Goal: Transaction & Acquisition: Book appointment/travel/reservation

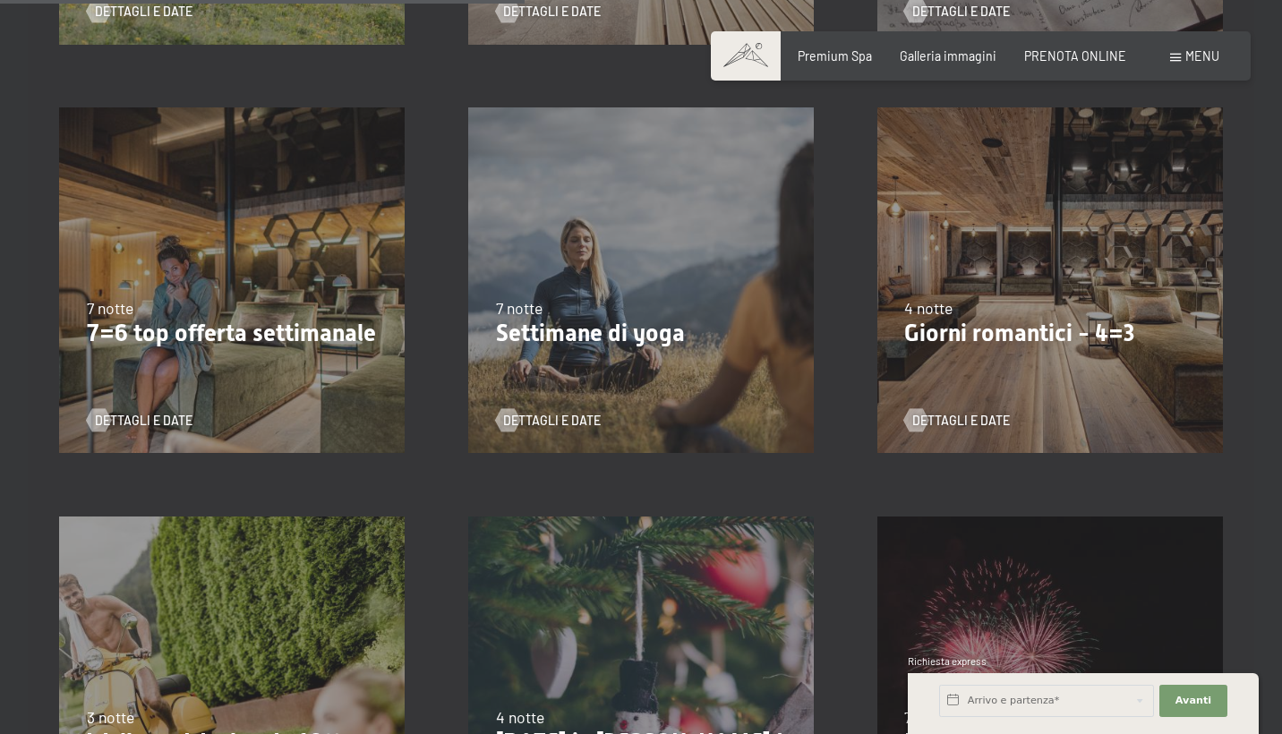
scroll to position [1188, 0]
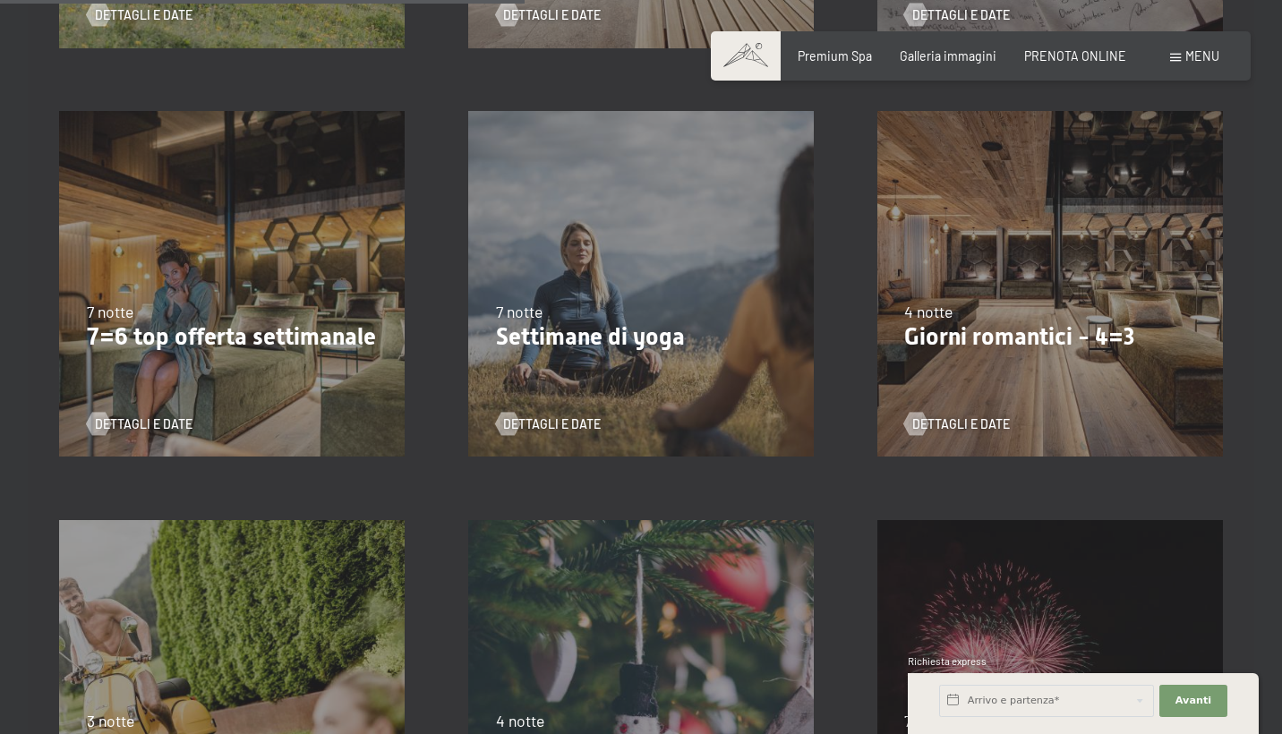
click at [949, 433] on div "9/11/2025-5/12/2025 8/12/2025-19/12/2025 11/1/2026-23/1/2026 8/3/2026-27/3/2026…" at bounding box center [1049, 284] width 409 height 409
click at [951, 420] on span "Dettagli e Date" at bounding box center [979, 425] width 98 height 18
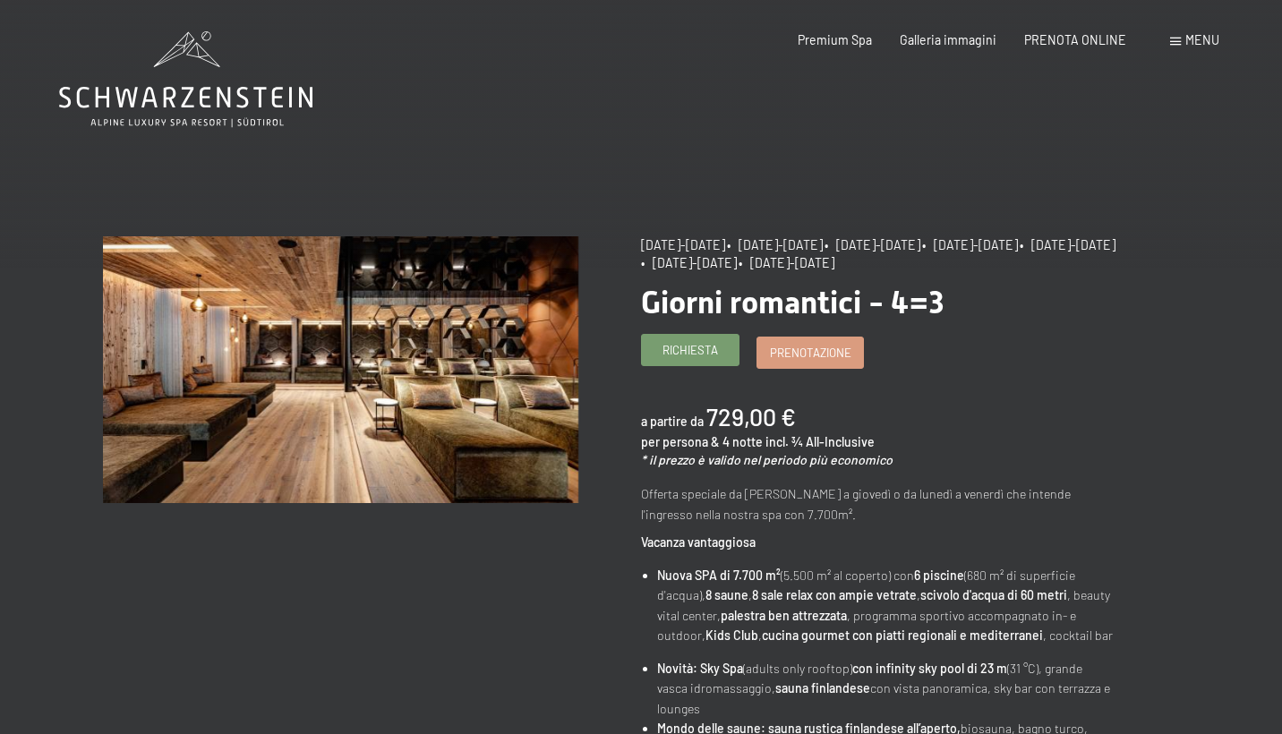
click at [677, 358] on link "Richiesta" at bounding box center [690, 350] width 97 height 30
click at [817, 351] on span "Prenotazione" at bounding box center [810, 350] width 81 height 16
click at [832, 348] on span "Prenotazione" at bounding box center [810, 350] width 81 height 16
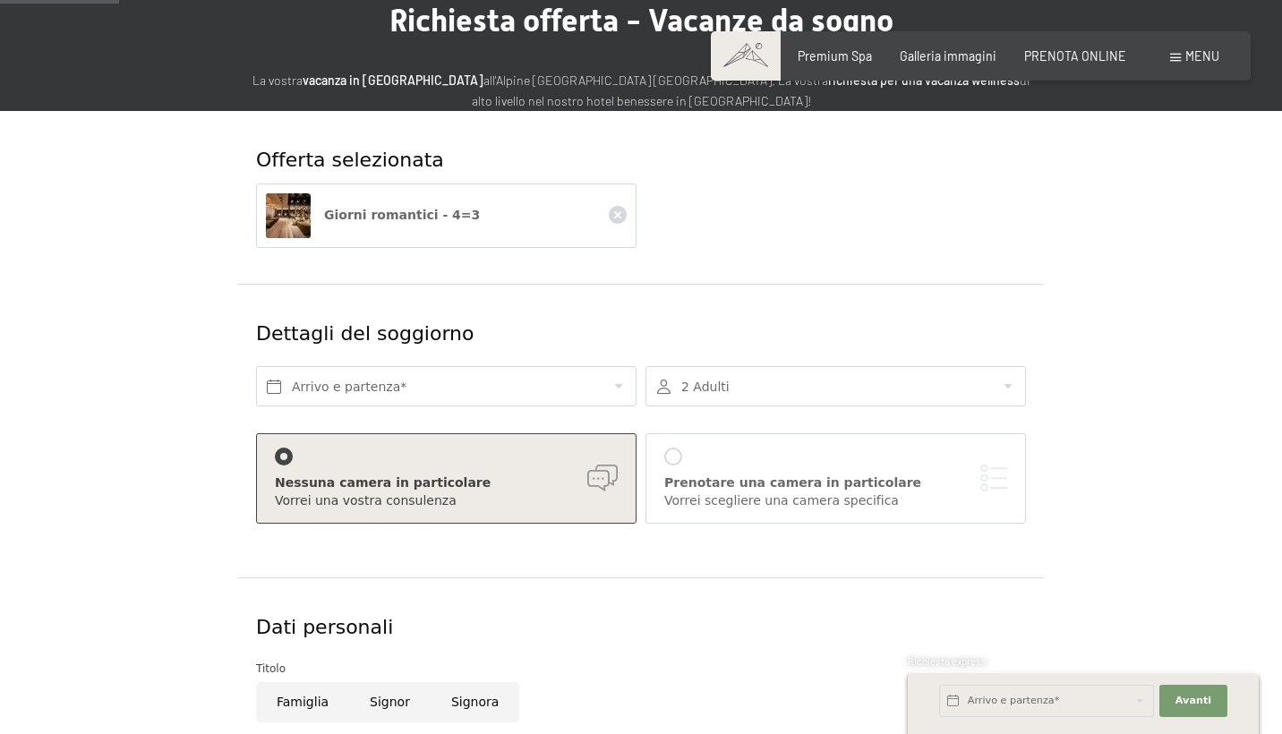
scroll to position [162, 0]
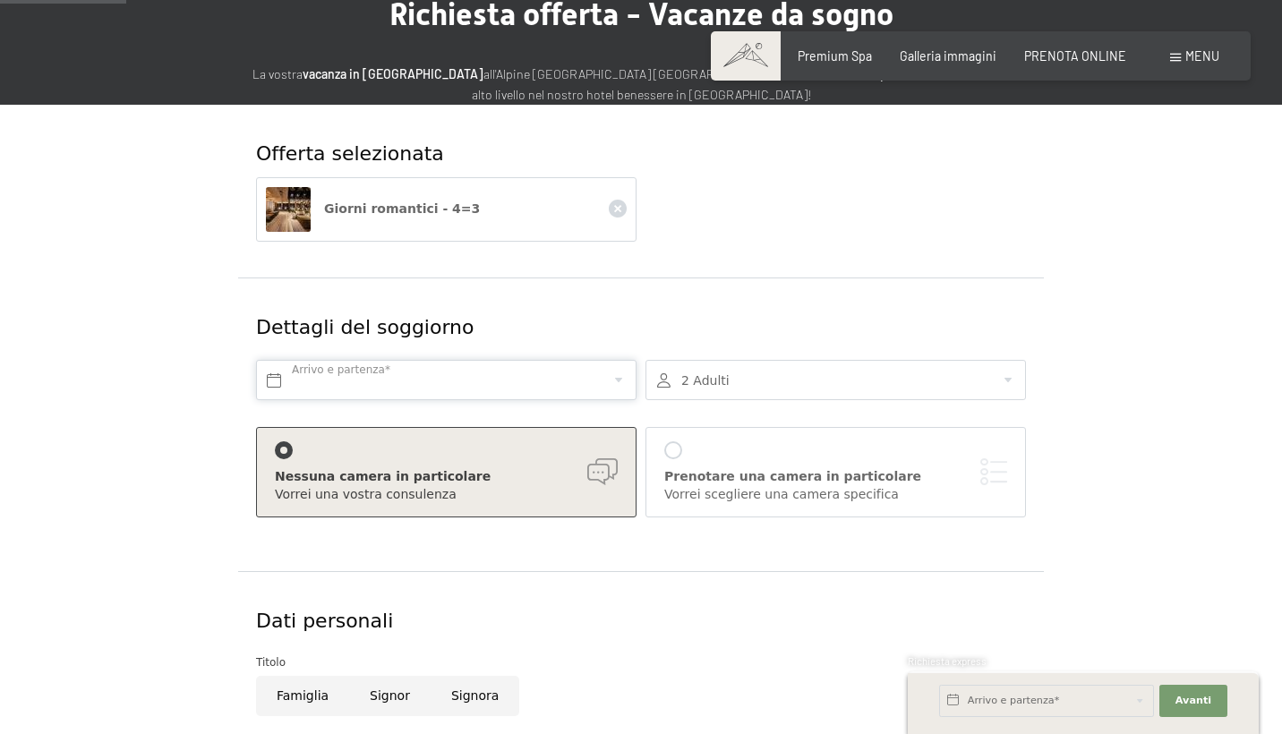
click at [484, 375] on input "text" at bounding box center [446, 380] width 381 height 40
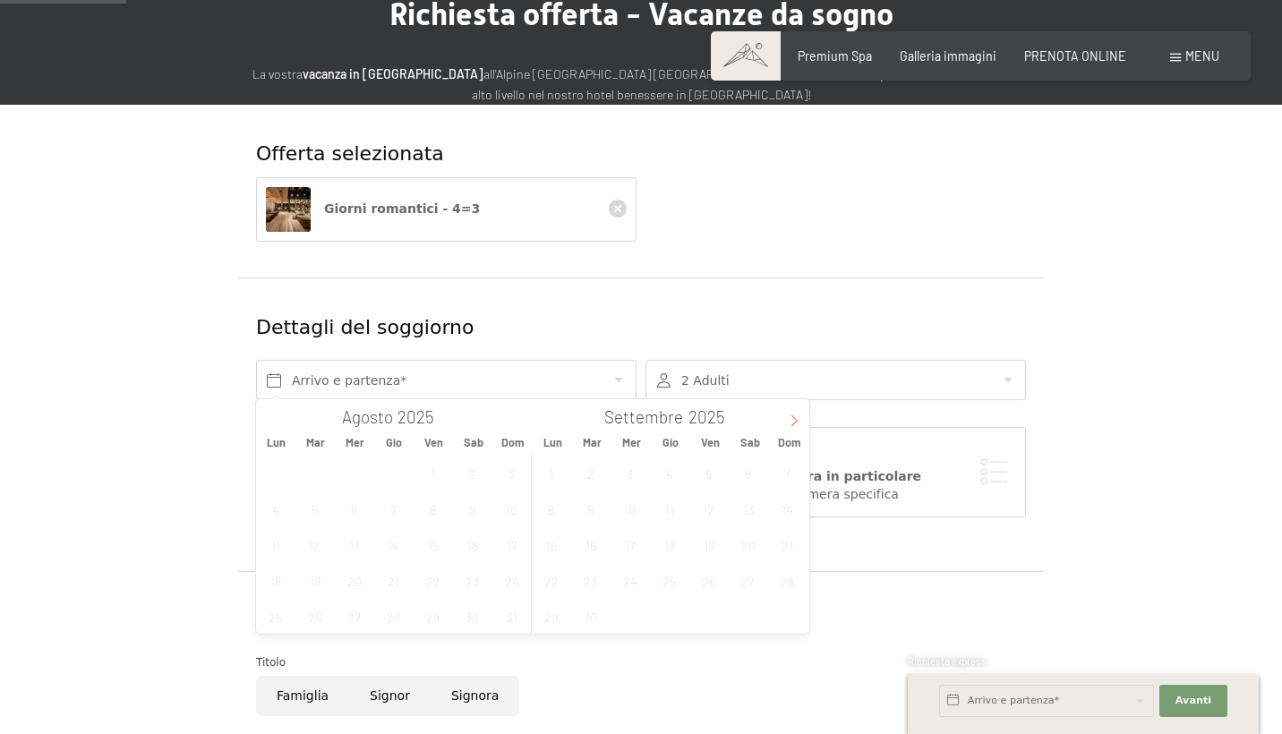
click at [791, 422] on icon at bounding box center [794, 421] width 13 height 13
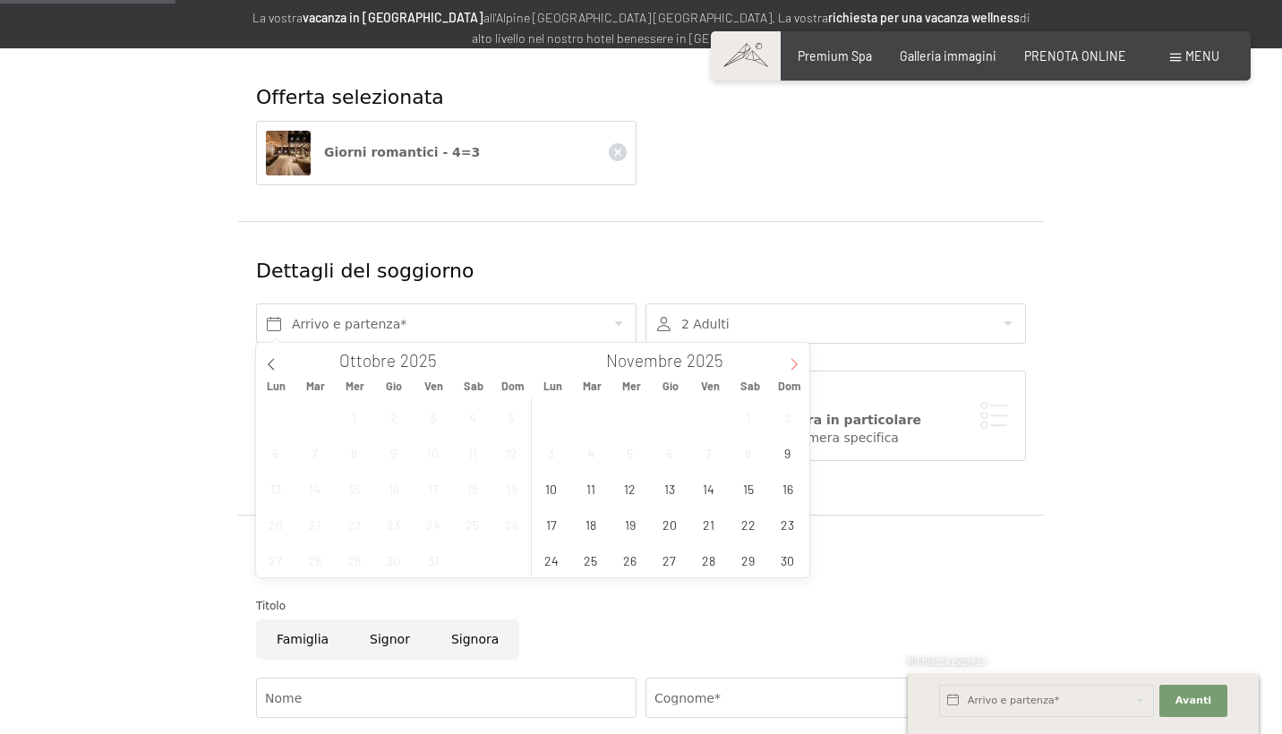
scroll to position [228, 0]
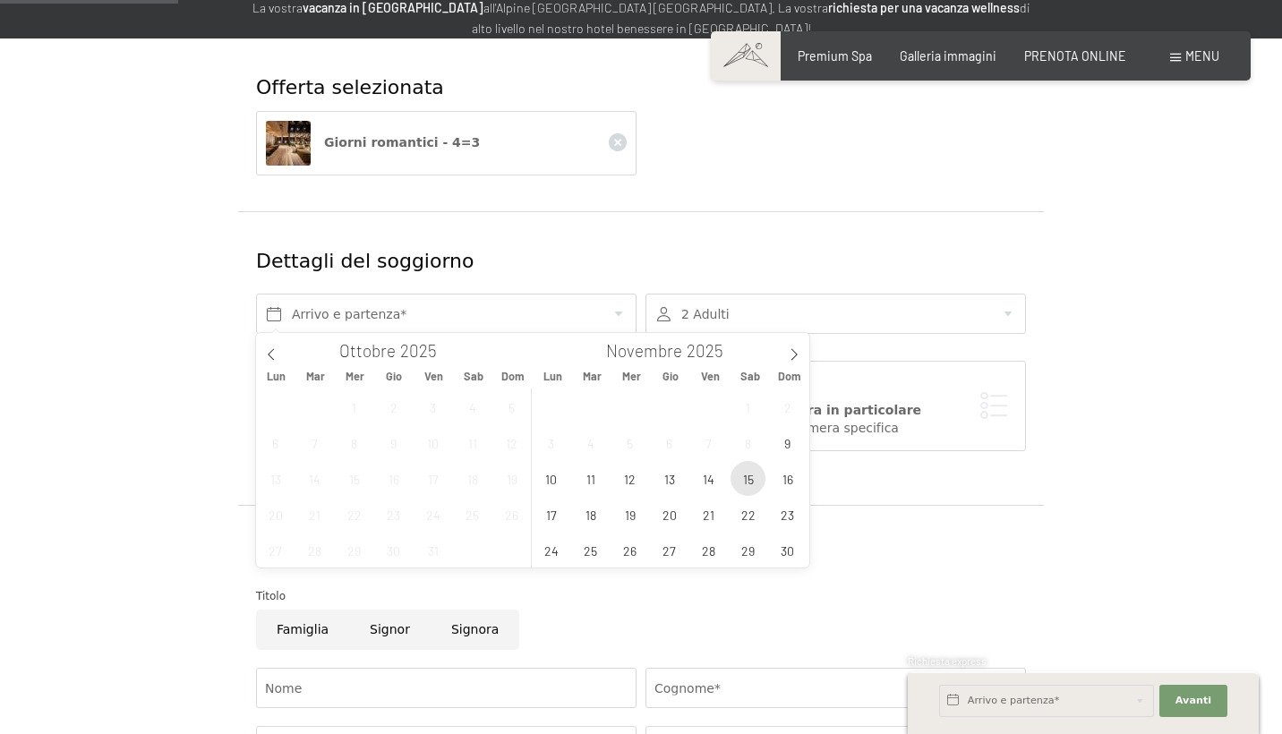
click at [743, 484] on span "15" at bounding box center [748, 478] width 35 height 35
type input "Sab. 15/11/2025"
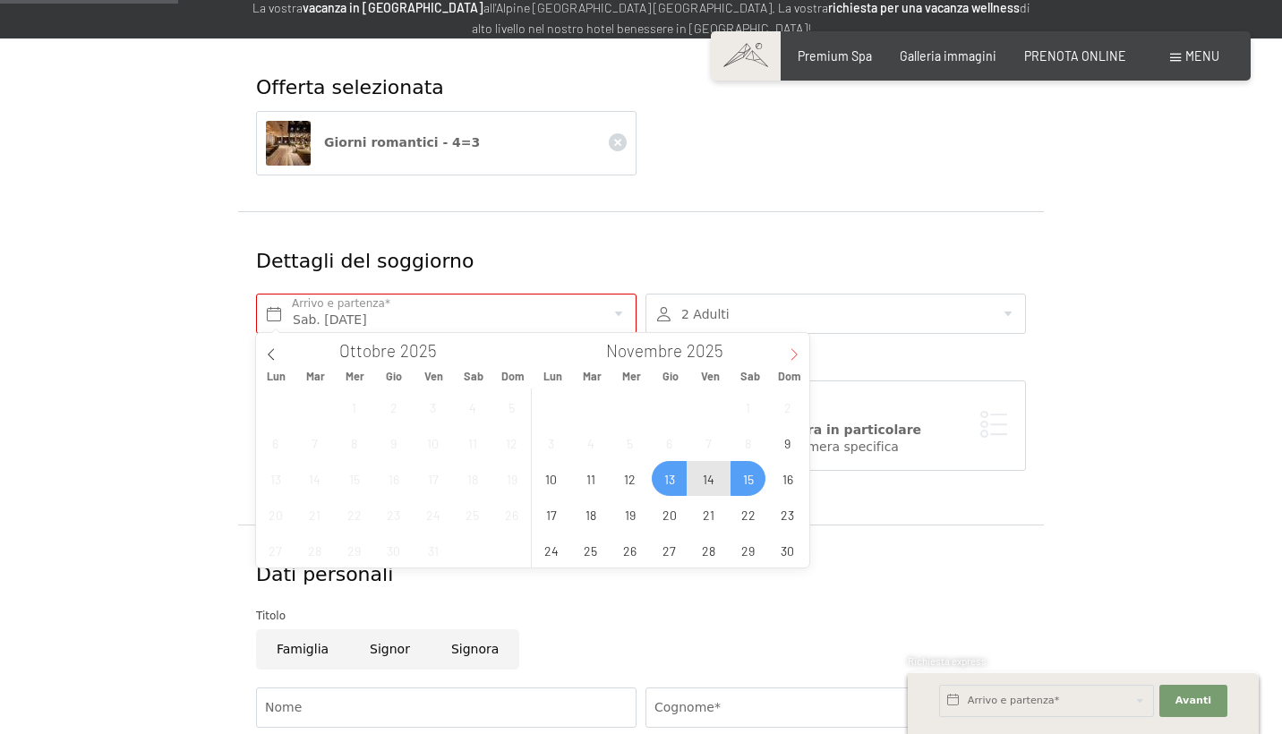
click at [796, 348] on icon at bounding box center [794, 354] width 13 height 13
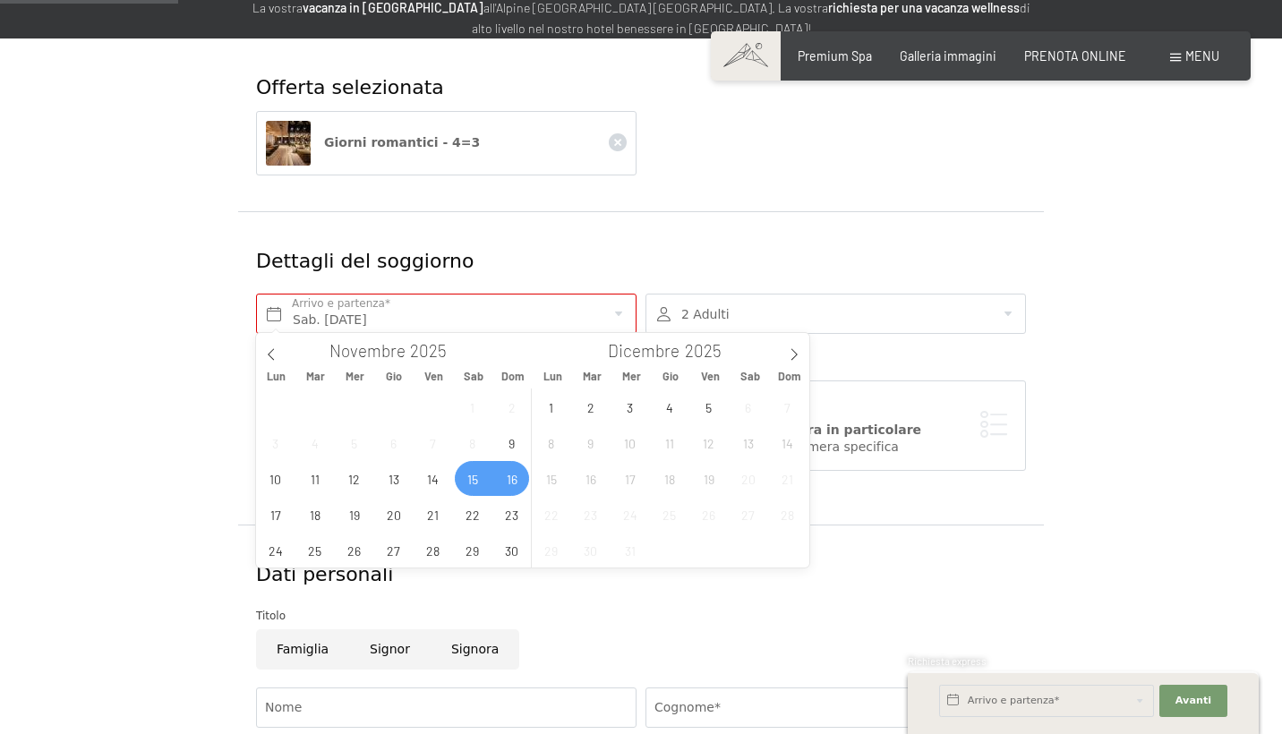
click at [686, 471] on div "1 2 3 4 5 6 7 8 9 10 11 12 13 14 15 16 17 18 19 20 21 22 23 24 25 26 27 28 29 3…" at bounding box center [670, 478] width 276 height 179
click at [424, 305] on input "Sab. 15/11/2025" at bounding box center [446, 314] width 381 height 40
click at [487, 316] on input "Sab. 15/11/2025" at bounding box center [446, 314] width 381 height 40
click at [482, 487] on span "15" at bounding box center [472, 478] width 35 height 35
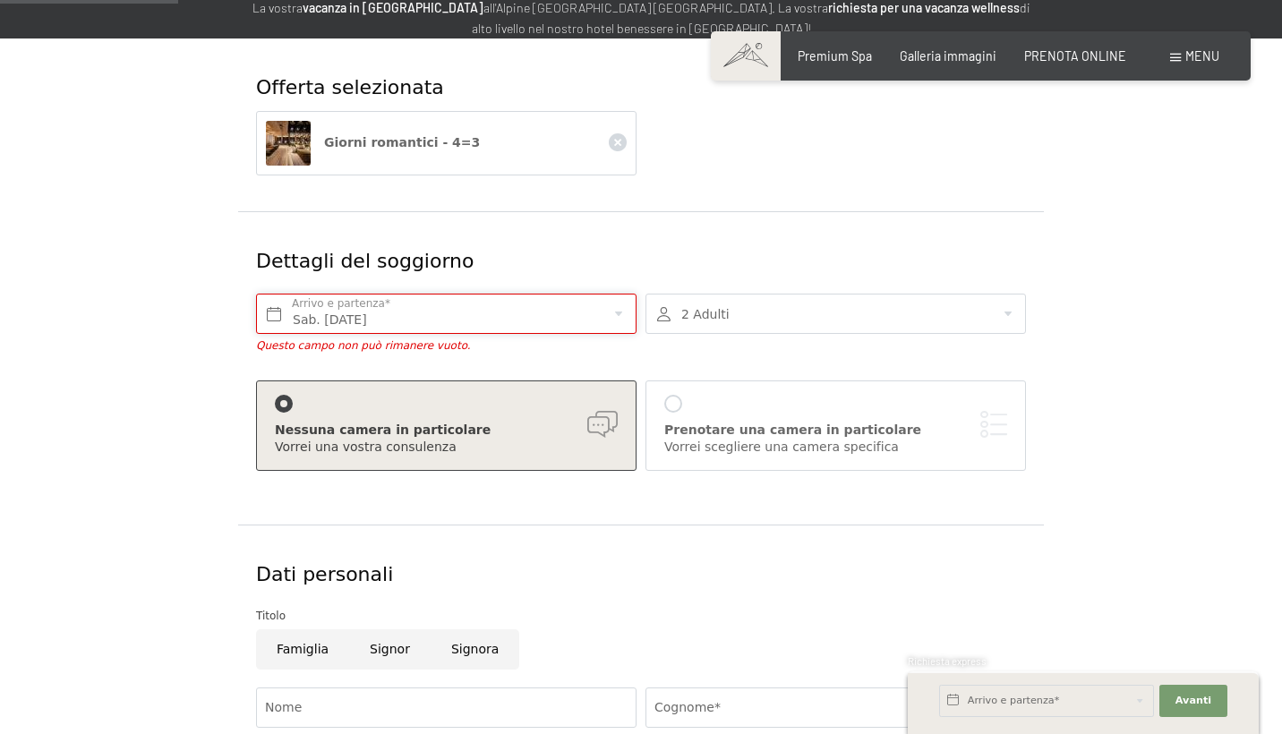
click at [424, 306] on input "Sab. 15/11/2025" at bounding box center [446, 314] width 381 height 40
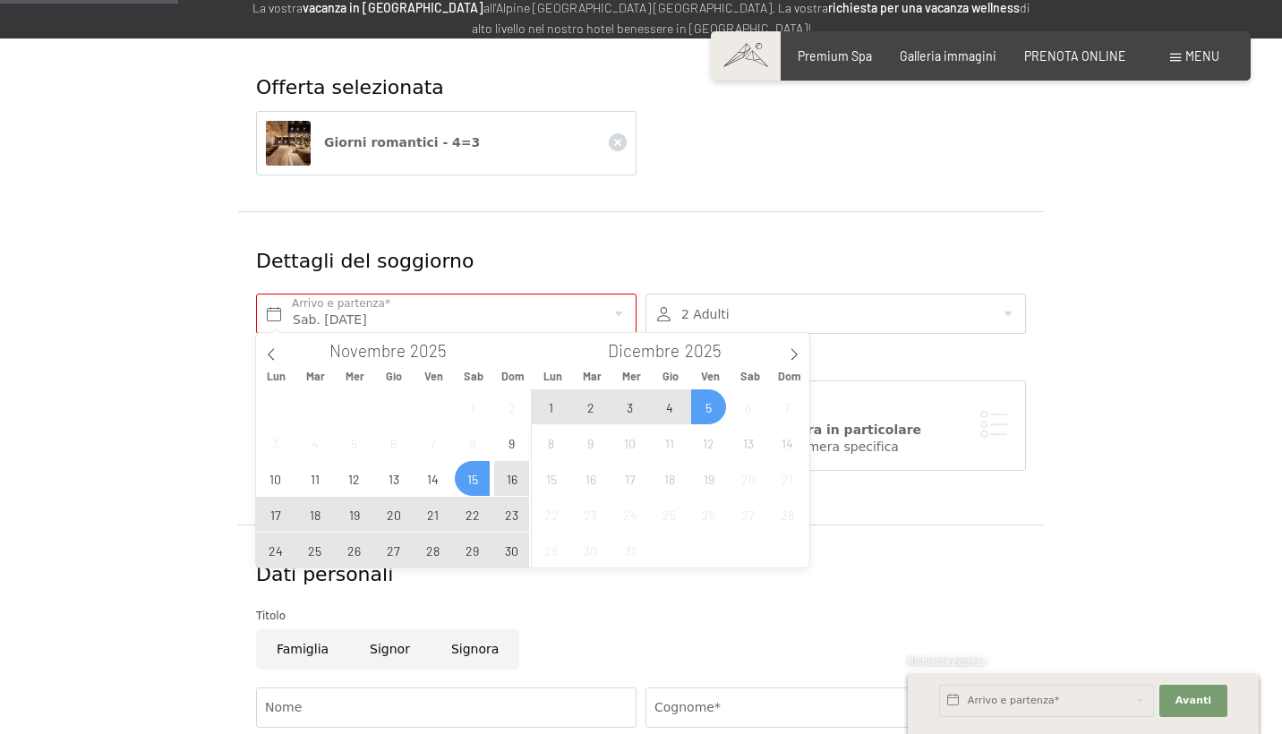
click at [733, 438] on span "13" at bounding box center [748, 442] width 35 height 35
click at [612, 401] on div "1 2 3 4 5 6 7 8 9 10 11 12 13 14 15 16 17 18 19 20 21 22 23 24 25 26 27 28 29 3…" at bounding box center [670, 478] width 276 height 179
click at [492, 313] on input "Sab. 15/11/2025" at bounding box center [446, 314] width 381 height 40
click at [392, 303] on input "Sab. 15/11/2025" at bounding box center [446, 314] width 381 height 40
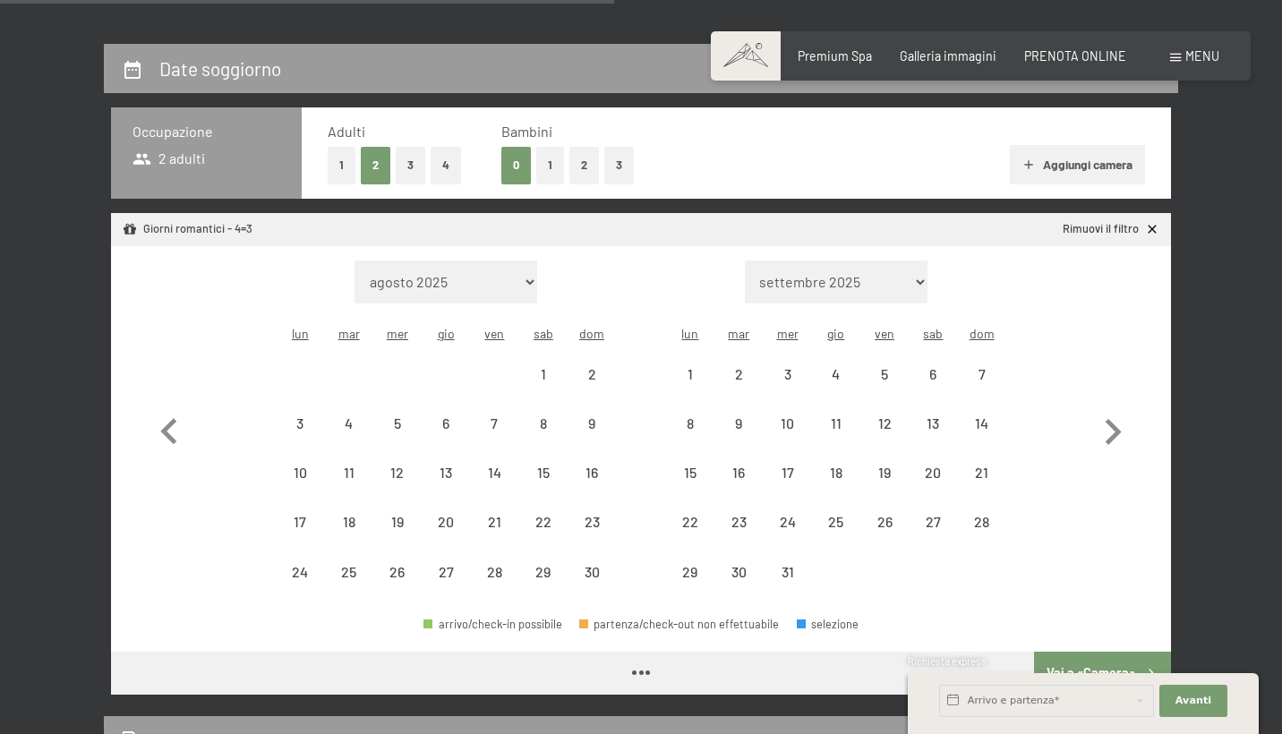
select select "2025-11-01"
select select "2025-12-01"
select select "2025-11-01"
select select "2025-12-01"
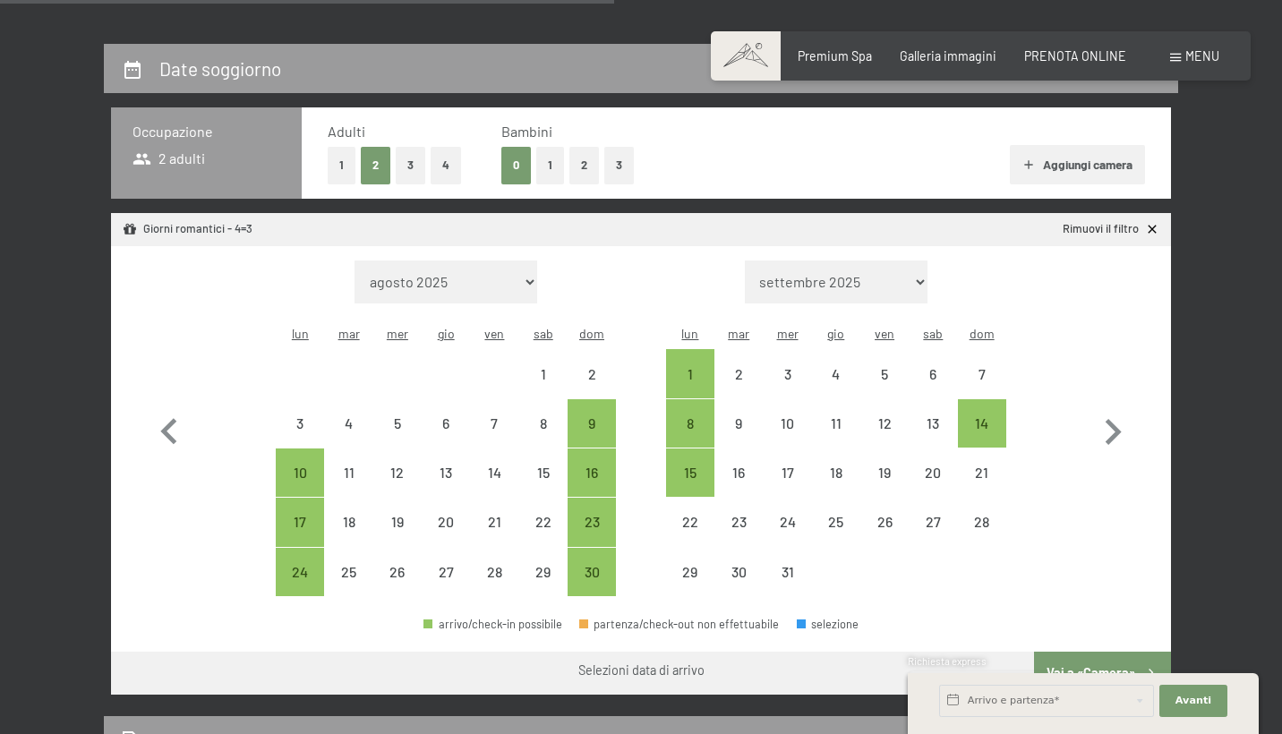
click at [577, 174] on button "2" at bounding box center [585, 165] width 30 height 37
select select "2025-11-01"
select select "2025-12-01"
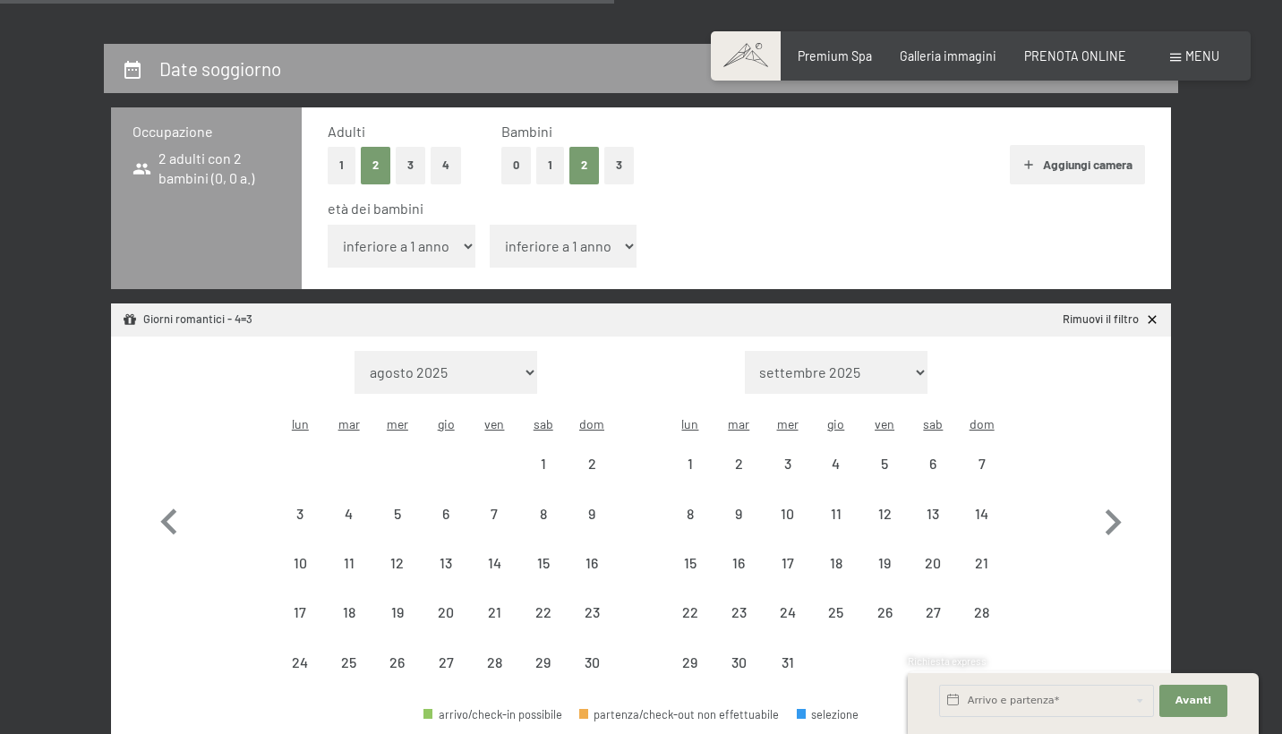
select select "2025-11-01"
select select "2025-12-01"
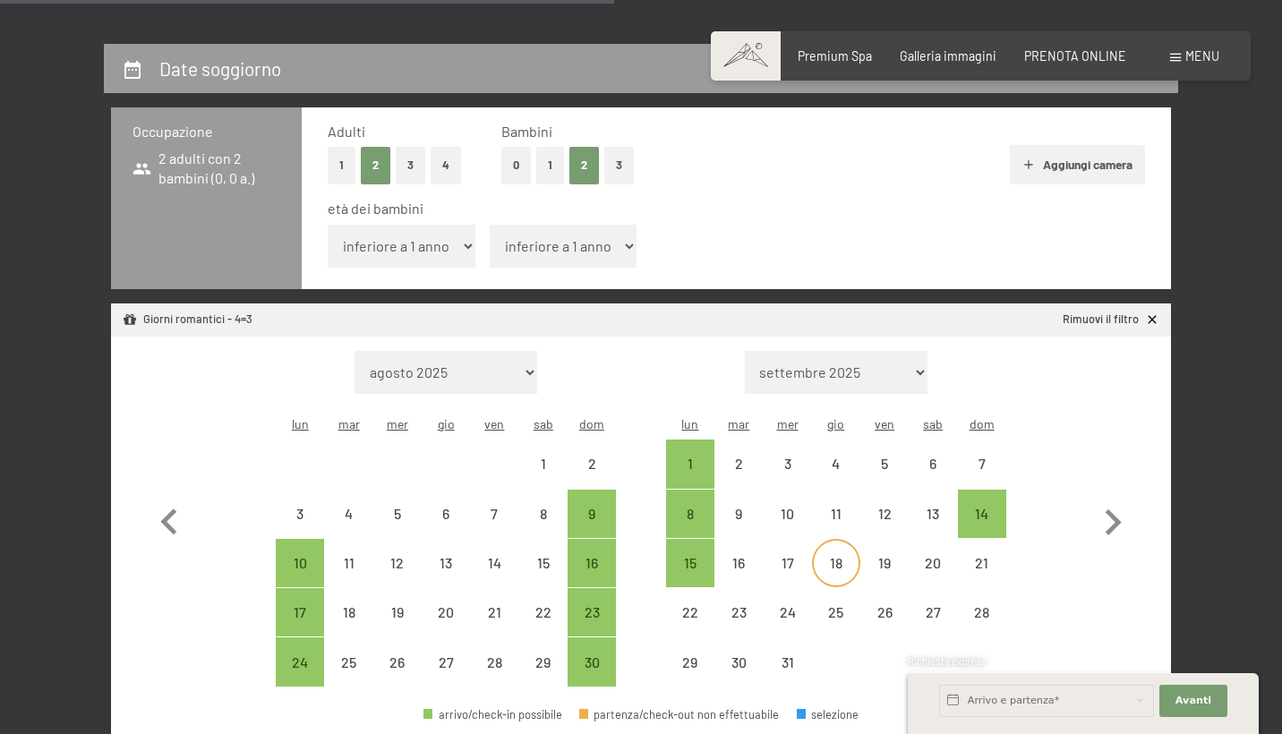
click at [843, 556] on div "18" at bounding box center [836, 578] width 45 height 45
select select "2025-11-01"
select select "[DATE]"
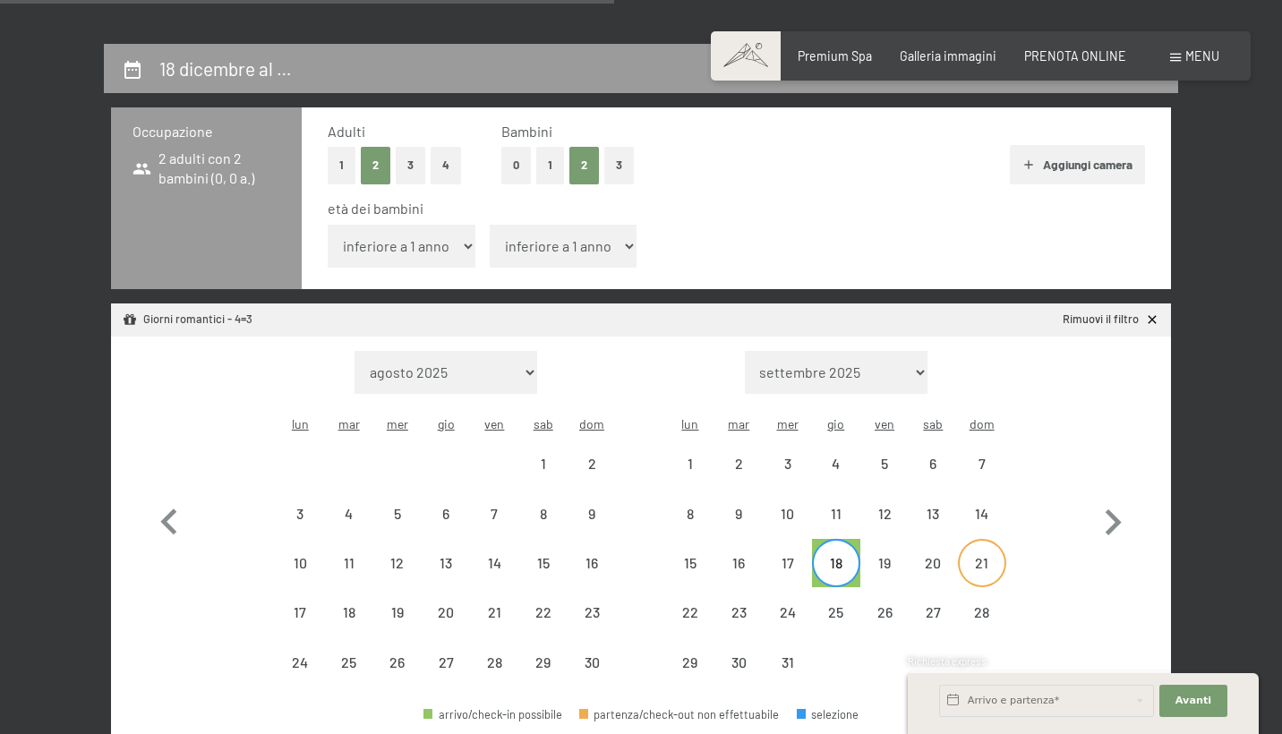
click at [973, 556] on div "21" at bounding box center [982, 578] width 45 height 45
select select "[DATE]"
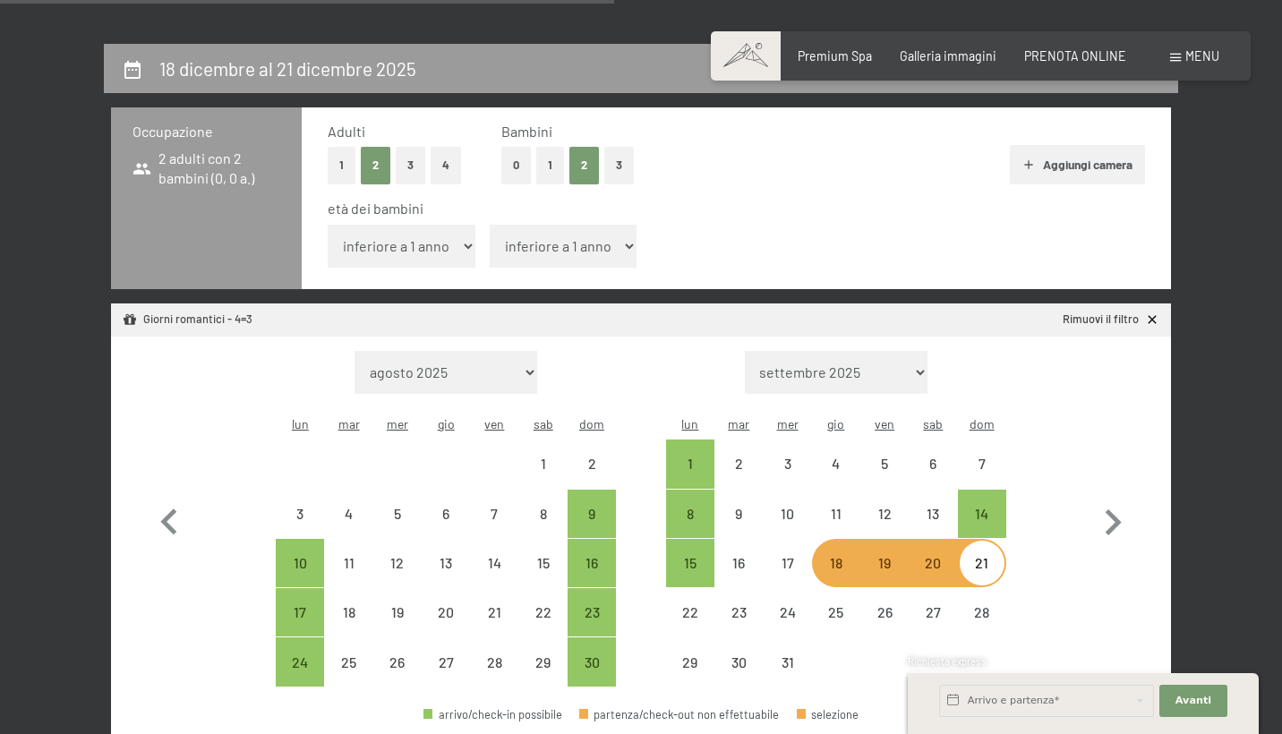
select select "[DATE]"
select select "10"
select select "[DATE]"
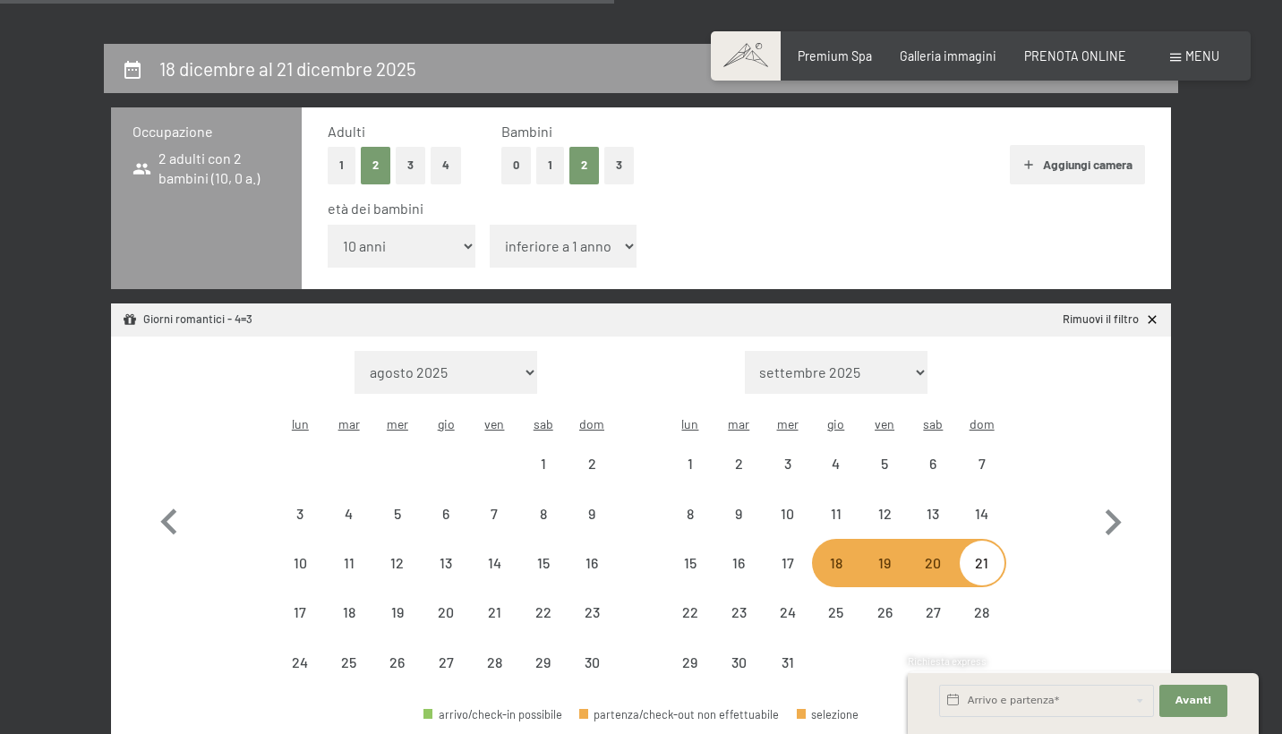
select select "[DATE]"
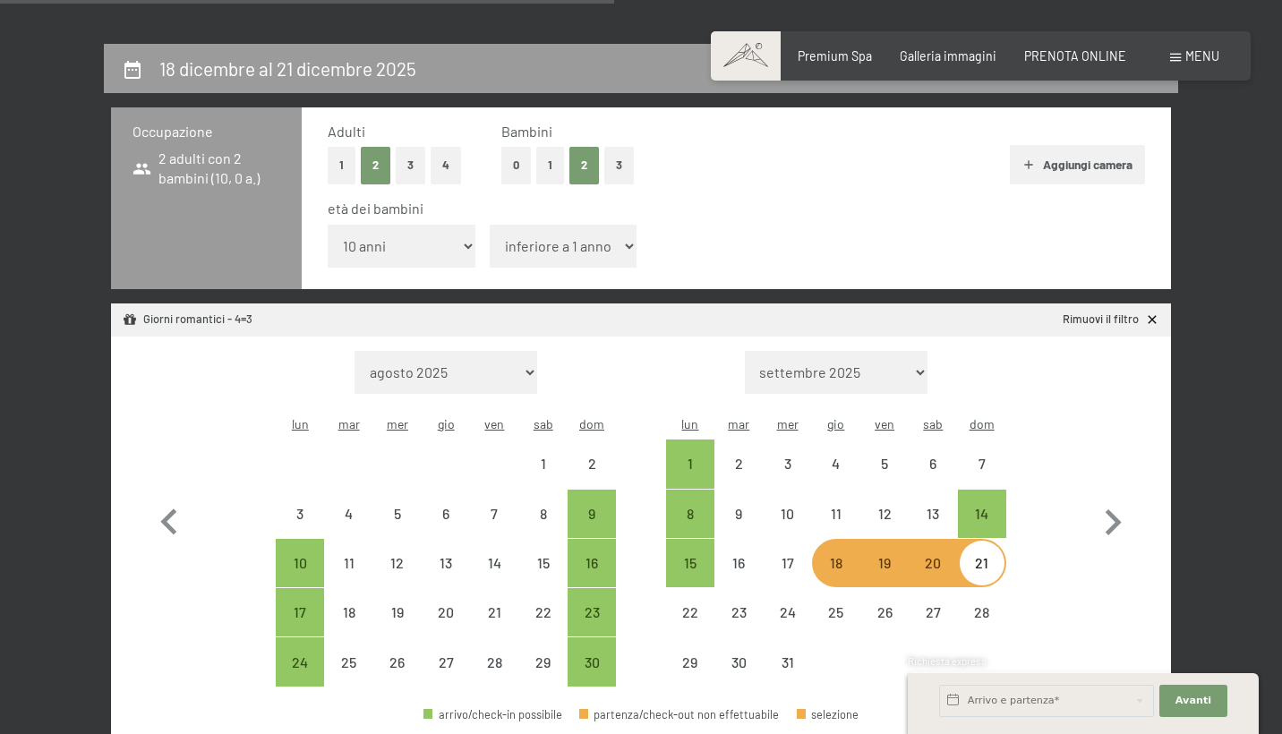
select select "6"
select select "[DATE]"
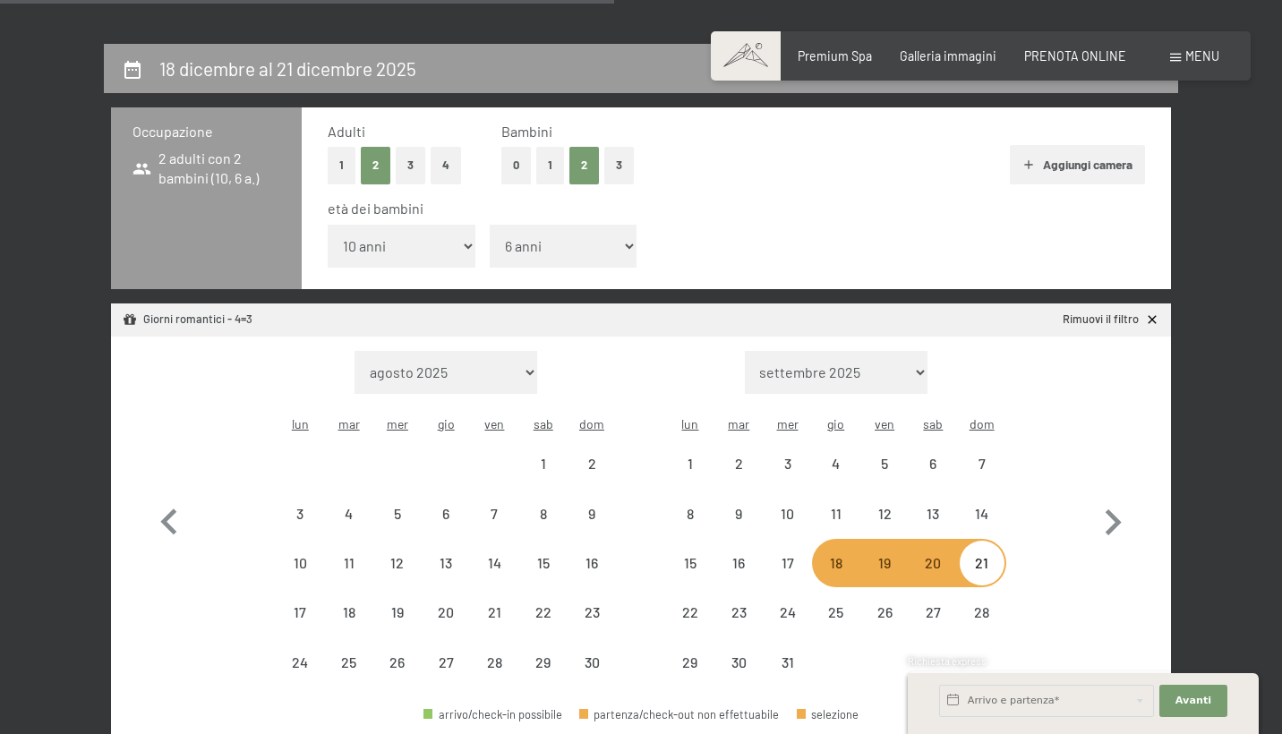
select select "[DATE]"
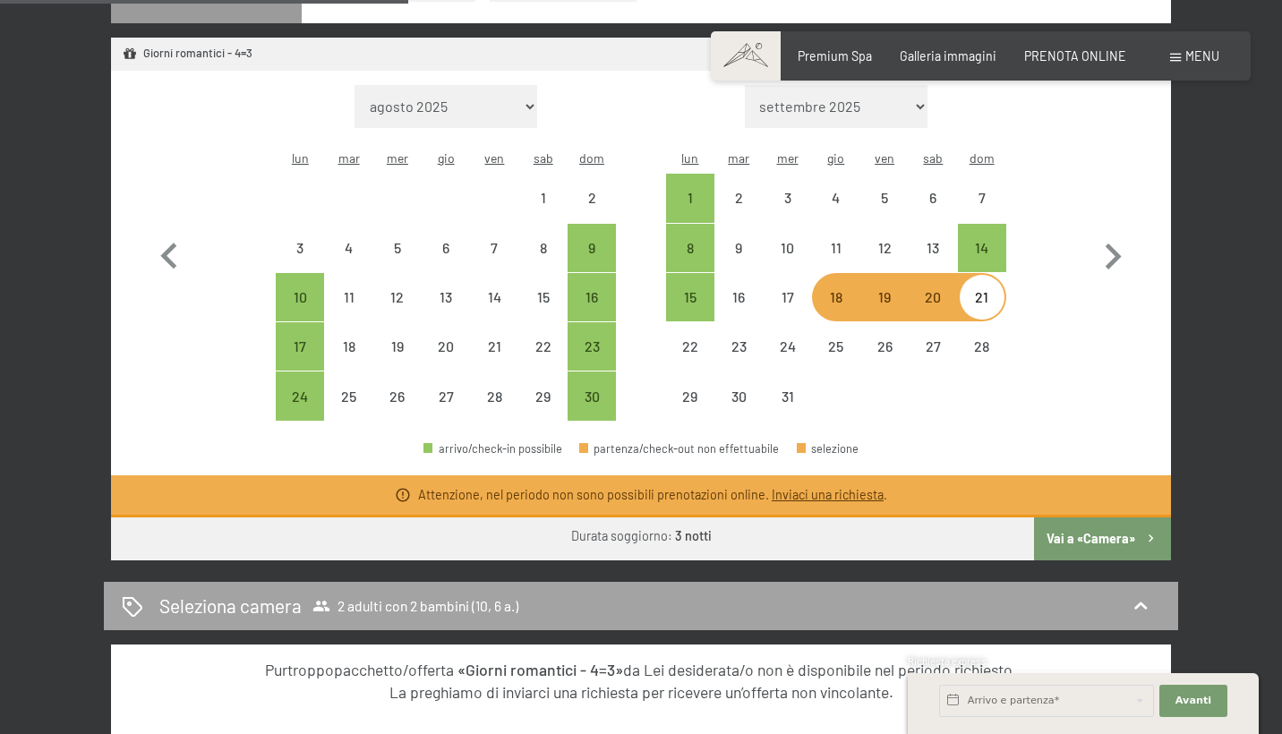
scroll to position [612, 0]
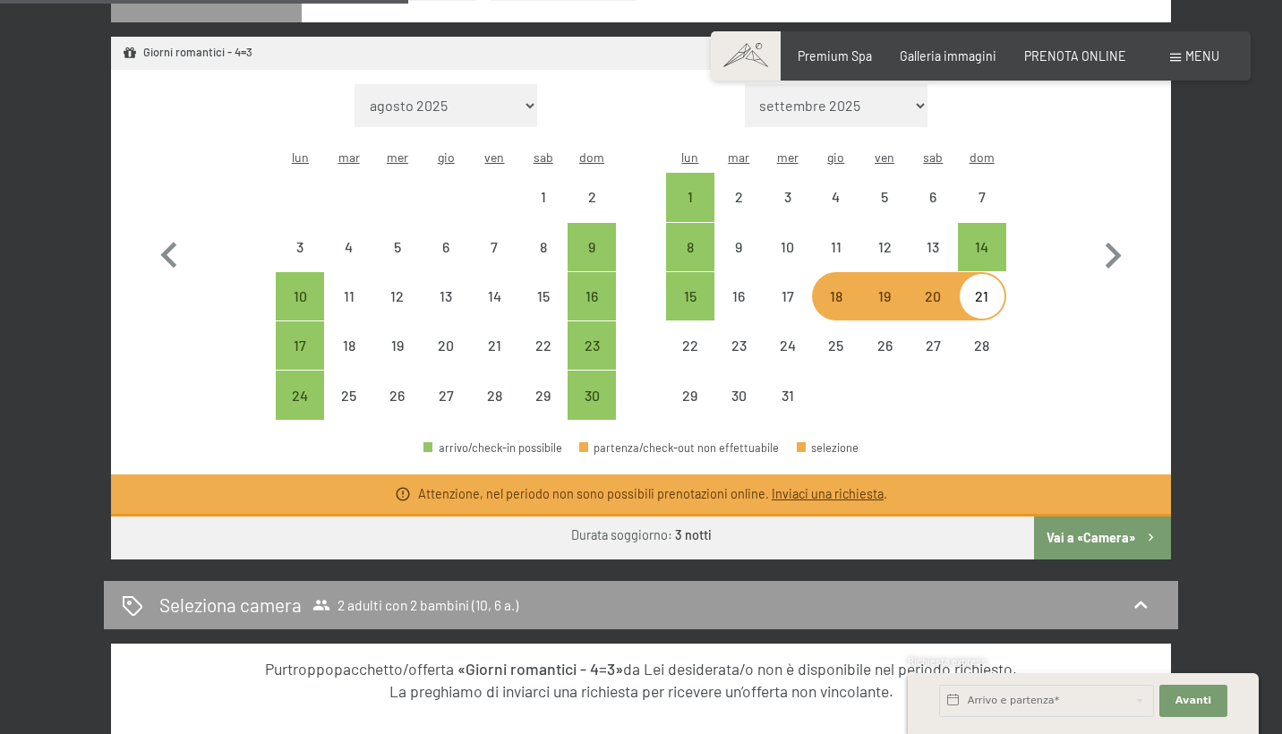
click at [1099, 517] on button "Vai a «Camera»" at bounding box center [1102, 538] width 137 height 43
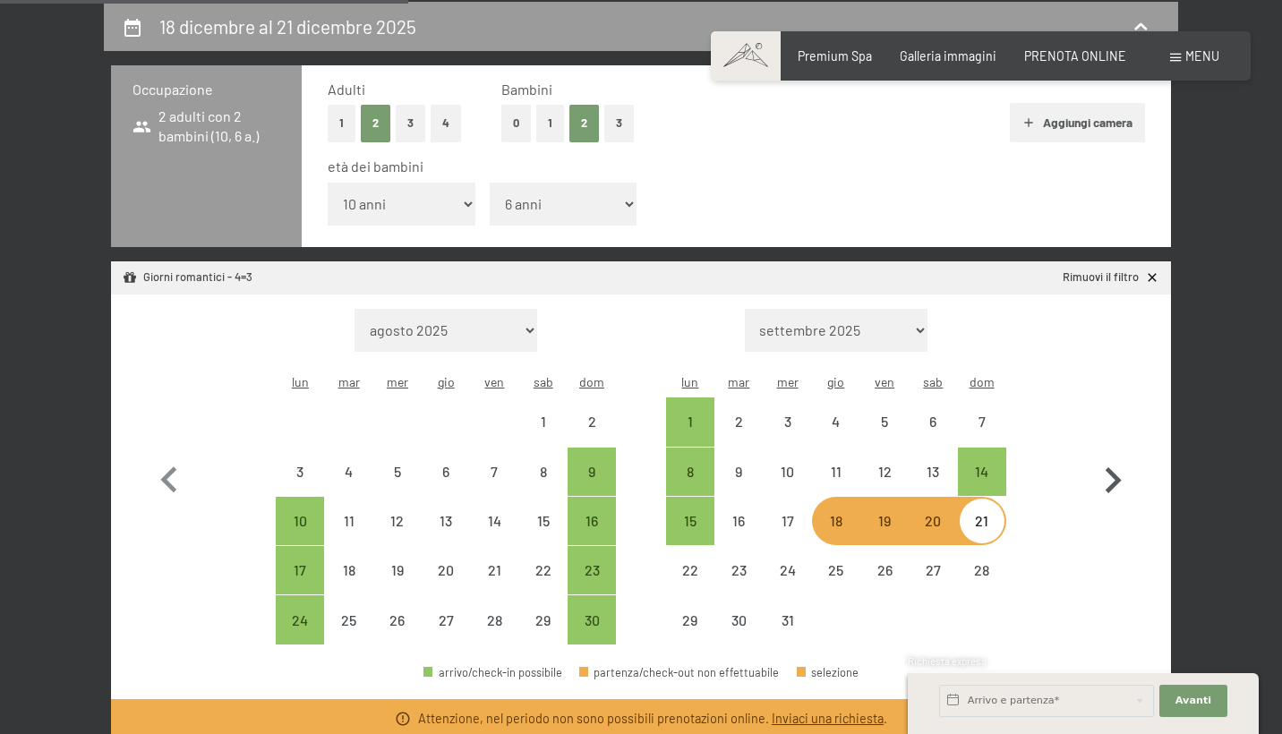
select select "[DATE]"
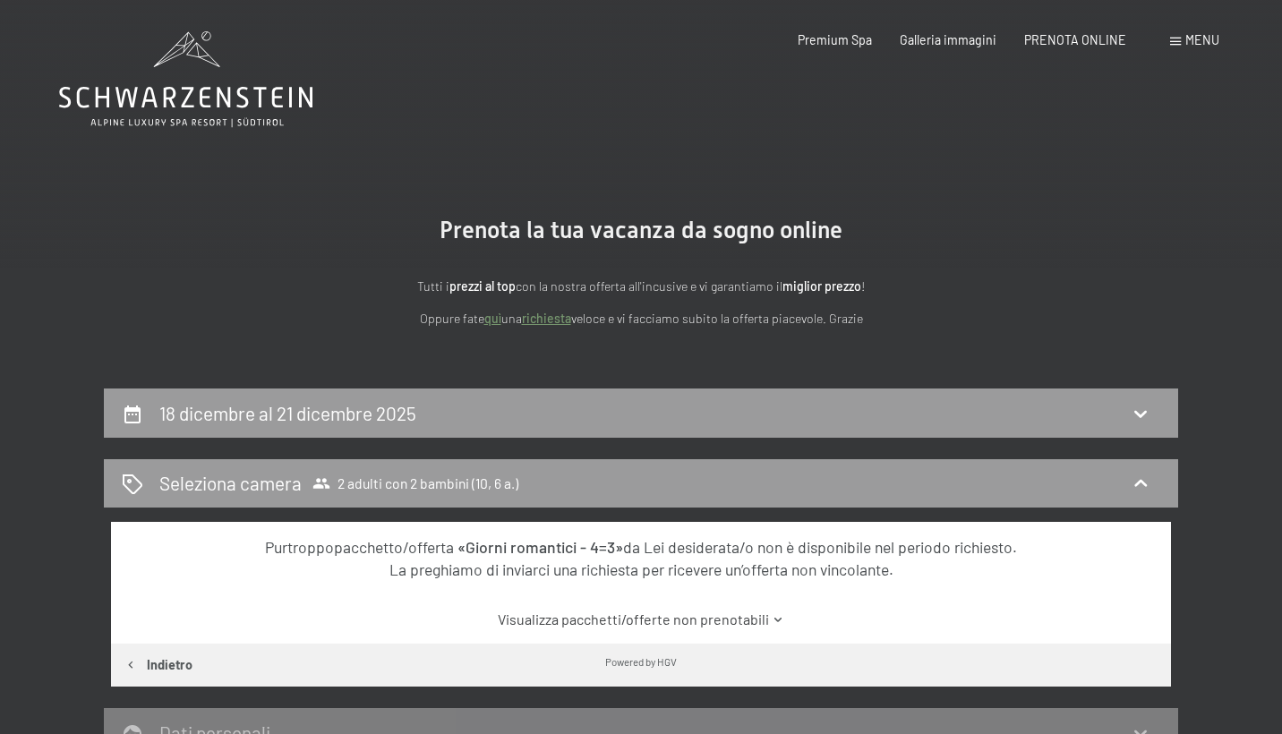
scroll to position [0, 0]
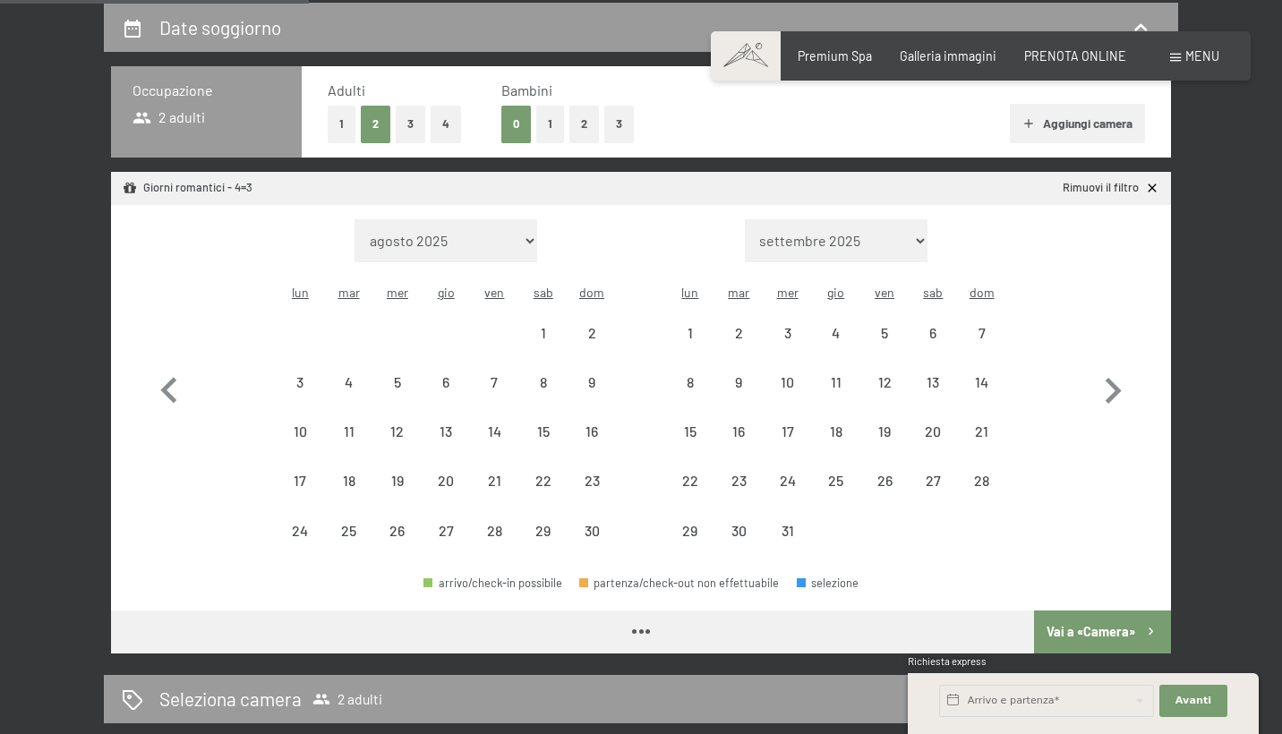
select select "[DATE]"
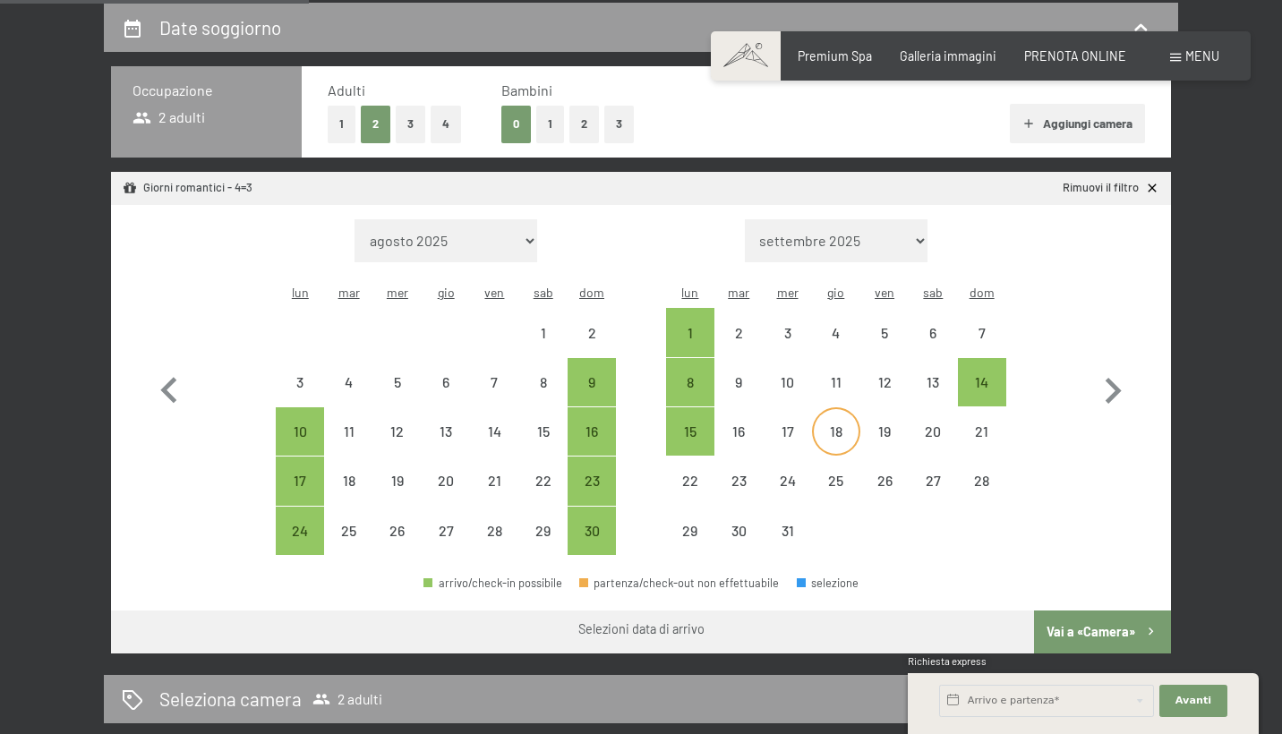
click at [822, 424] on div "18" at bounding box center [836, 446] width 45 height 45
select select "[DATE]"
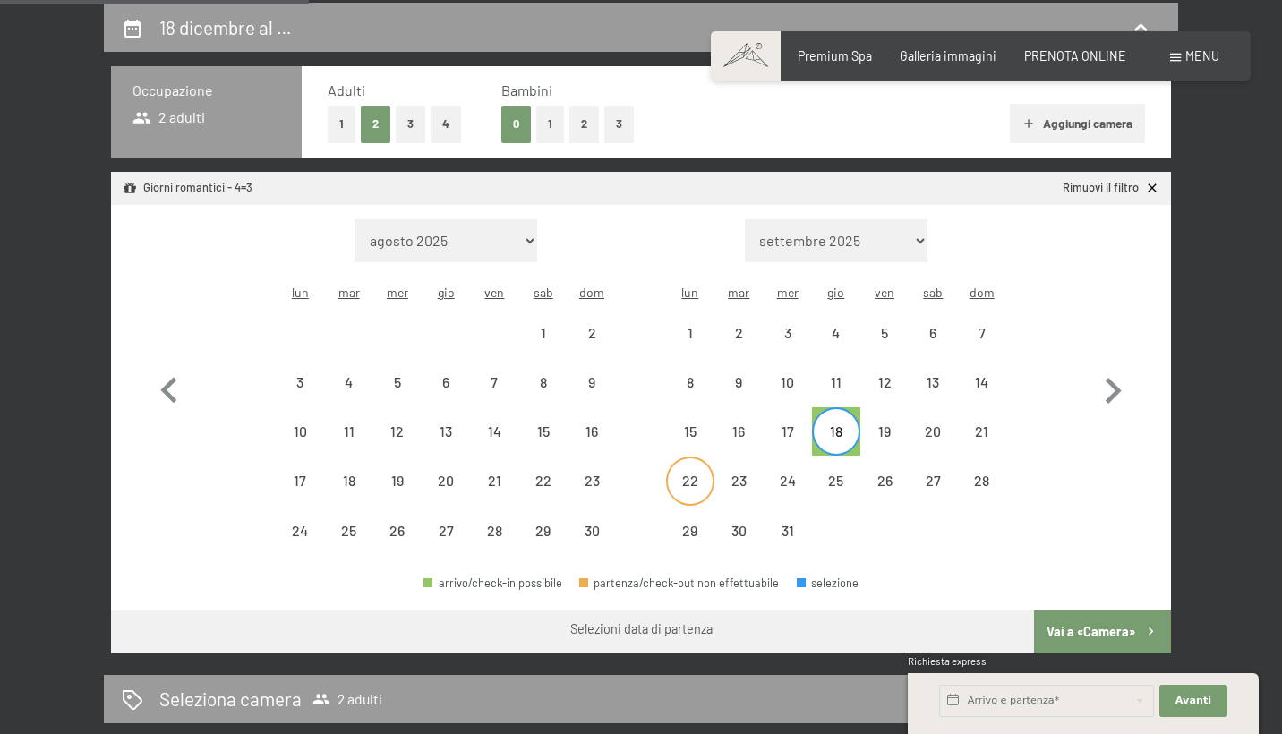
click at [691, 474] on div "22" at bounding box center [690, 496] width 45 height 45
select select "[DATE]"
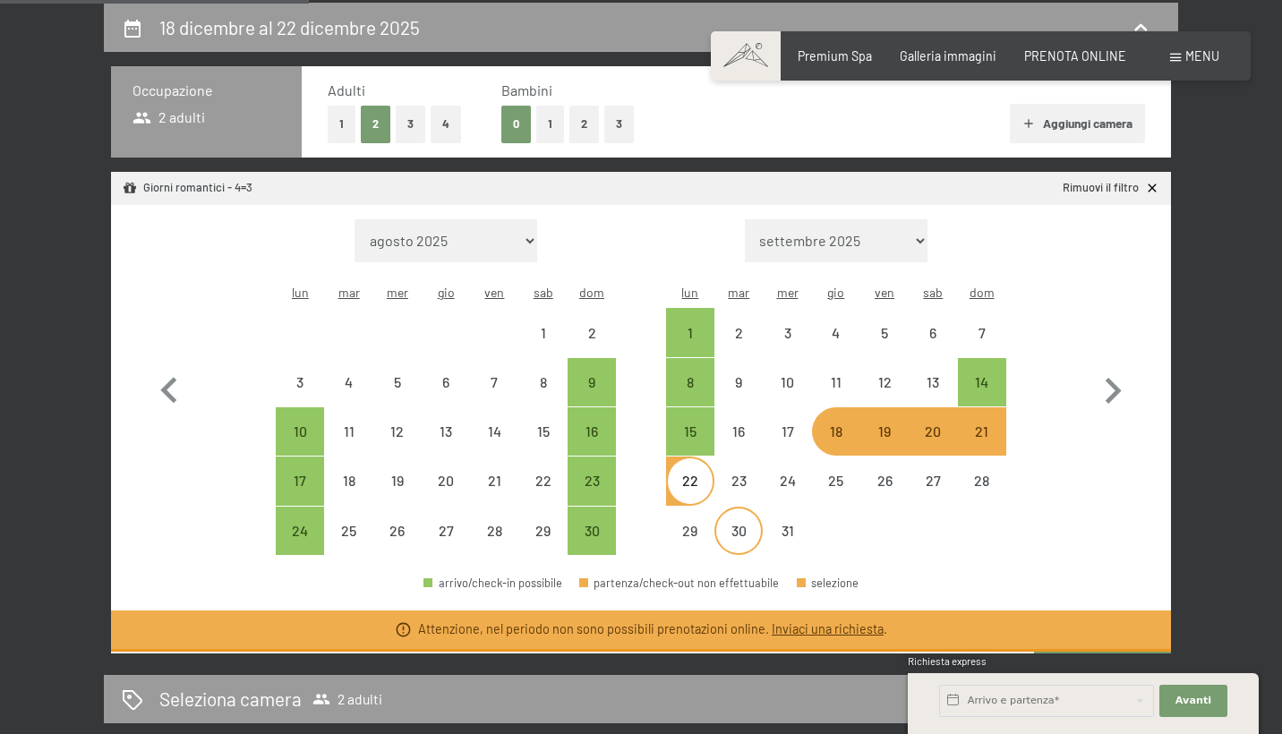
select select "[DATE]"
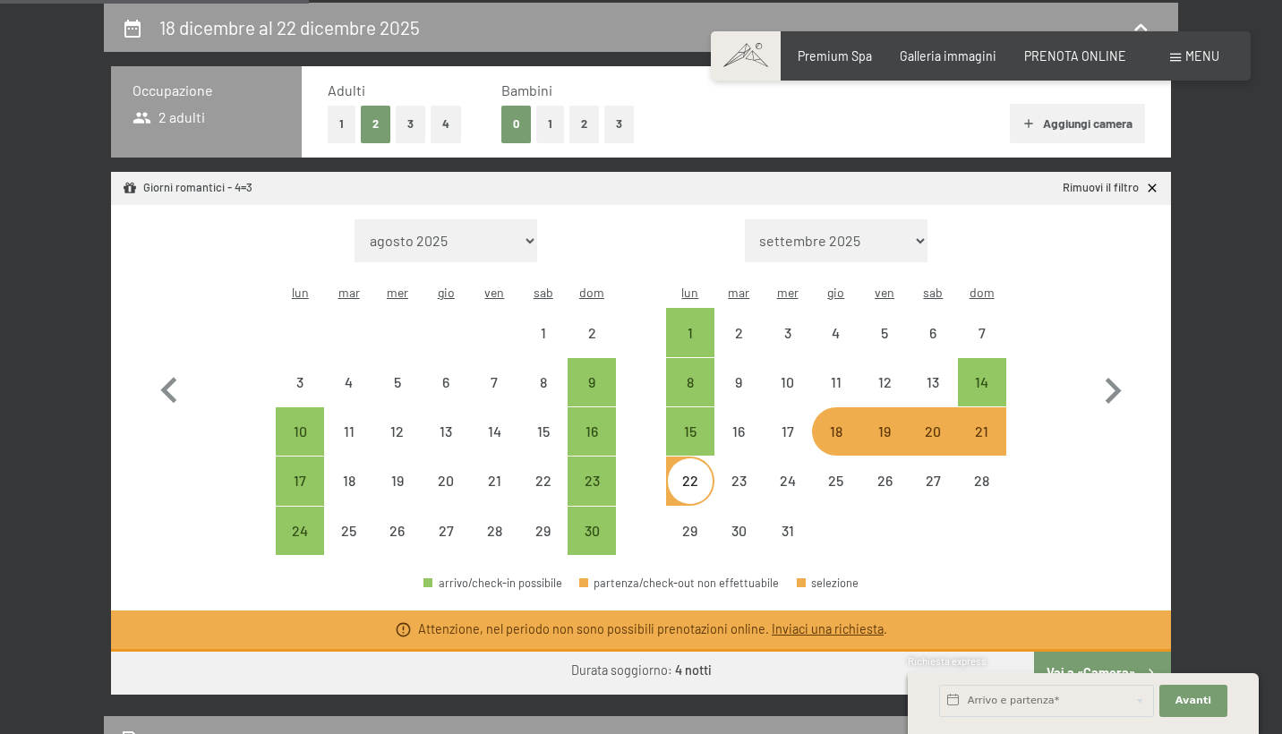
click at [1097, 660] on div "Richiesta express" at bounding box center [1083, 663] width 351 height 17
click at [1091, 652] on button "Vai a «Camera»" at bounding box center [1102, 673] width 137 height 43
select select "[DATE]"
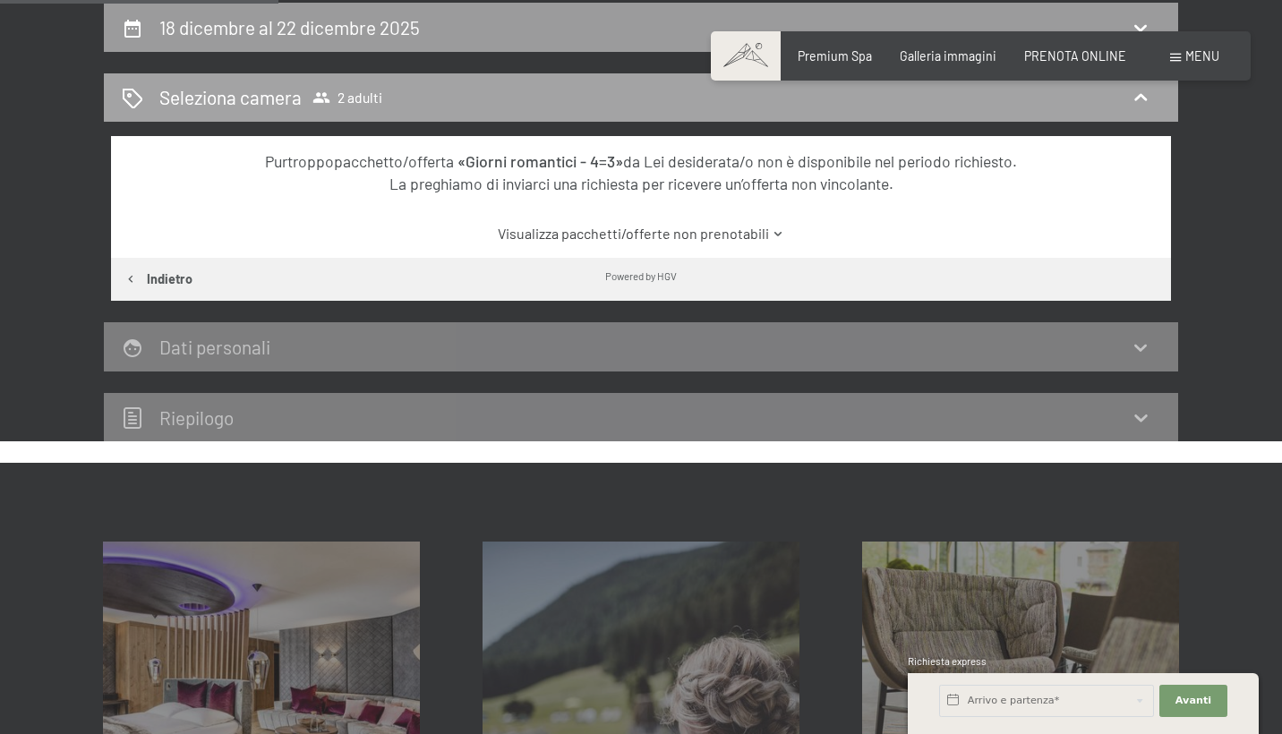
scroll to position [387, 0]
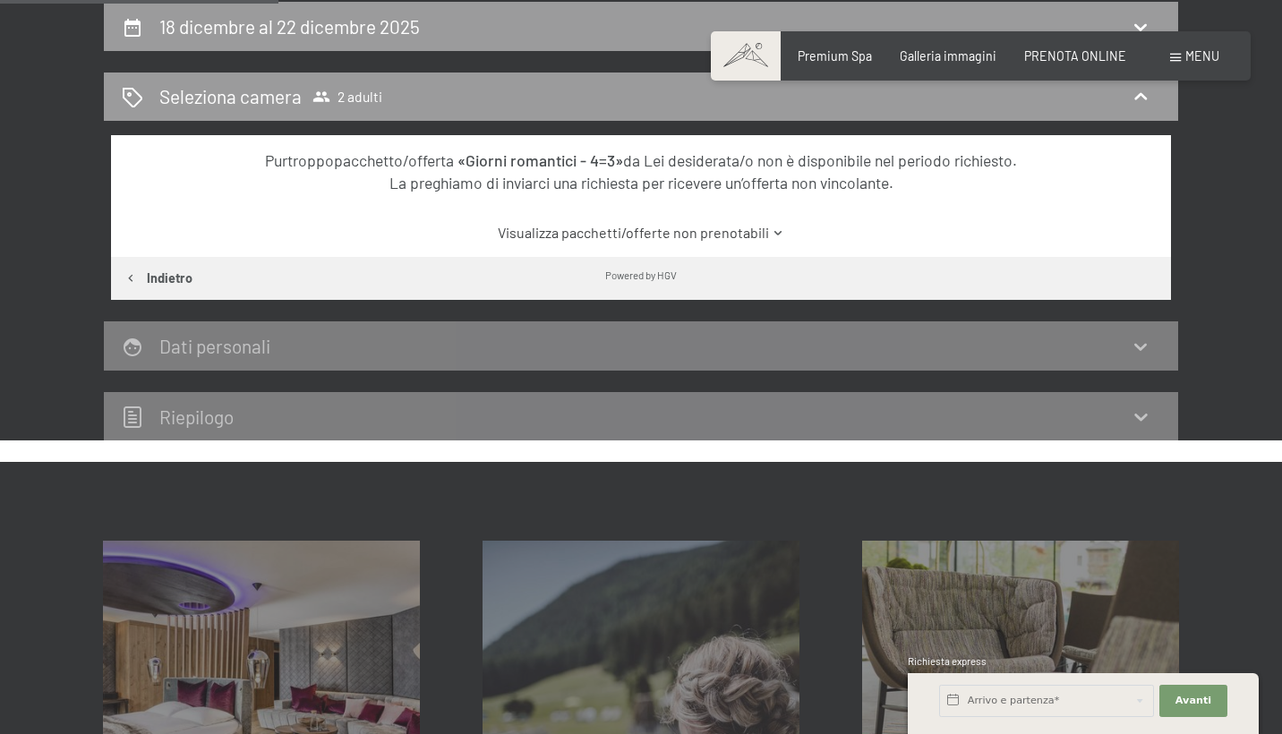
click at [757, 236] on link "Visualizza pacchetti/offerte non prenotabili" at bounding box center [641, 233] width 997 height 20
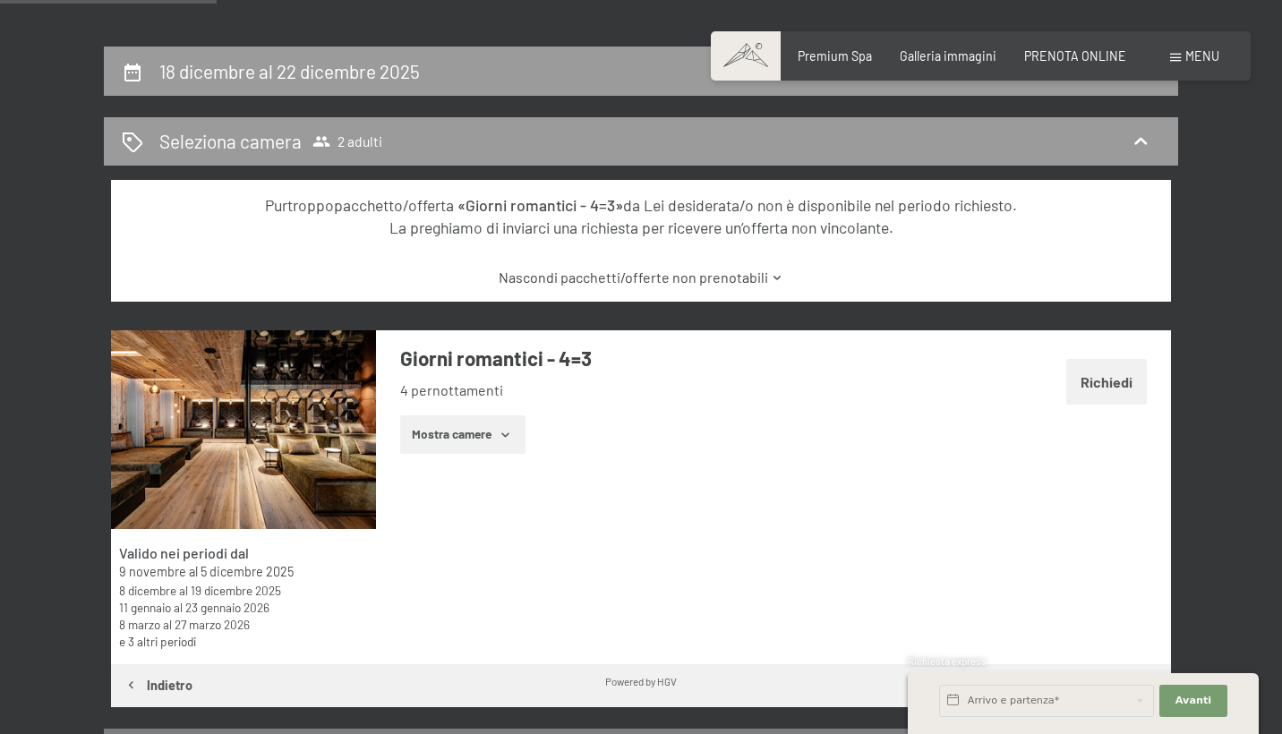
scroll to position [253, 0]
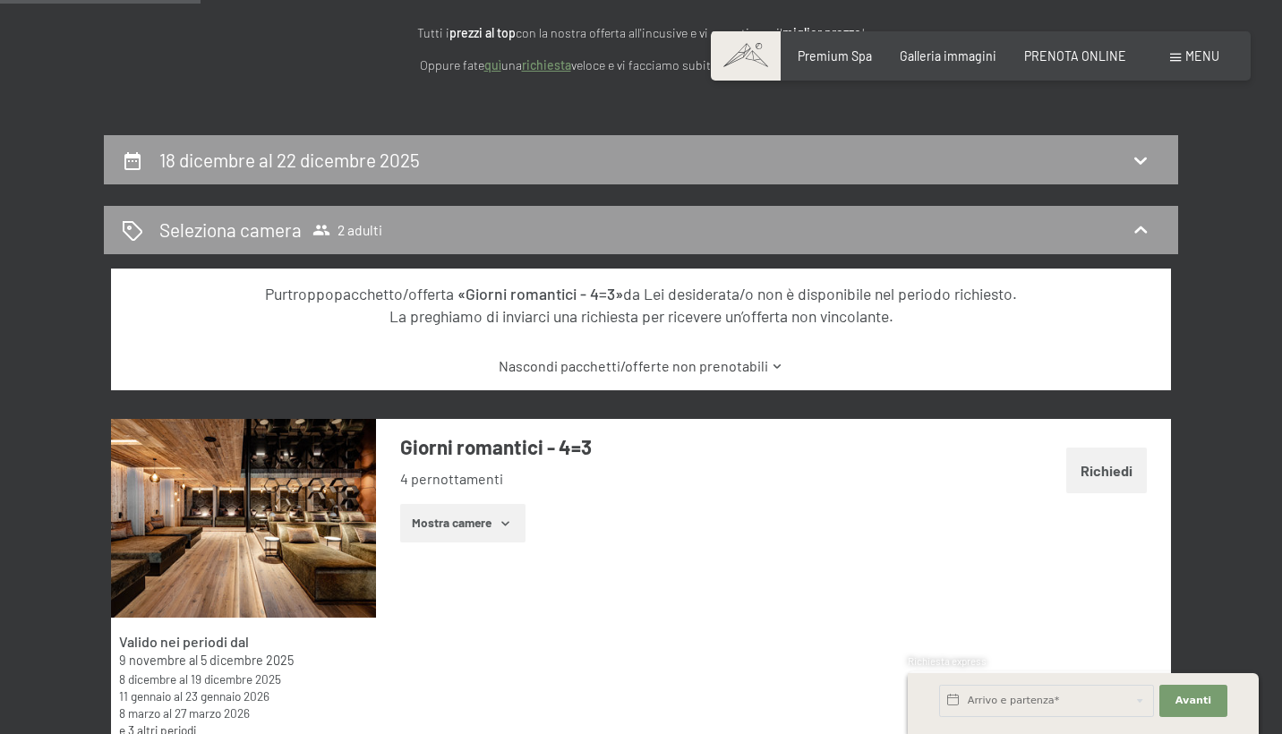
click at [418, 130] on section "Prenota la tua vacanza da sogno online Tutti i prezzi al top con la nostra offe…" at bounding box center [641, 19] width 1282 height 231
click at [426, 152] on div "18 dicembre al 22 dicembre 2025" at bounding box center [293, 160] width 268 height 26
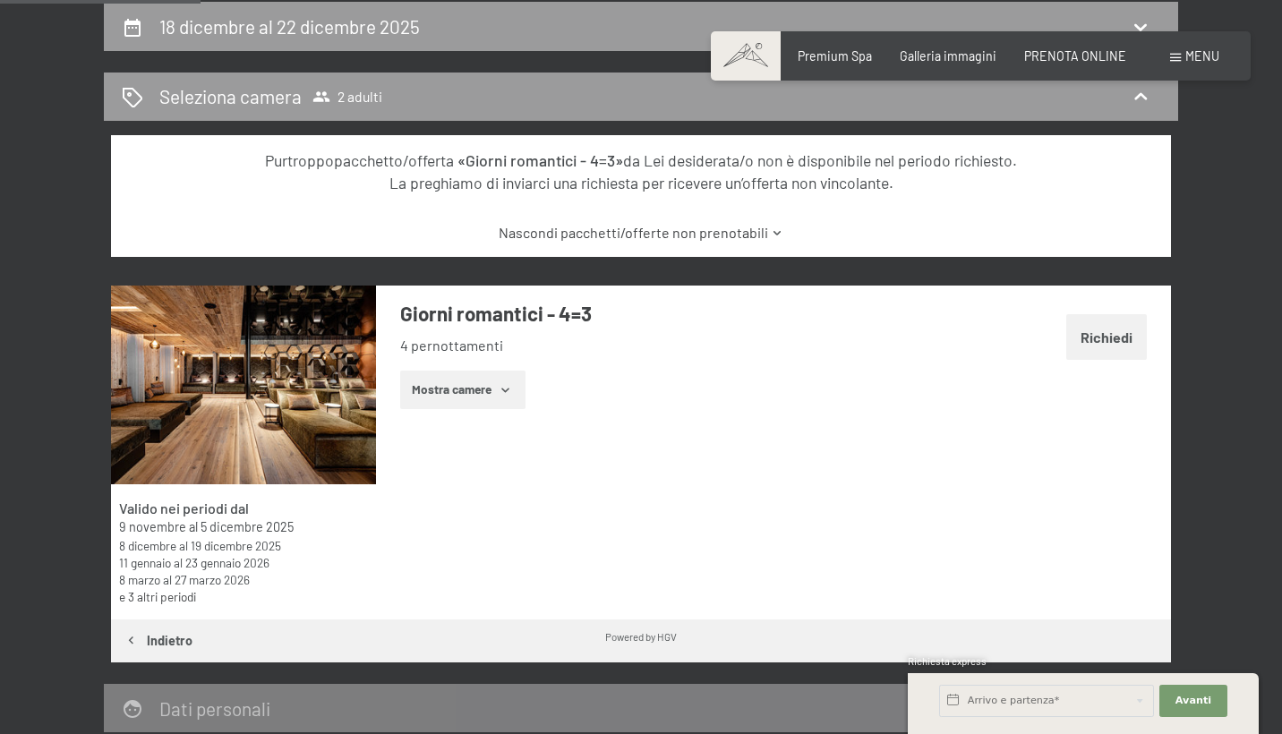
select select "[DATE]"
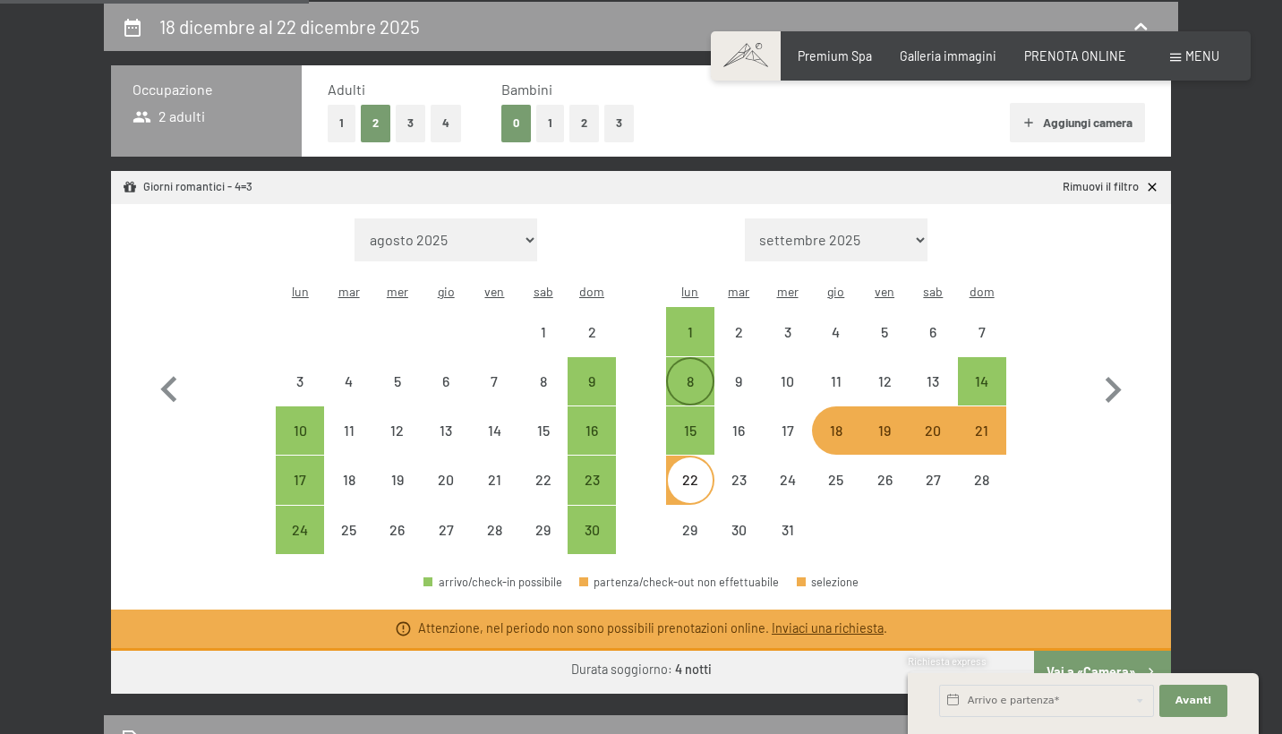
click at [690, 374] on div "8" at bounding box center [690, 396] width 45 height 45
select select "[DATE]"
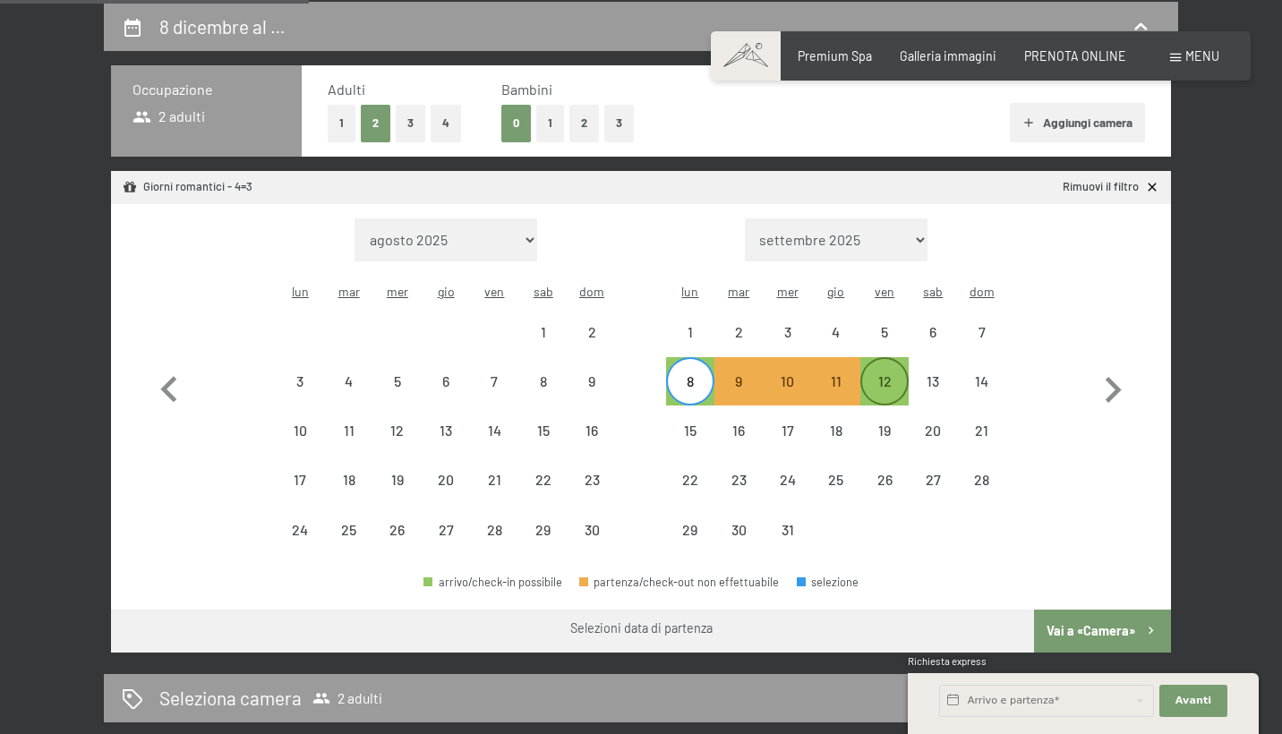
click at [872, 374] on div "12" at bounding box center [884, 396] width 45 height 45
select select "[DATE]"
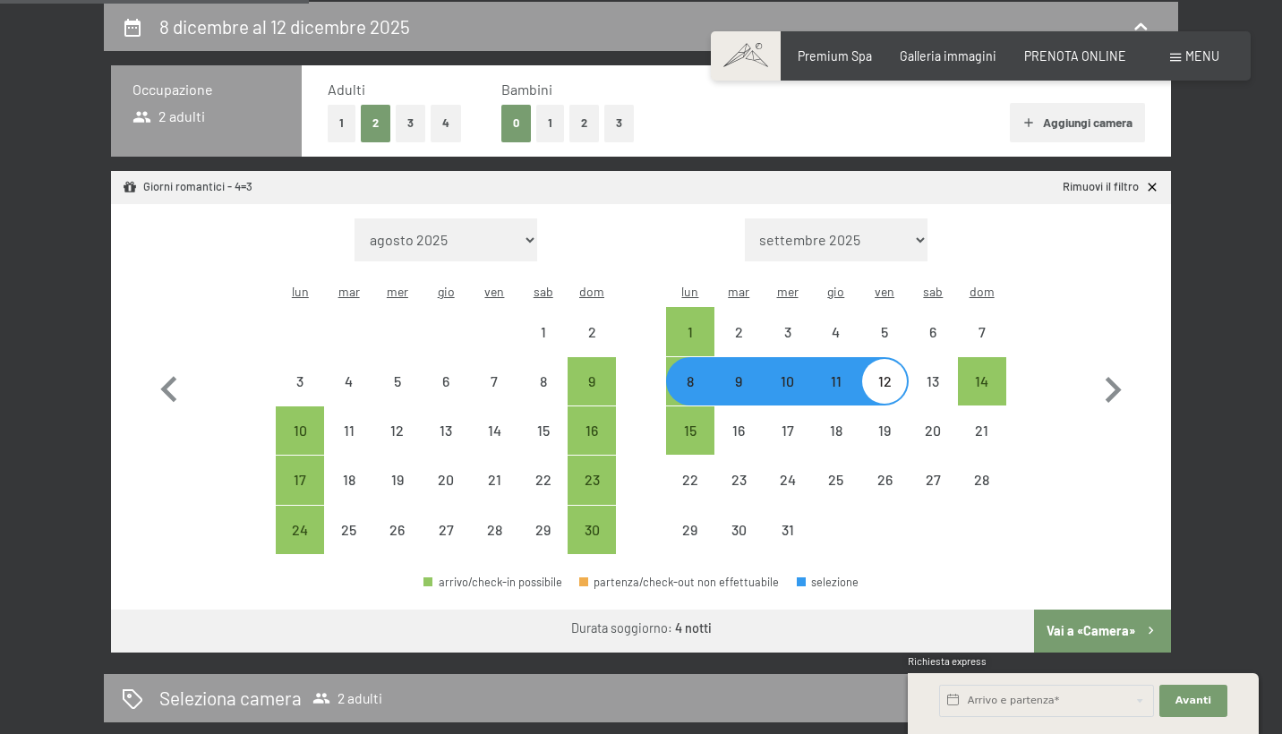
select select "[DATE]"
click at [1097, 610] on button "Vai a «Camera»" at bounding box center [1102, 631] width 137 height 43
select select "[DATE]"
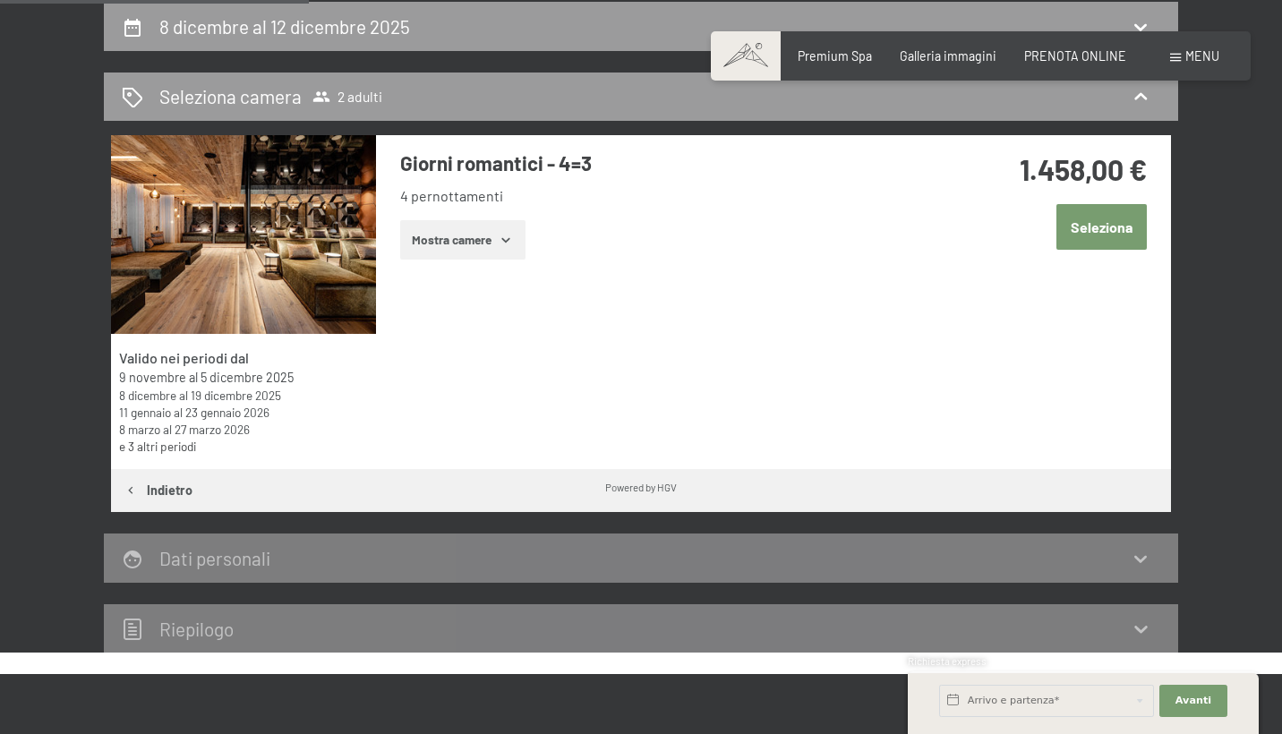
click at [1116, 212] on button "Seleziona" at bounding box center [1102, 227] width 90 height 46
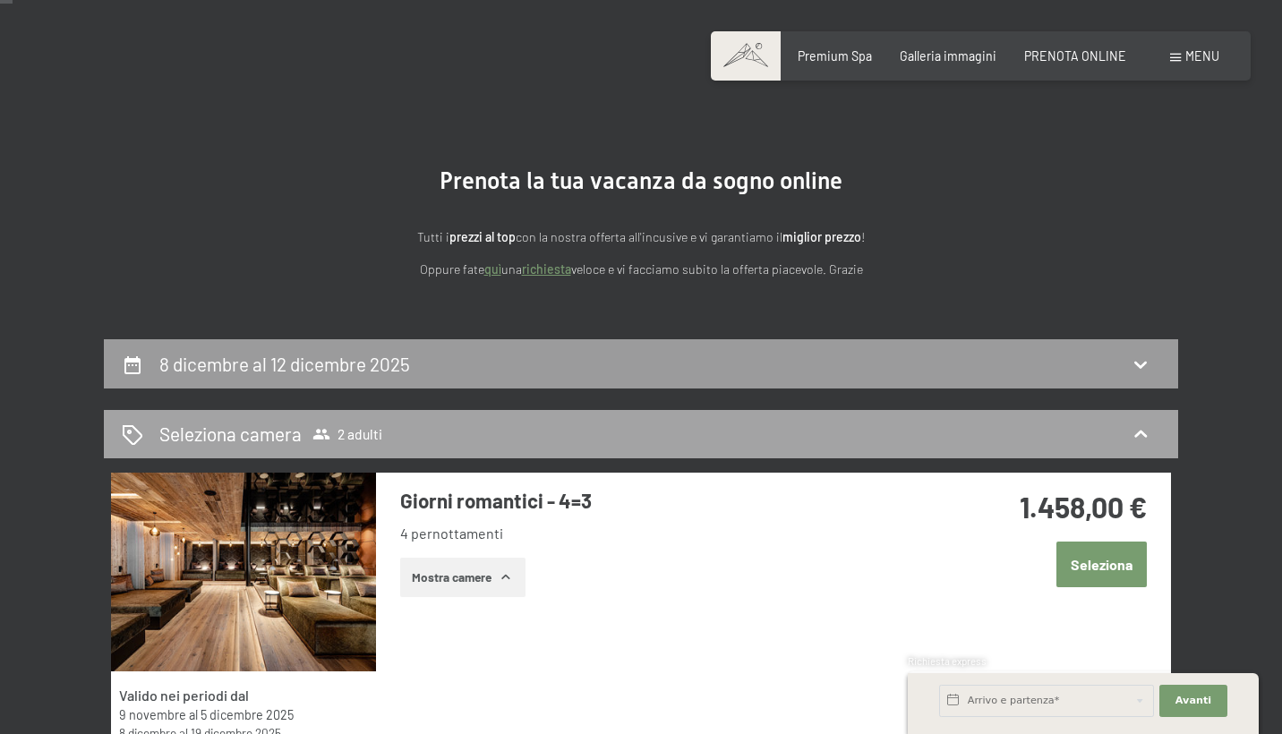
scroll to position [48, 0]
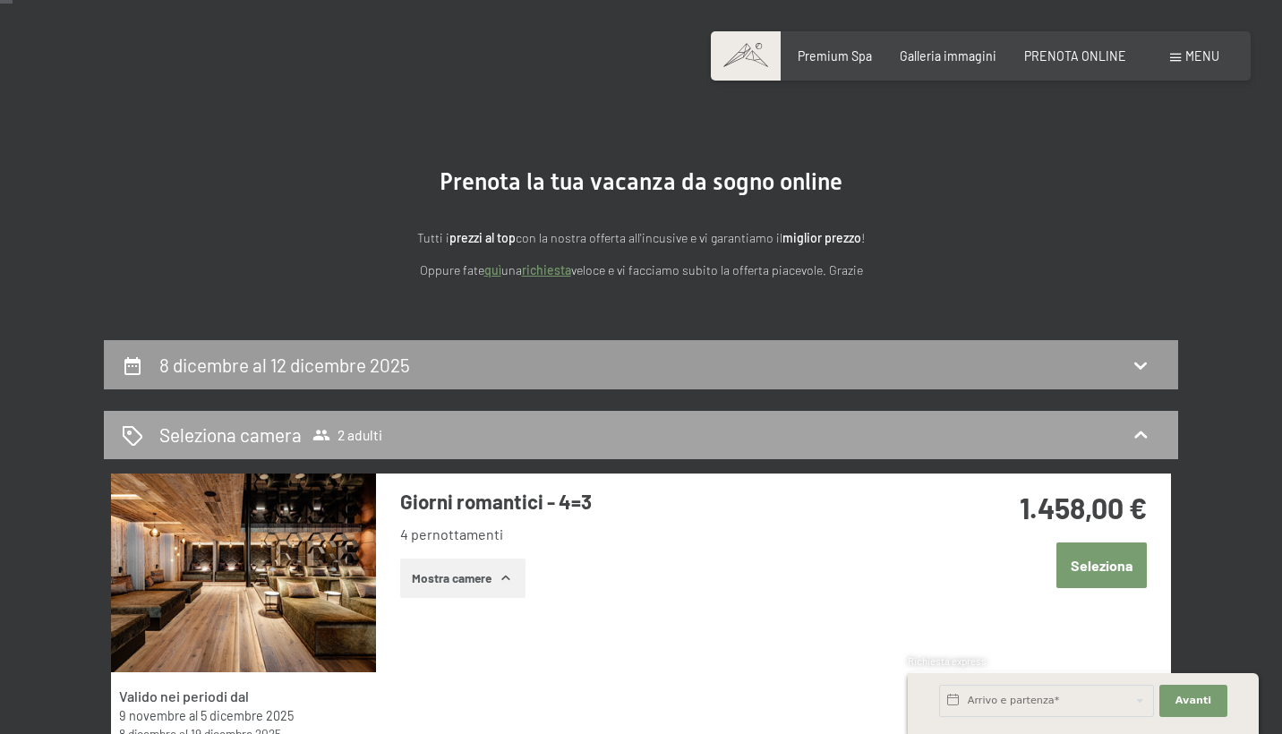
click at [535, 450] on div "Seleziona camera 2 adulti" at bounding box center [641, 435] width 1075 height 49
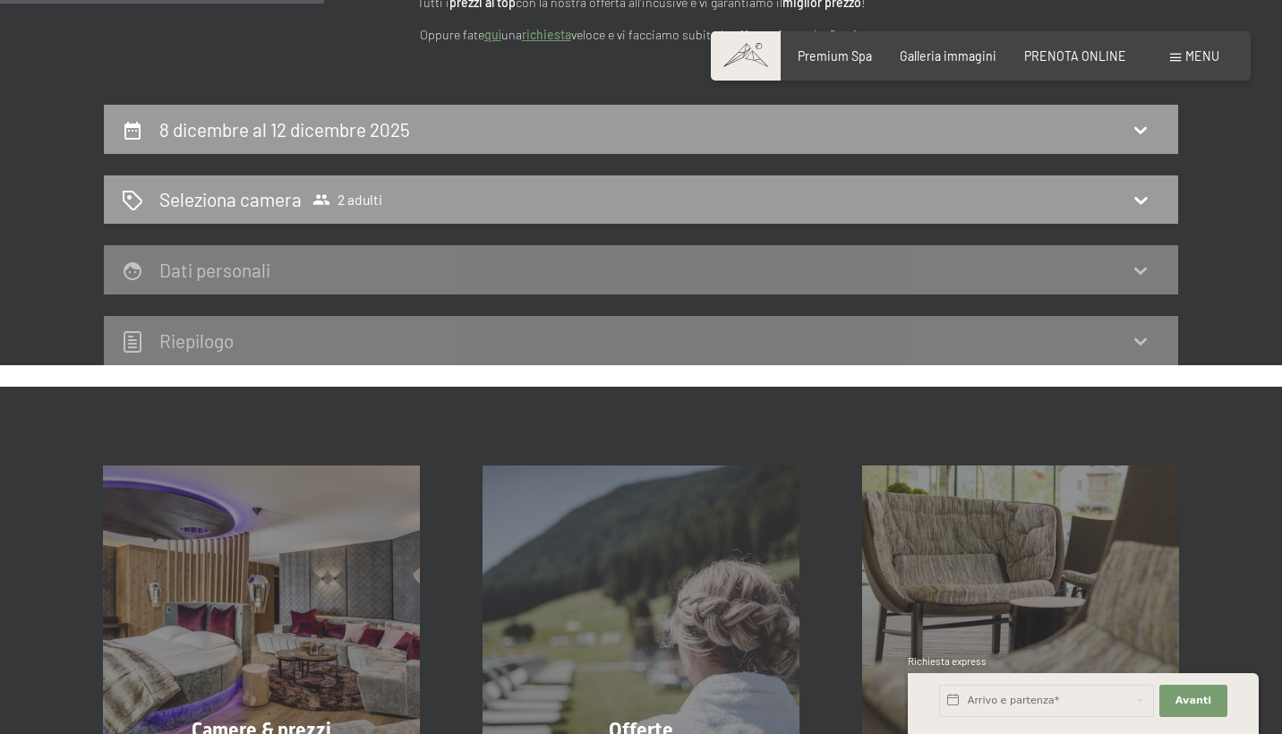
scroll to position [286, 0]
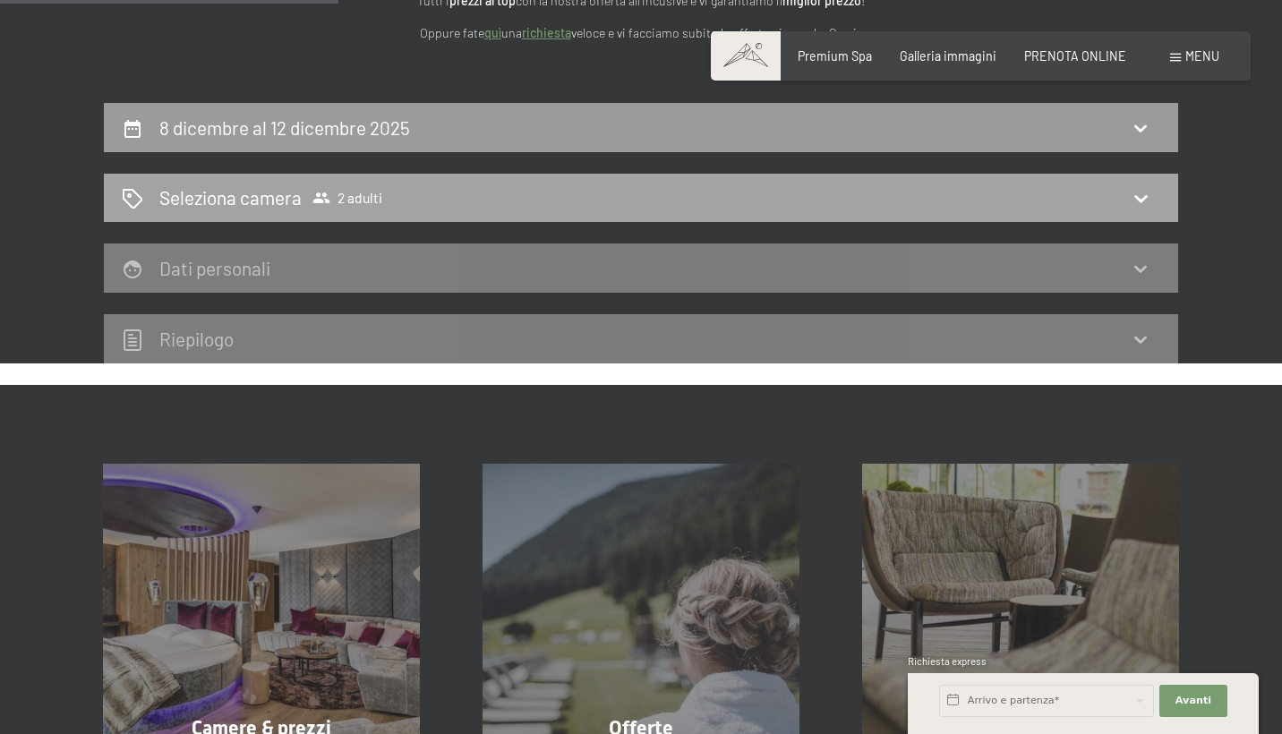
click at [315, 196] on icon at bounding box center [322, 198] width 18 height 18
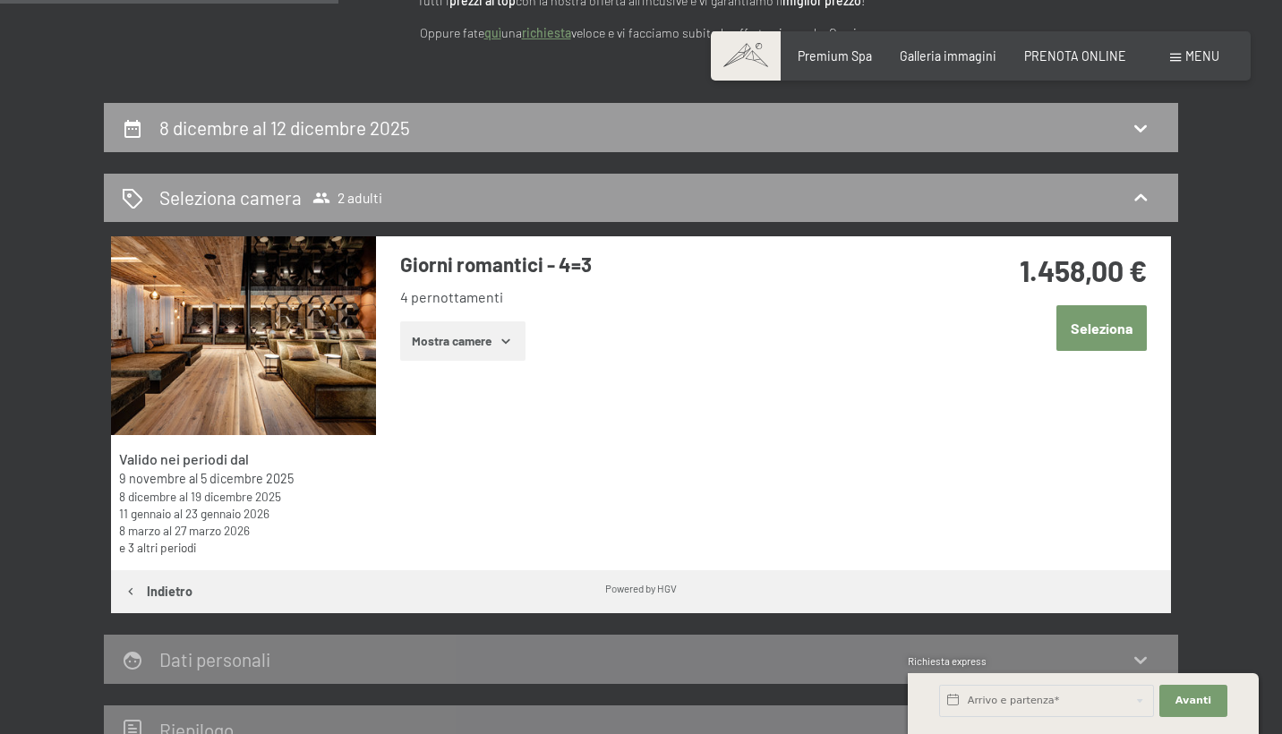
click at [186, 576] on button "Indietro" at bounding box center [158, 591] width 94 height 43
select select "[DATE]"
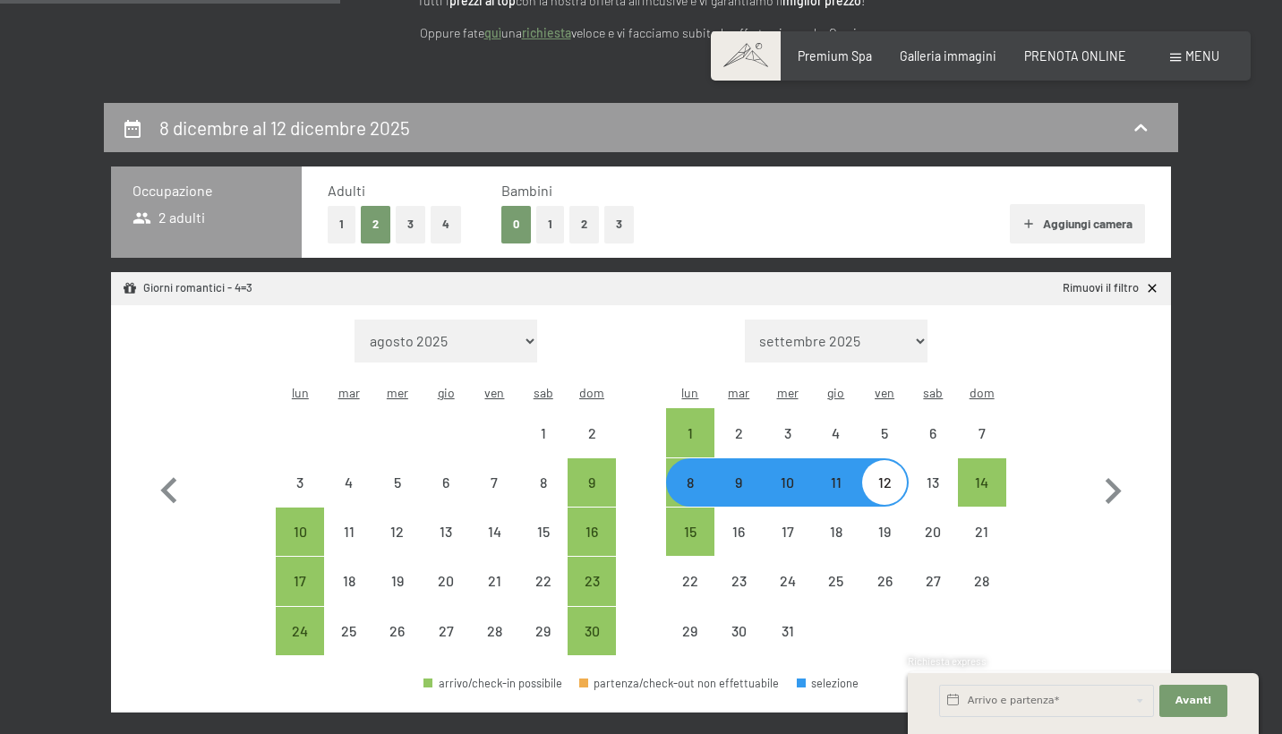
scroll to position [387, 0]
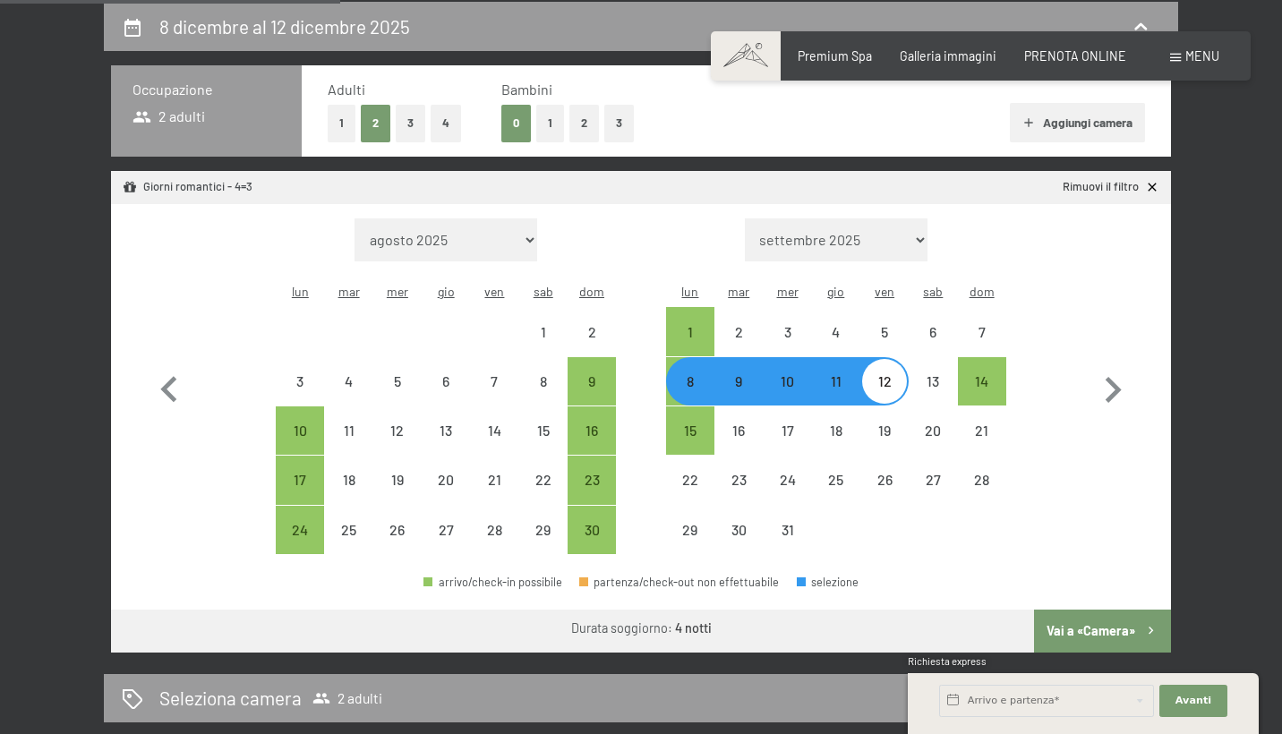
click at [582, 117] on button "2" at bounding box center [585, 123] width 30 height 37
select select "[DATE]"
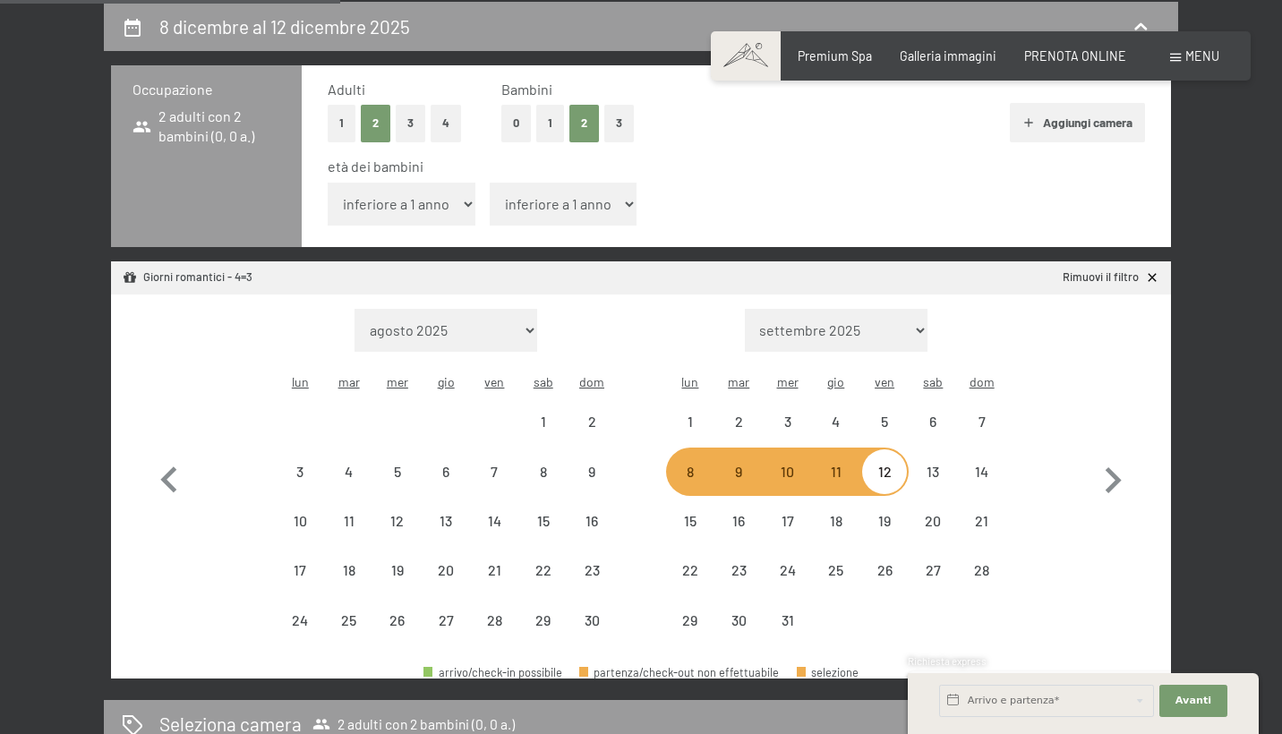
select select "[DATE]"
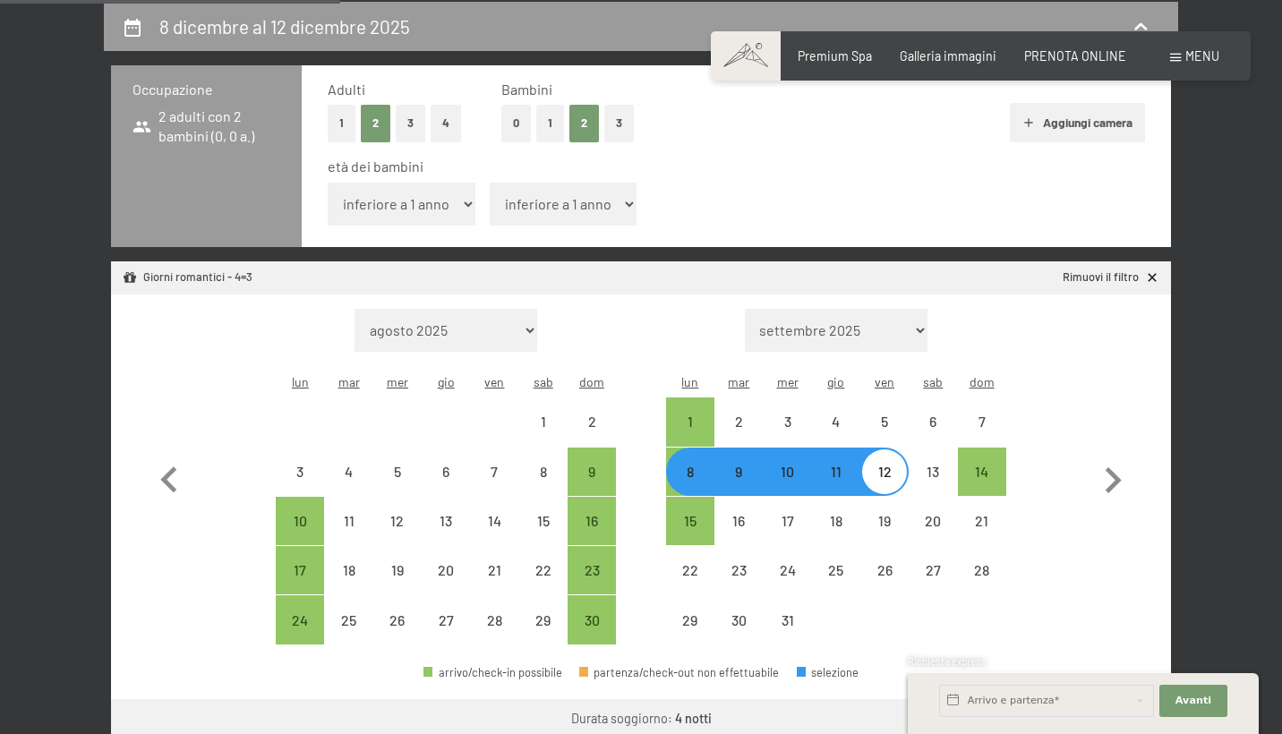
select select "9"
select select "[DATE]"
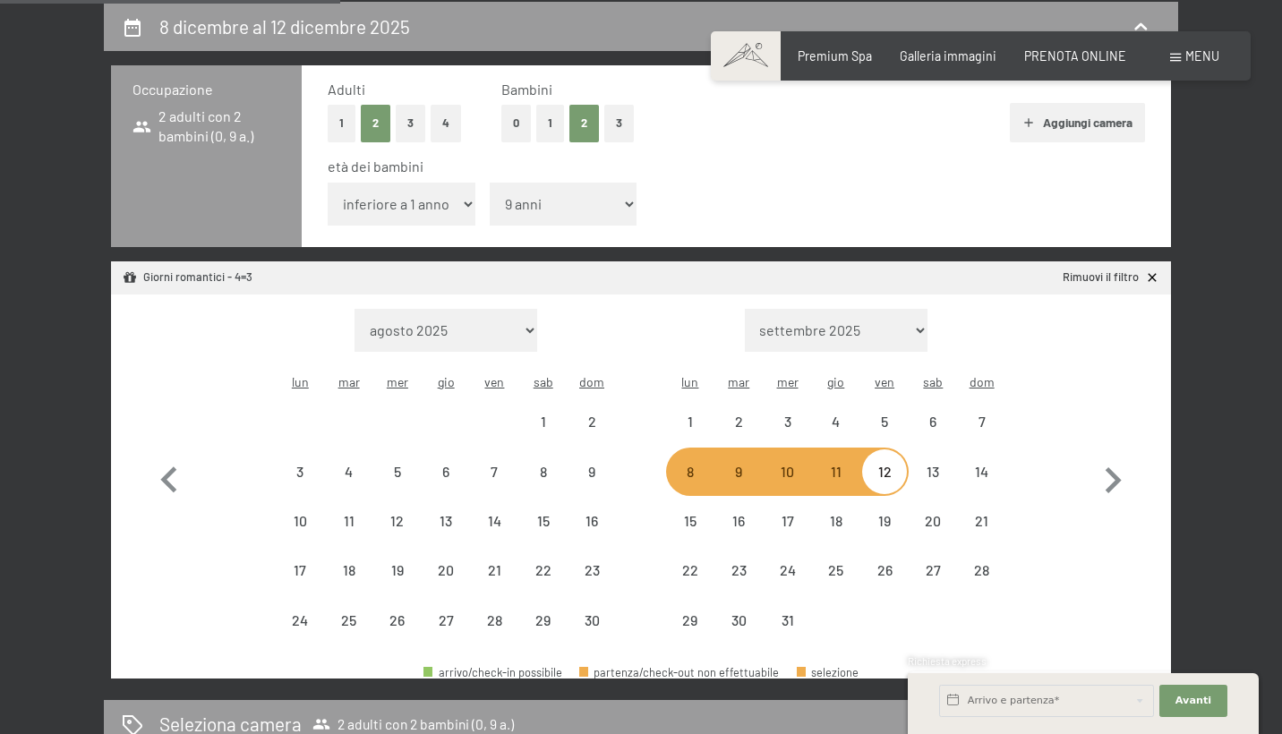
select select "[DATE]"
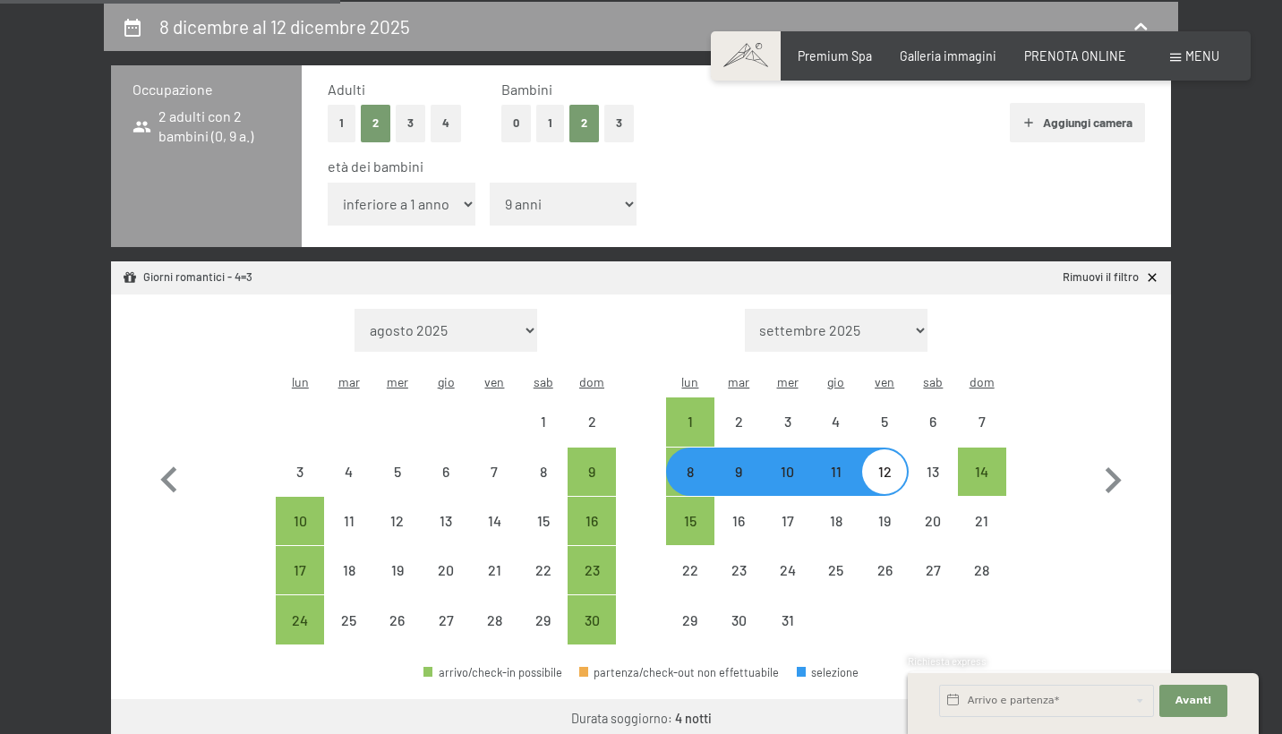
select select "8"
select select "[DATE]"
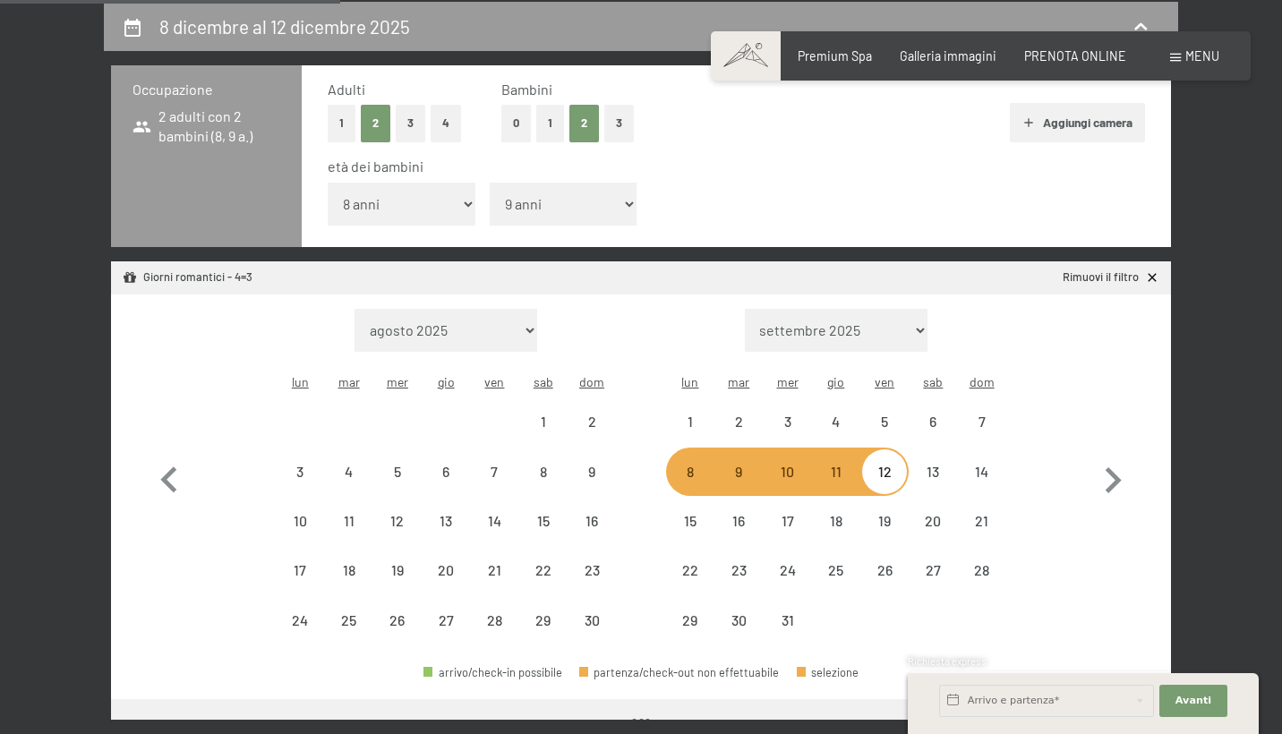
select select "[DATE]"
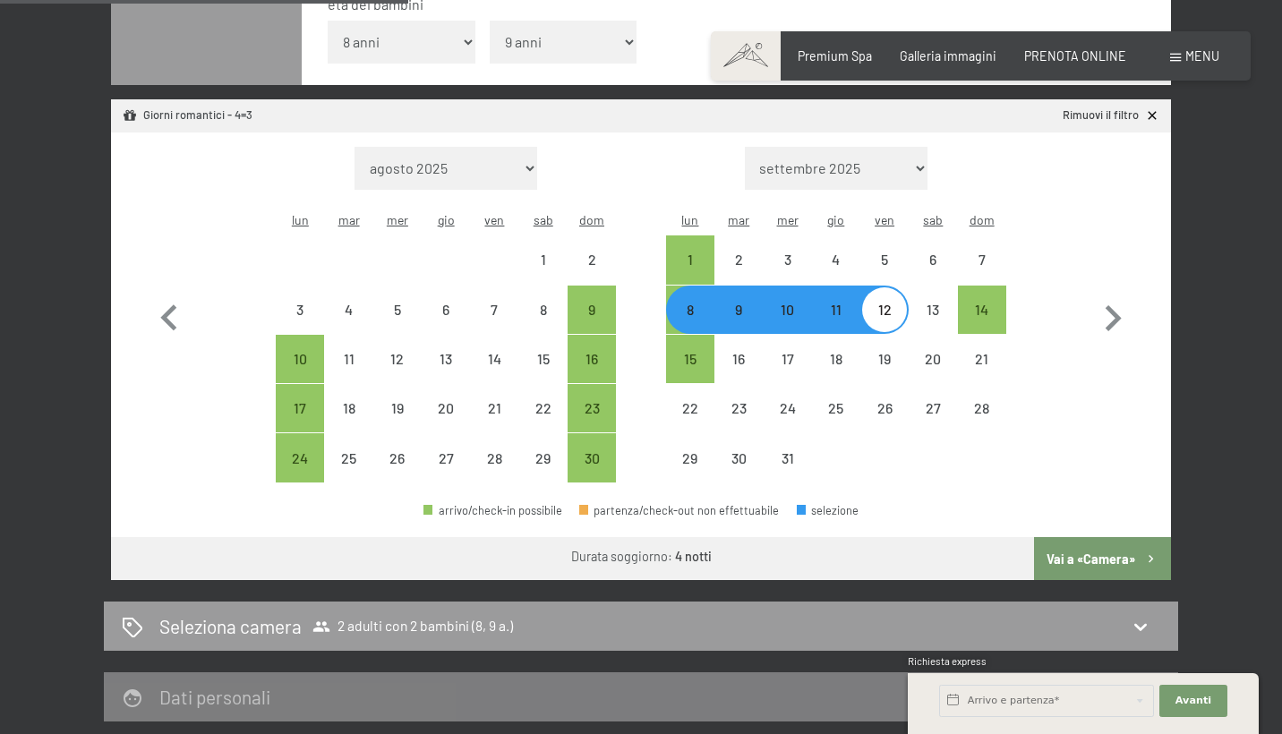
click at [1095, 537] on button "Vai a «Camera»" at bounding box center [1102, 558] width 137 height 43
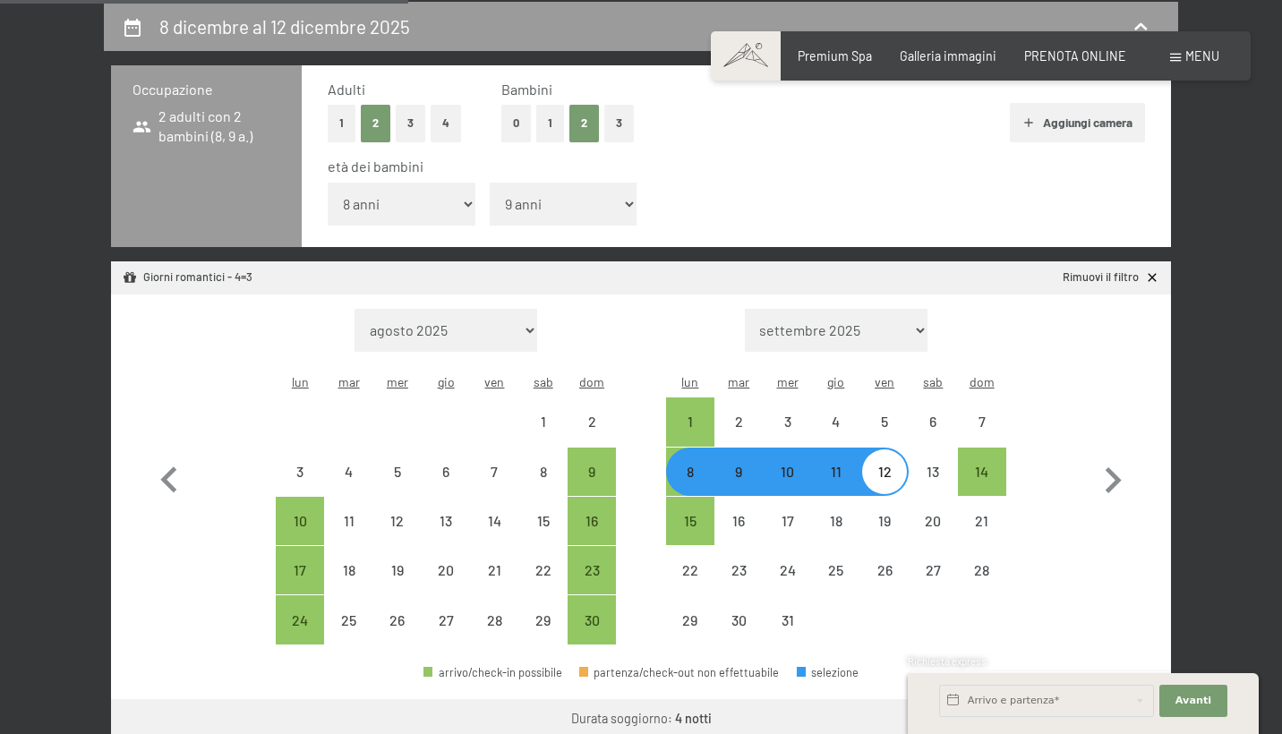
select select "[DATE]"
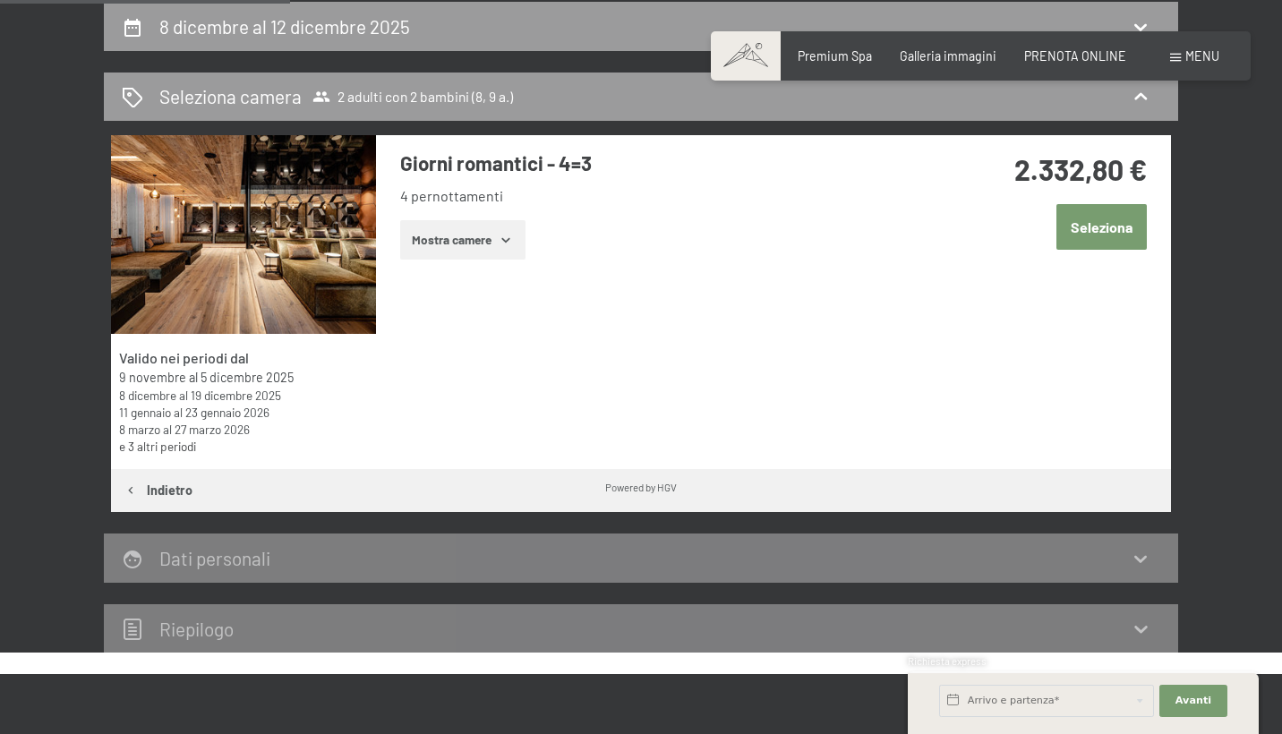
click at [1110, 235] on button "Seleziona" at bounding box center [1102, 227] width 90 height 46
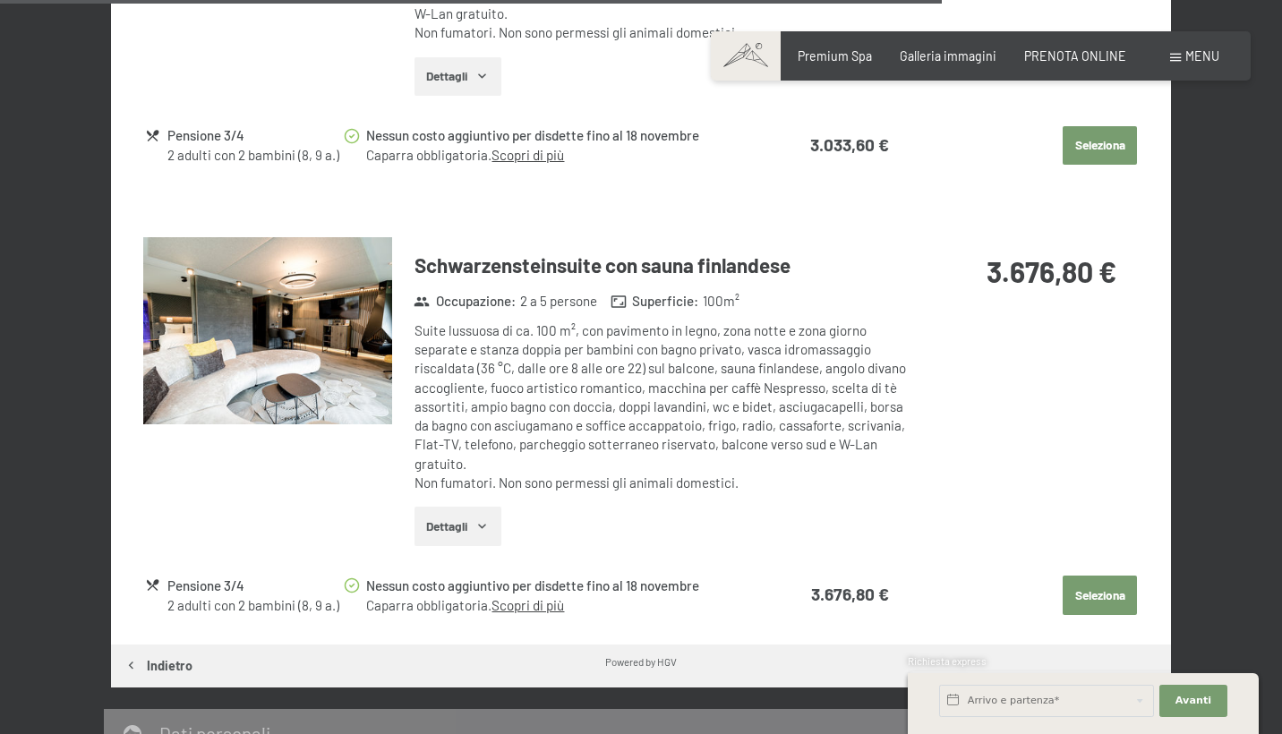
scroll to position [3289, 0]
click at [460, 506] on button "Dettagli" at bounding box center [458, 525] width 87 height 39
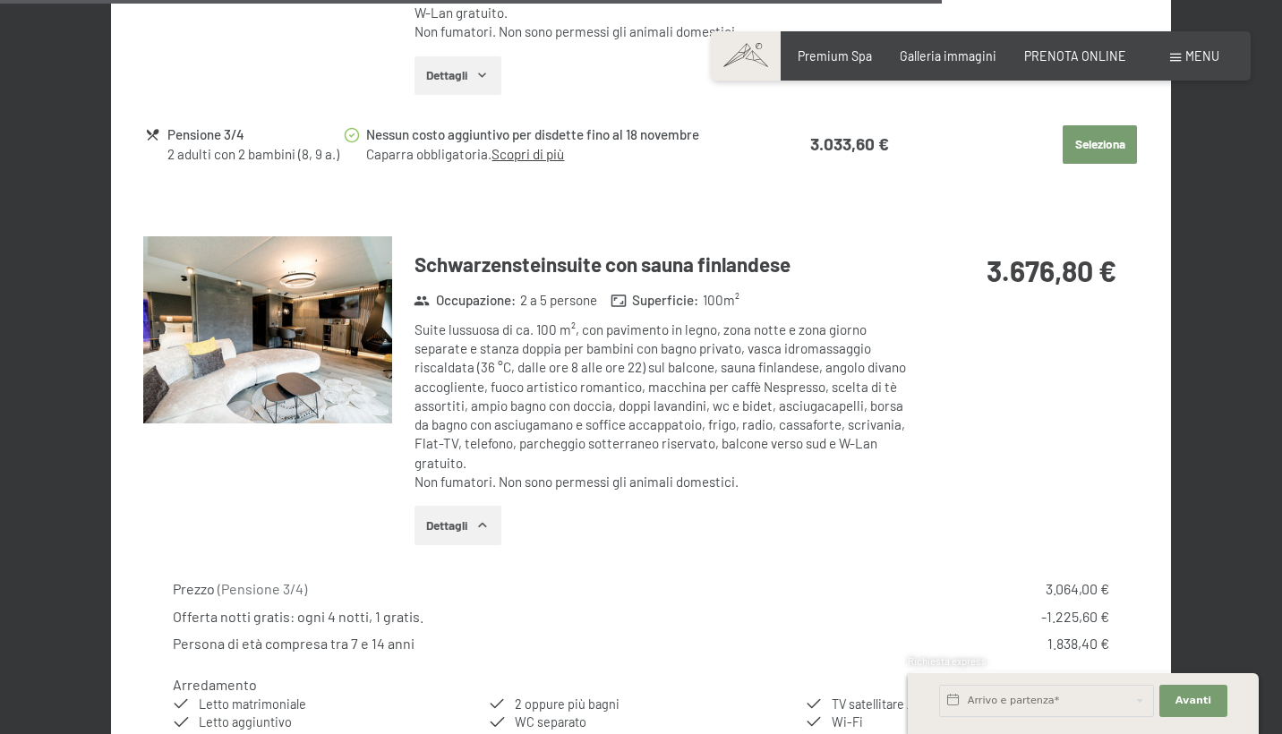
click at [460, 506] on button "Dettagli" at bounding box center [458, 525] width 87 height 39
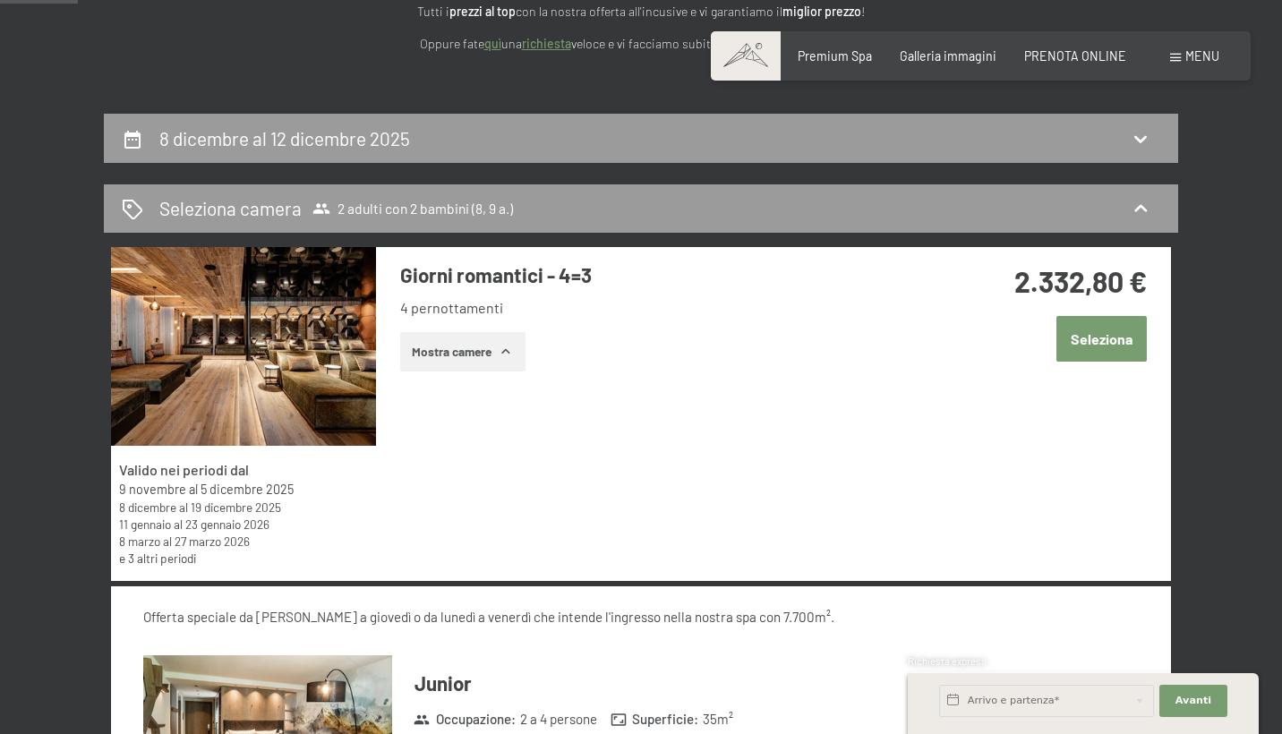
scroll to position [273, 0]
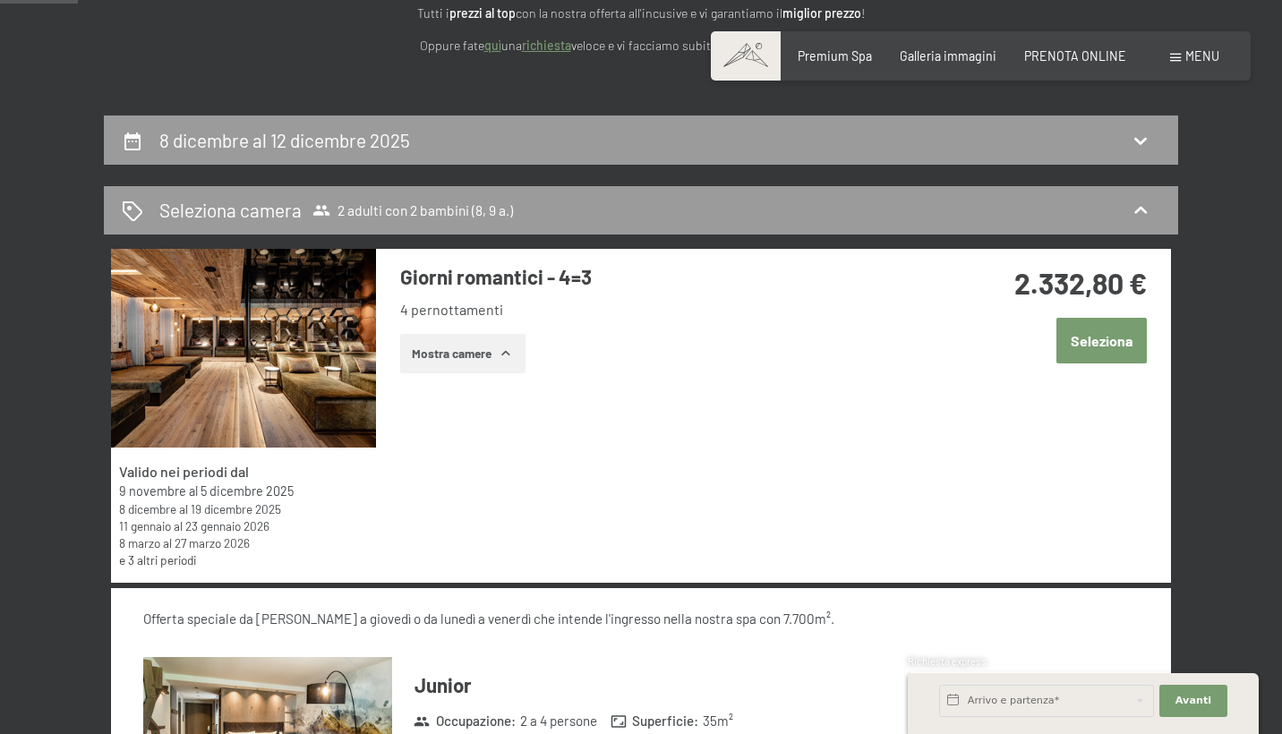
click at [465, 357] on button "Mostra camere" at bounding box center [462, 353] width 125 height 39
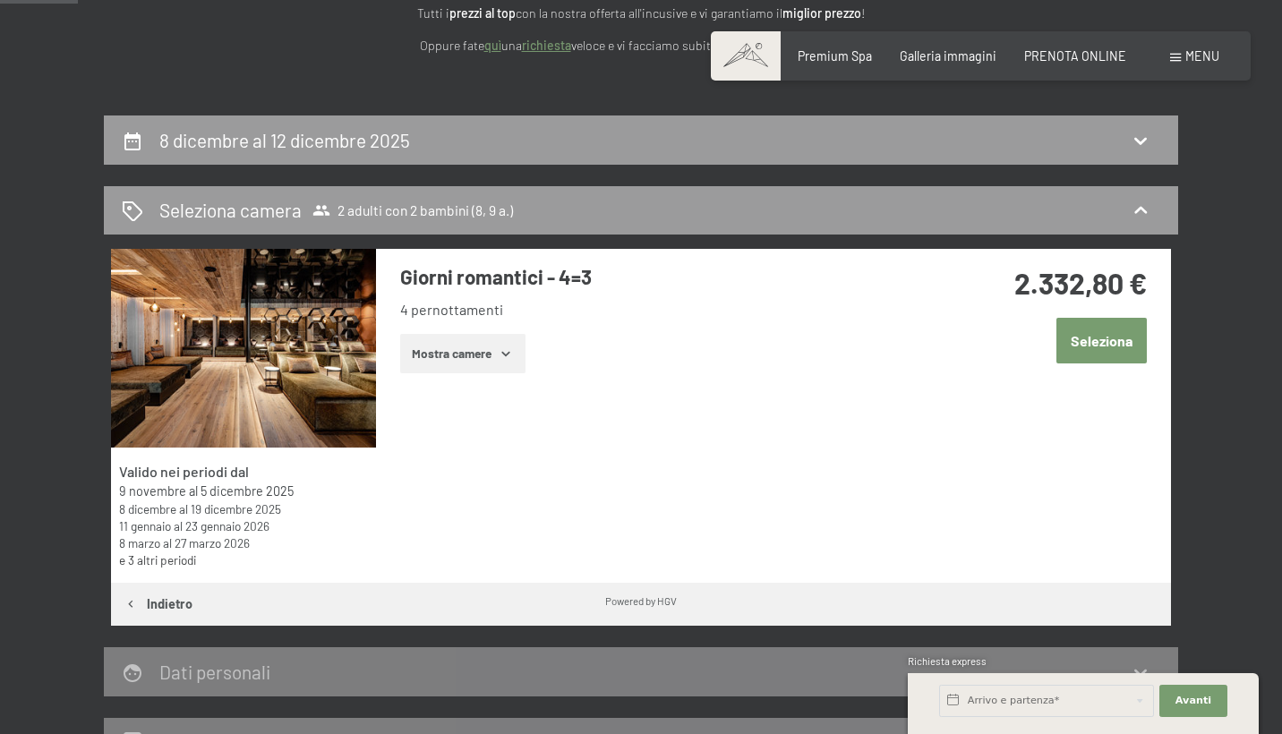
click at [1119, 346] on button "Seleziona" at bounding box center [1102, 341] width 90 height 46
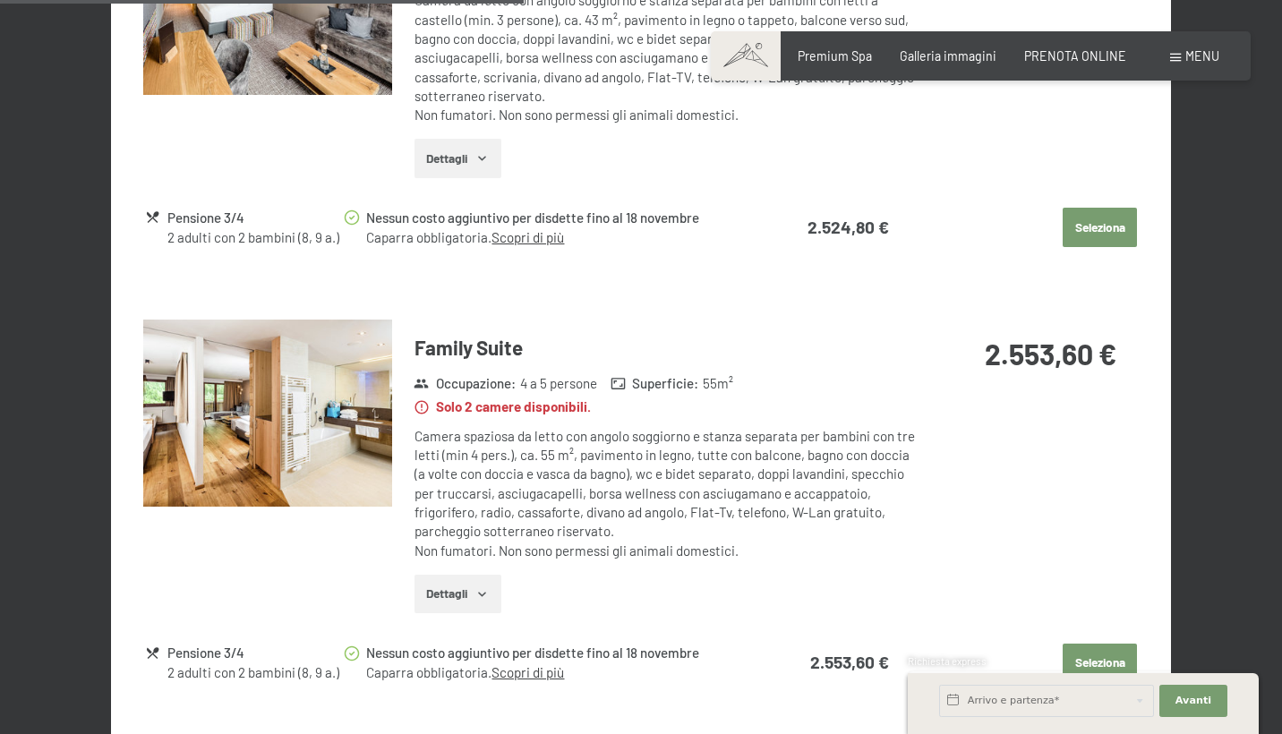
scroll to position [1827, 0]
click at [265, 427] on img at bounding box center [267, 414] width 249 height 187
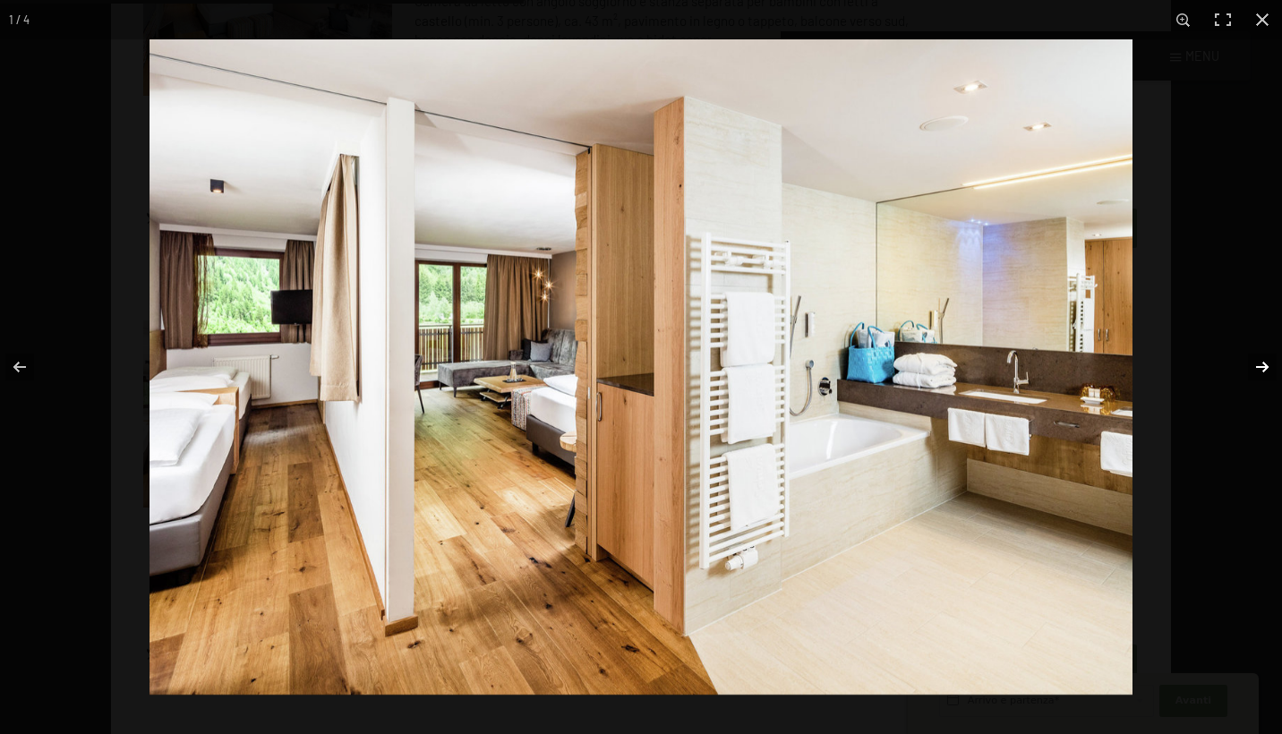
click at [1262, 364] on button "button" at bounding box center [1251, 367] width 63 height 90
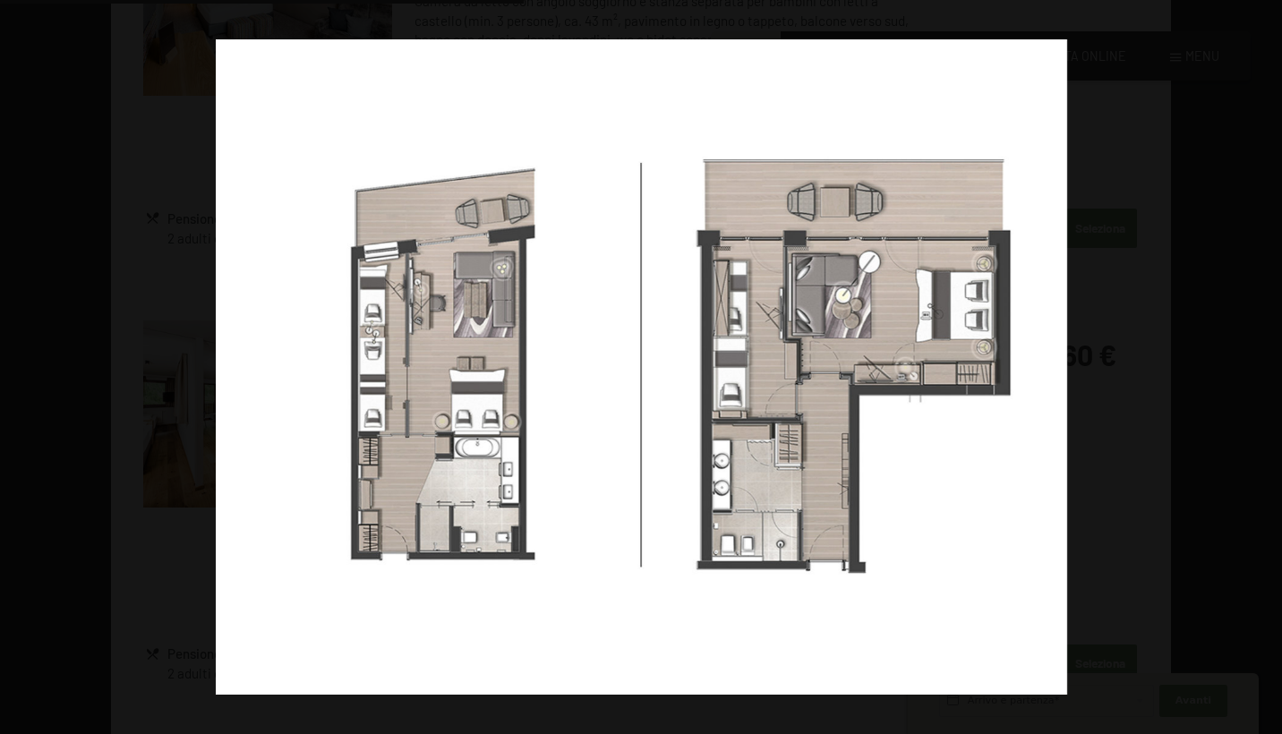
click at [1262, 364] on button "button" at bounding box center [1251, 367] width 63 height 90
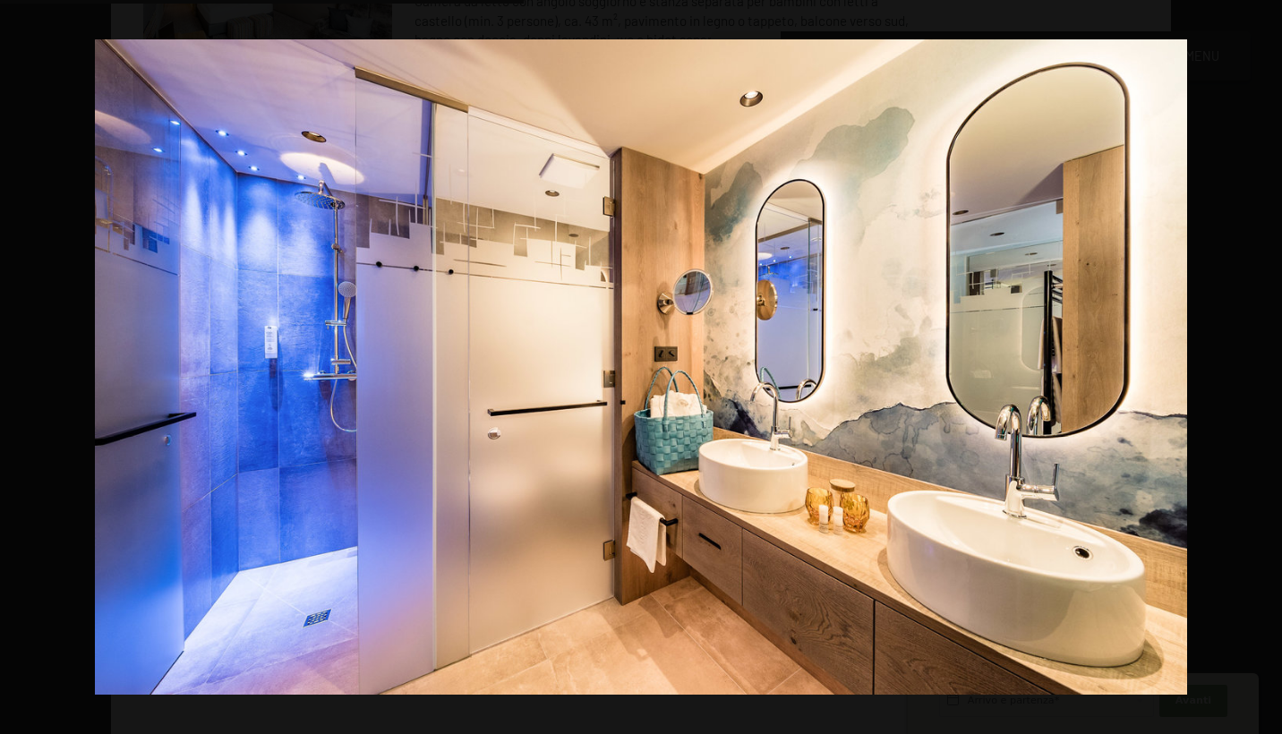
click at [1262, 364] on button "button" at bounding box center [1251, 367] width 63 height 90
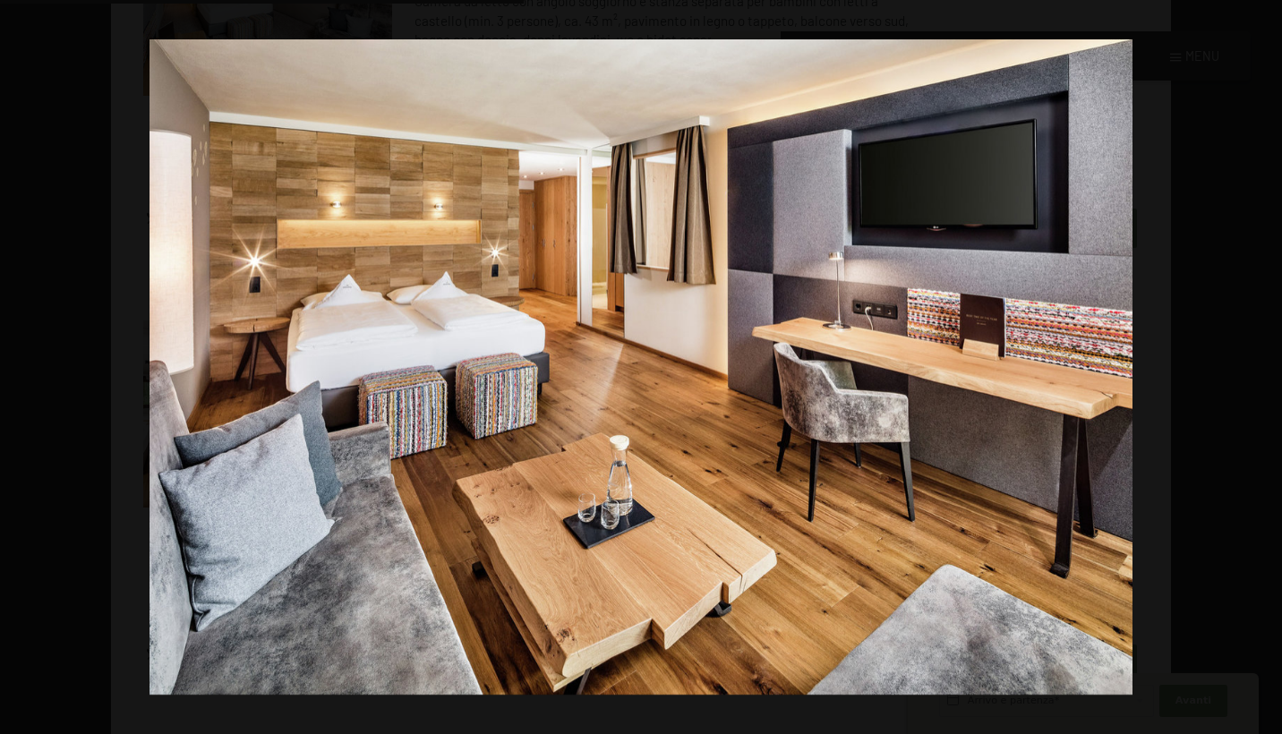
click at [1262, 364] on button "button" at bounding box center [1251, 367] width 63 height 90
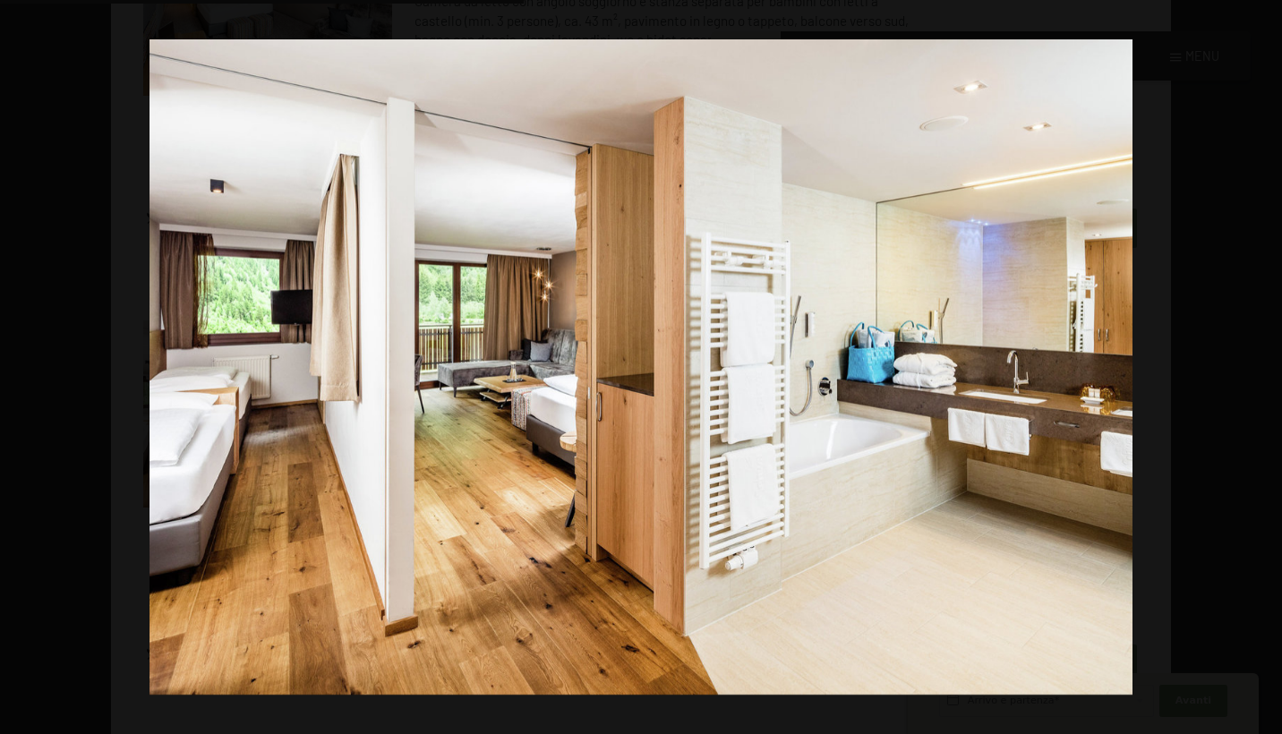
click at [1262, 364] on button "button" at bounding box center [1251, 367] width 63 height 90
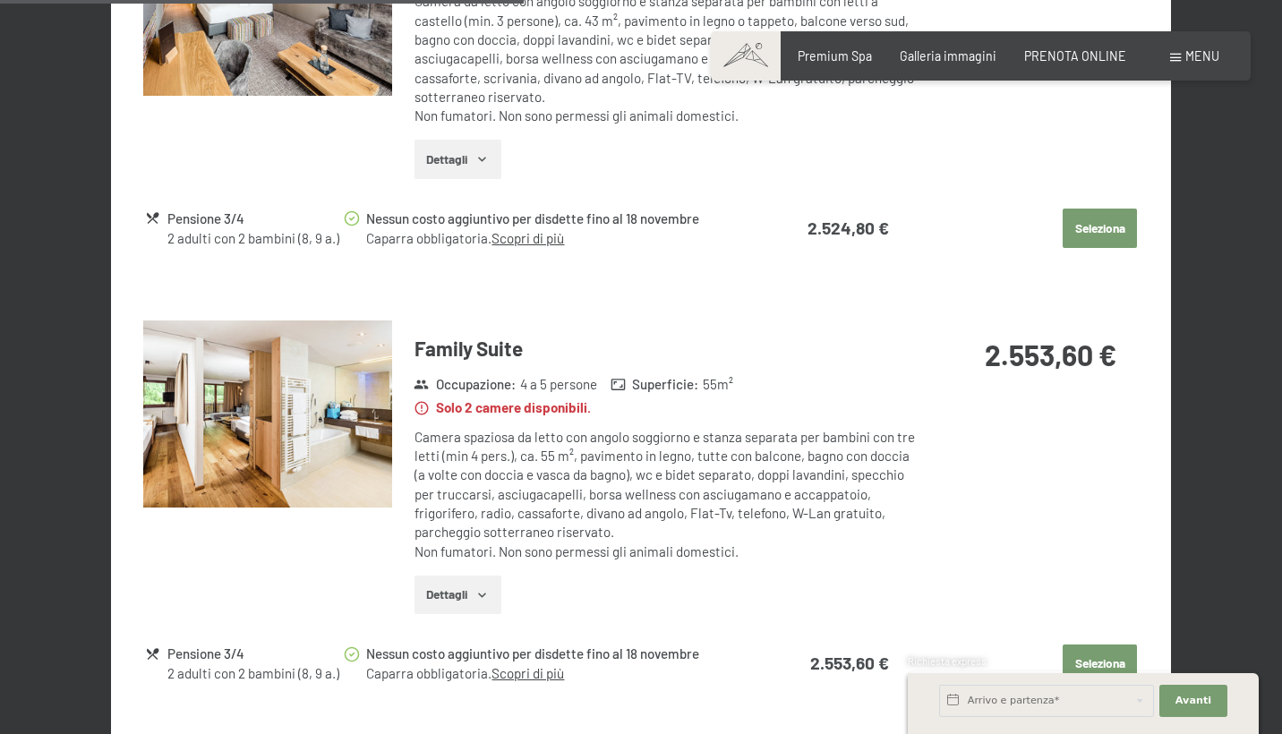
click at [0, 0] on div at bounding box center [0, 0] width 0 height 0
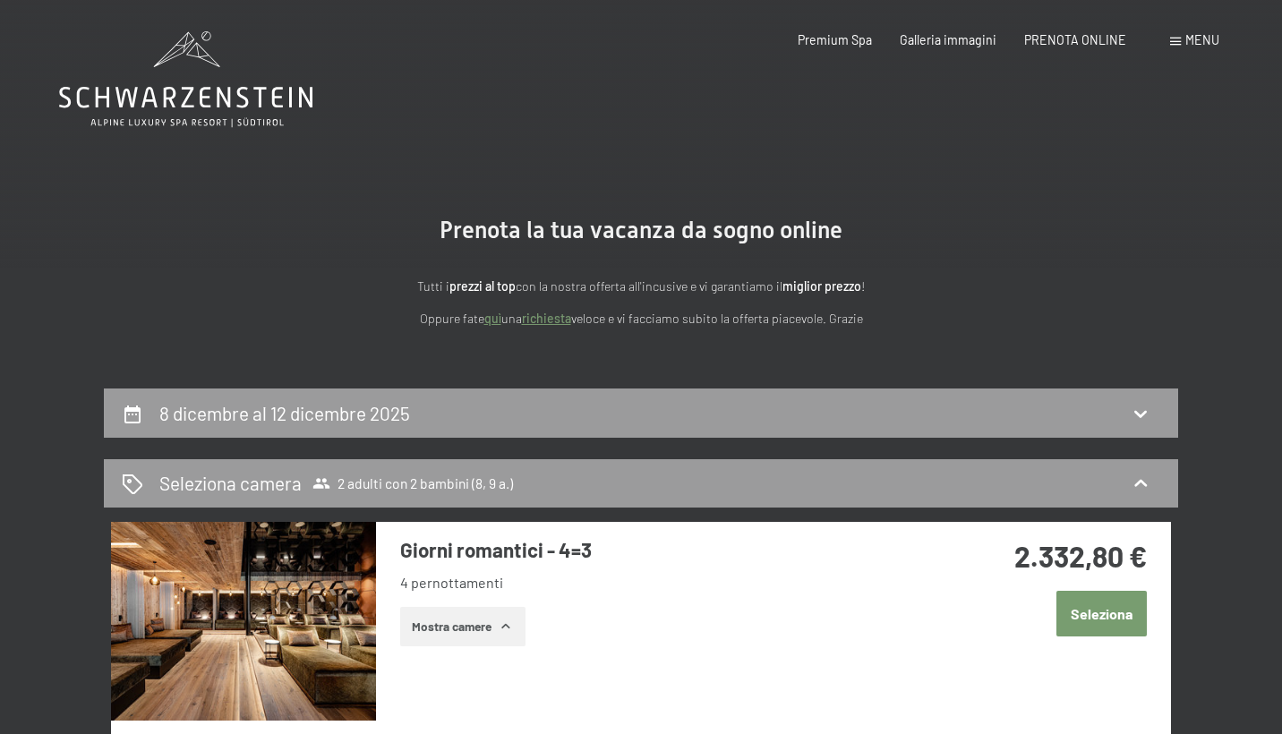
scroll to position [0, 0]
click at [1052, 34] on span "PRENOTA ONLINE" at bounding box center [1076, 37] width 102 height 15
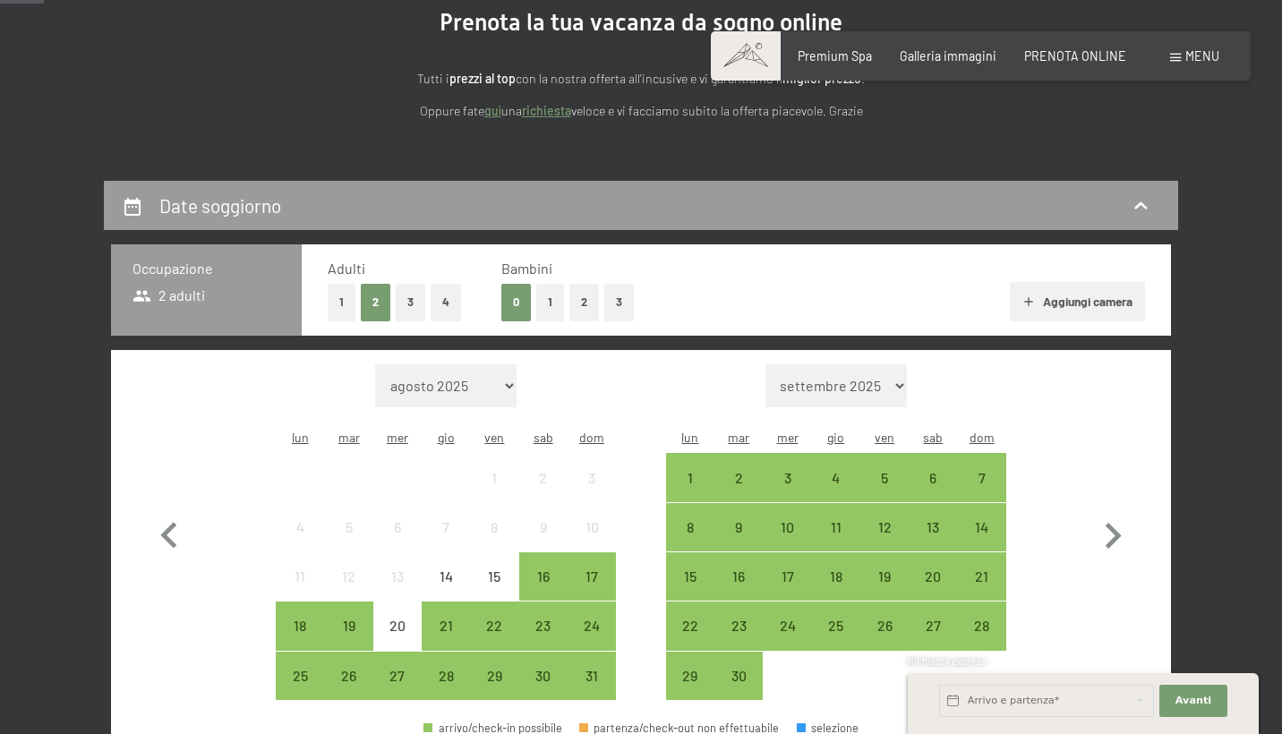
scroll to position [209, 0]
click at [836, 383] on div "Mese/anno [DATE] [DATE] [DATE] [DATE] [DATE] [DATE] [DATE] [DATE] [DATE] [DATE]…" at bounding box center [836, 532] width 340 height 337
select select "[DATE]"
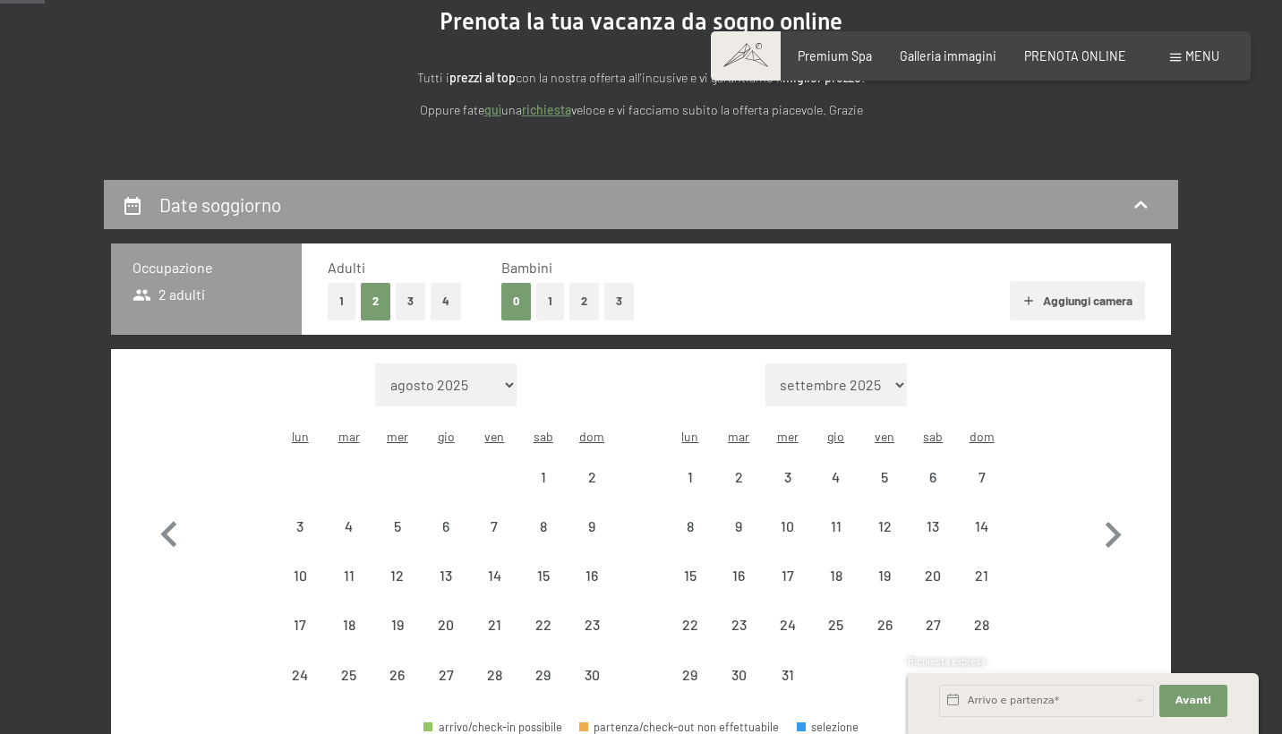
select select "[DATE]"
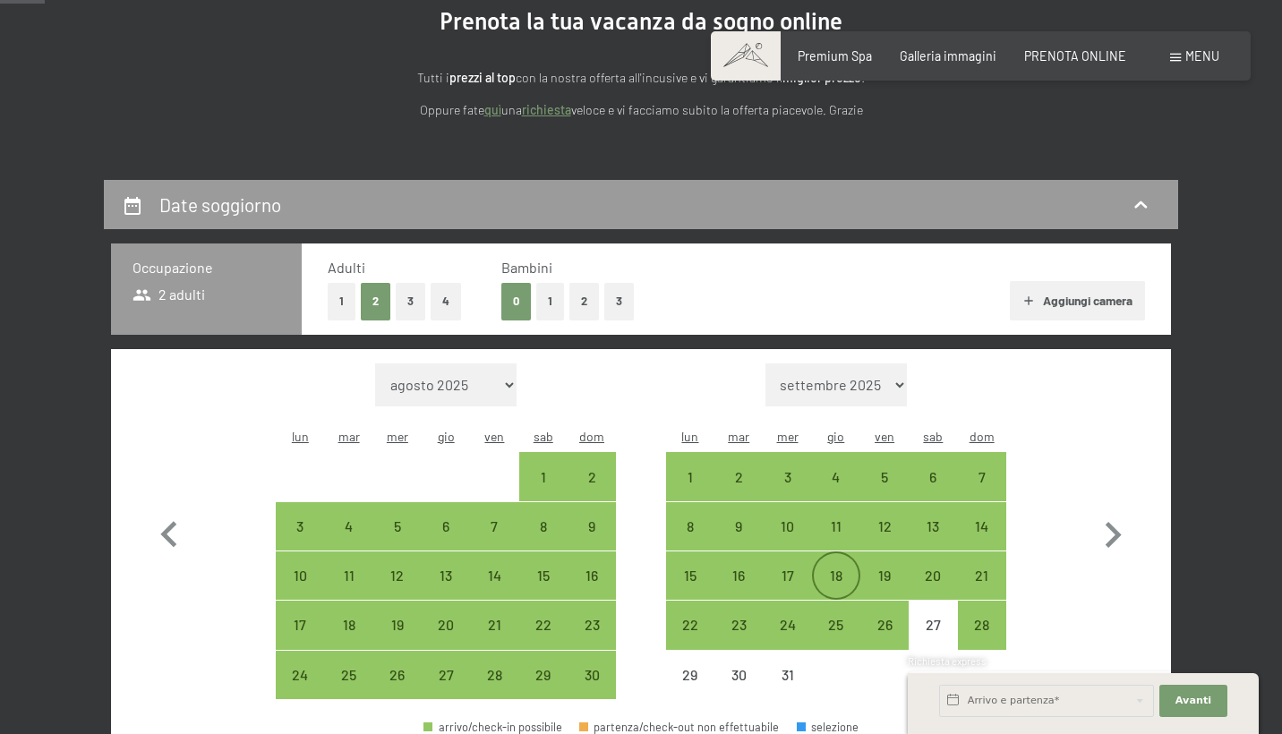
click at [850, 569] on div "18" at bounding box center [836, 591] width 45 height 45
select select "[DATE]"
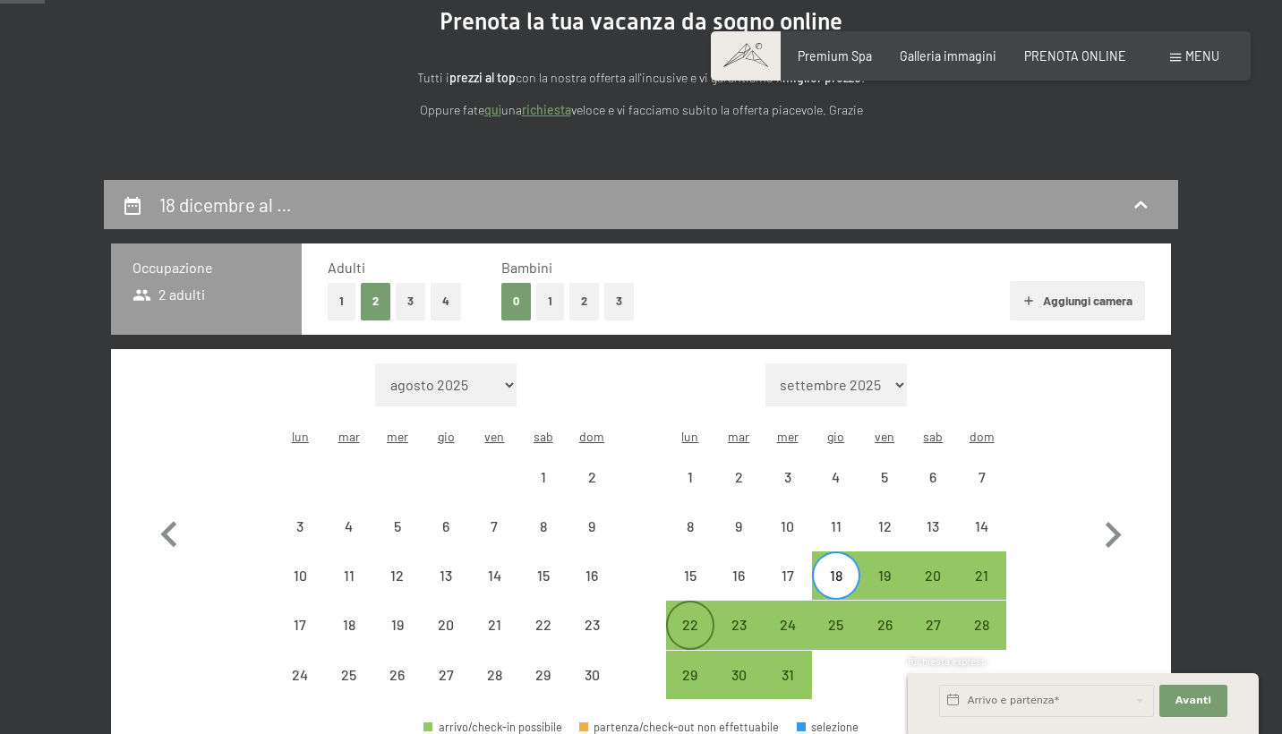
click at [683, 618] on div "22" at bounding box center [690, 640] width 45 height 45
select select "[DATE]"
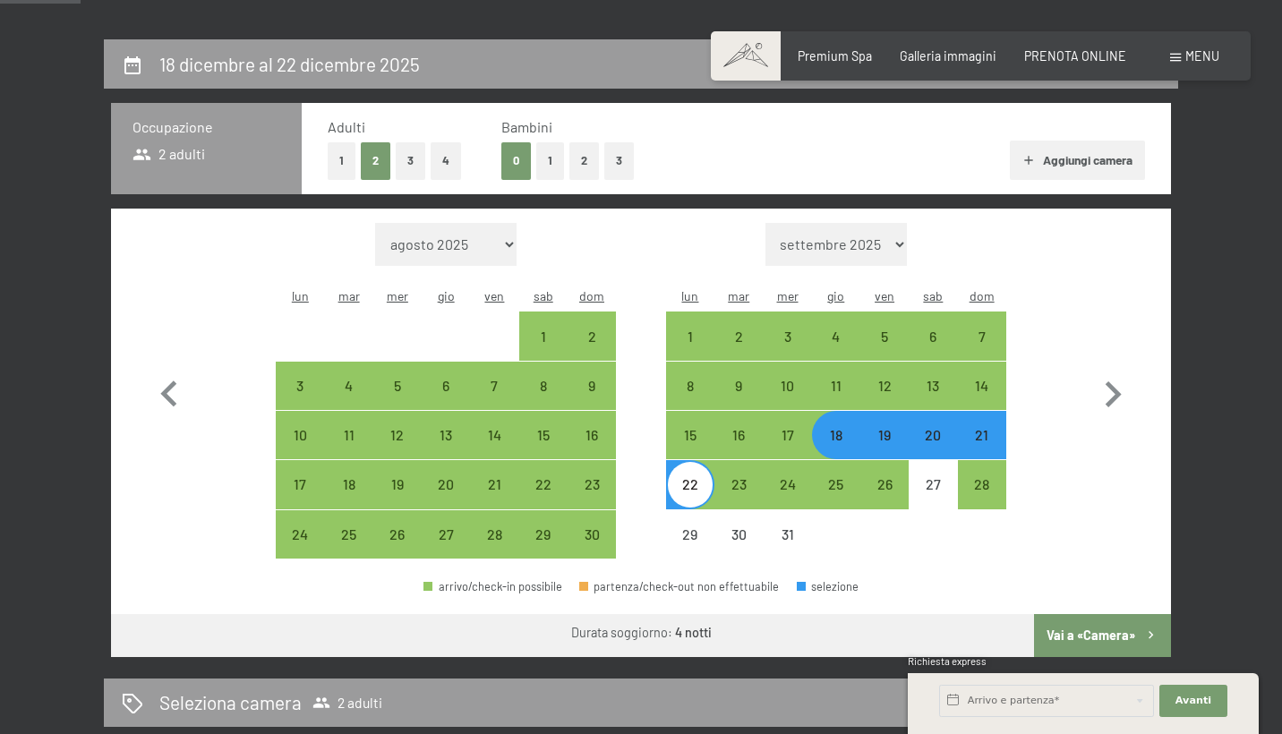
scroll to position [360, 0]
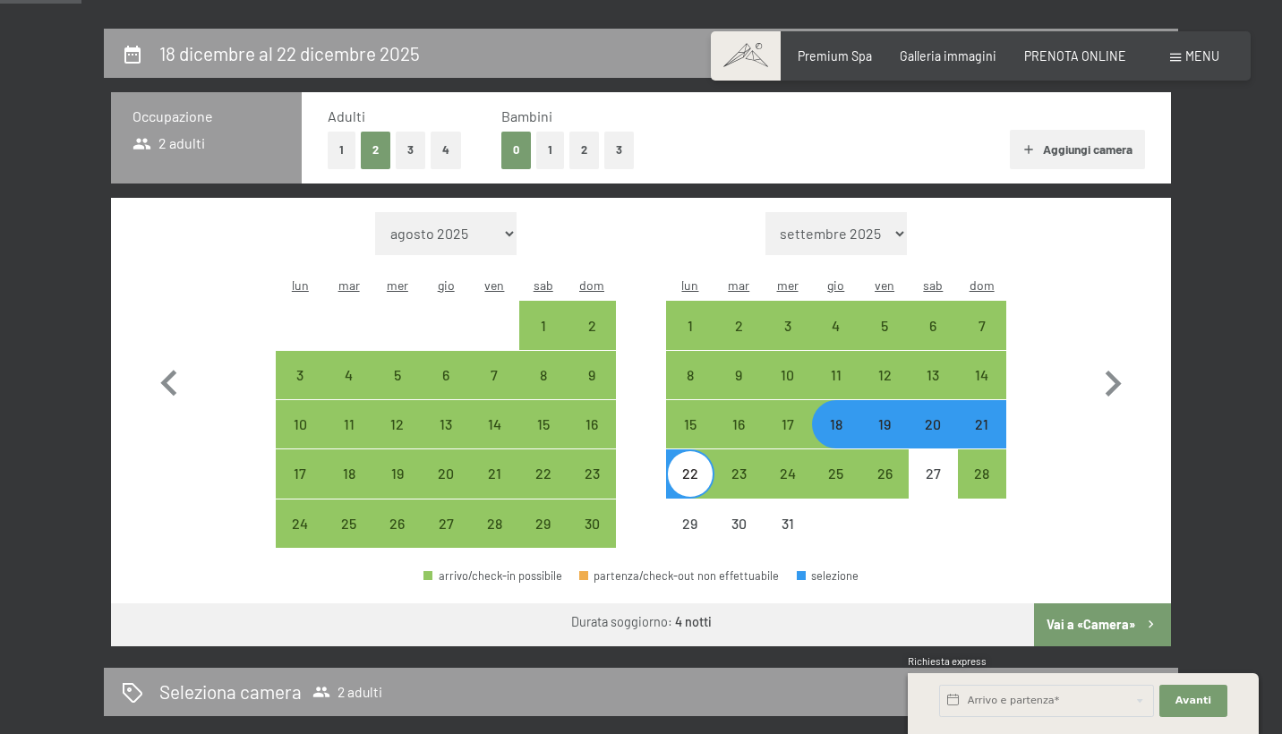
click at [1091, 609] on button "Vai a «Camera»" at bounding box center [1102, 625] width 137 height 43
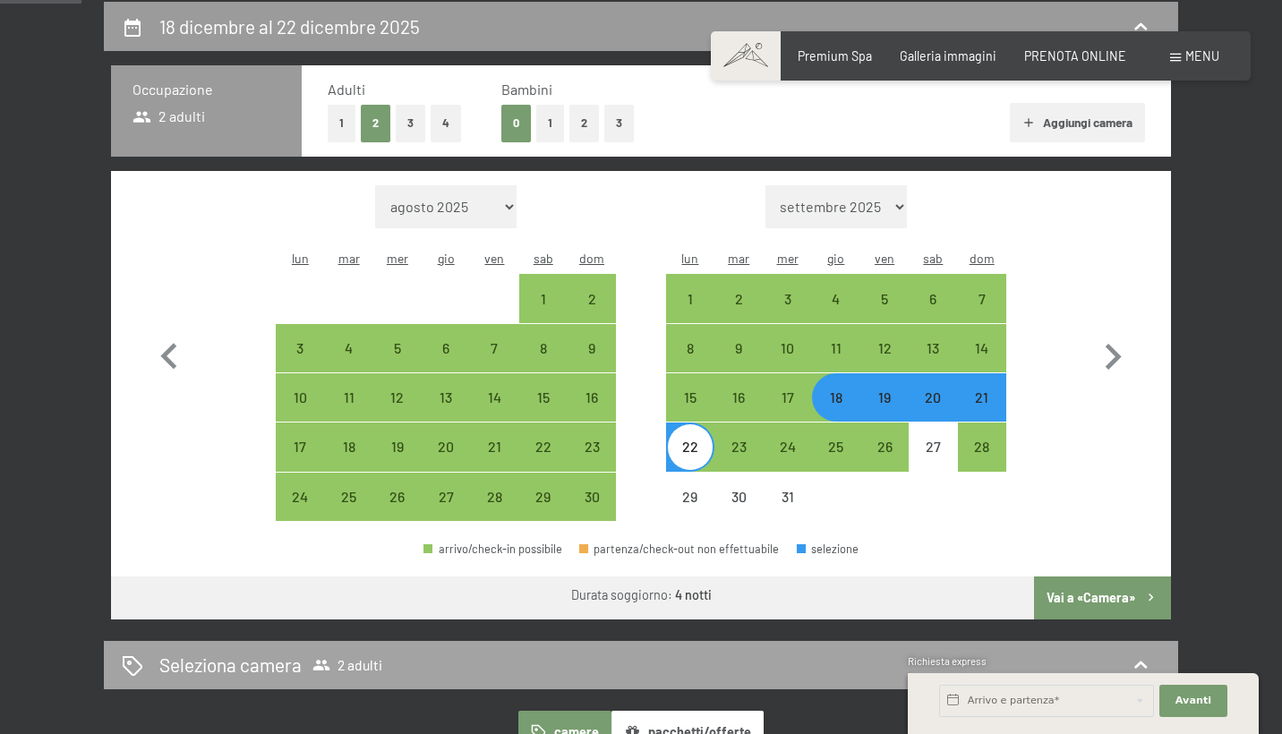
select select "[DATE]"
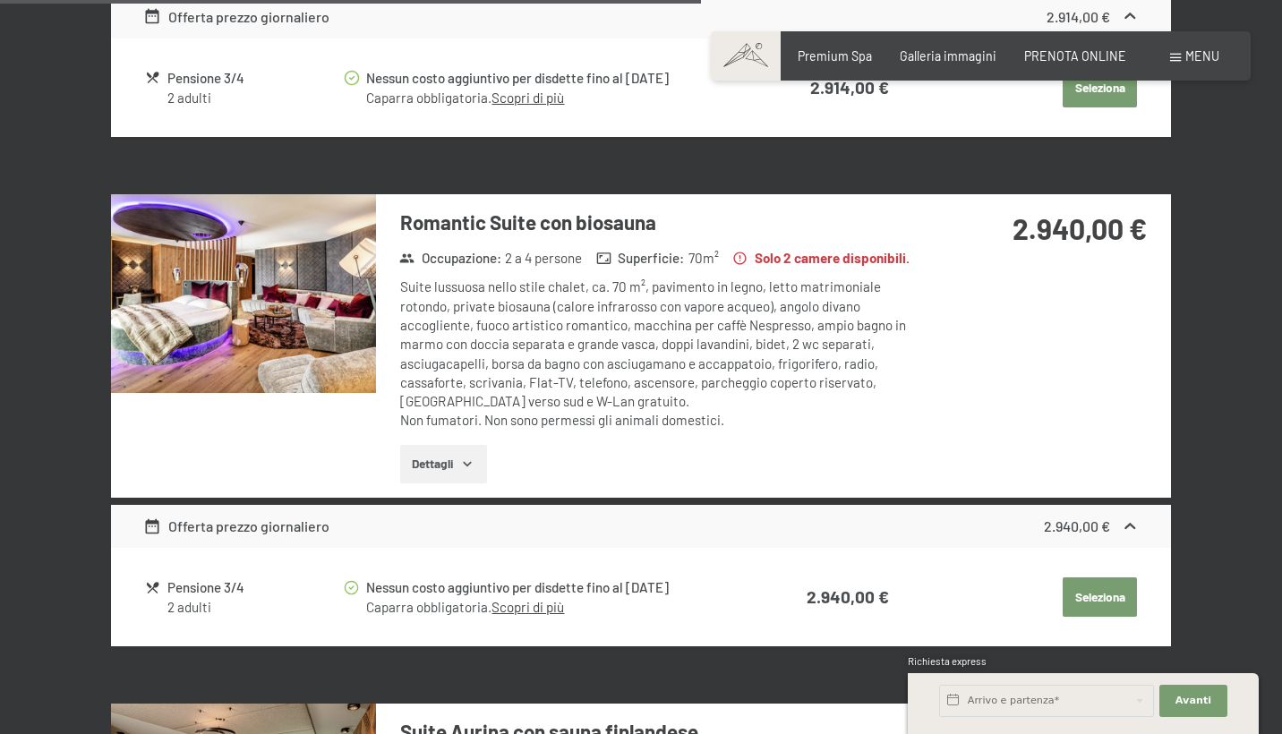
scroll to position [2805, 0]
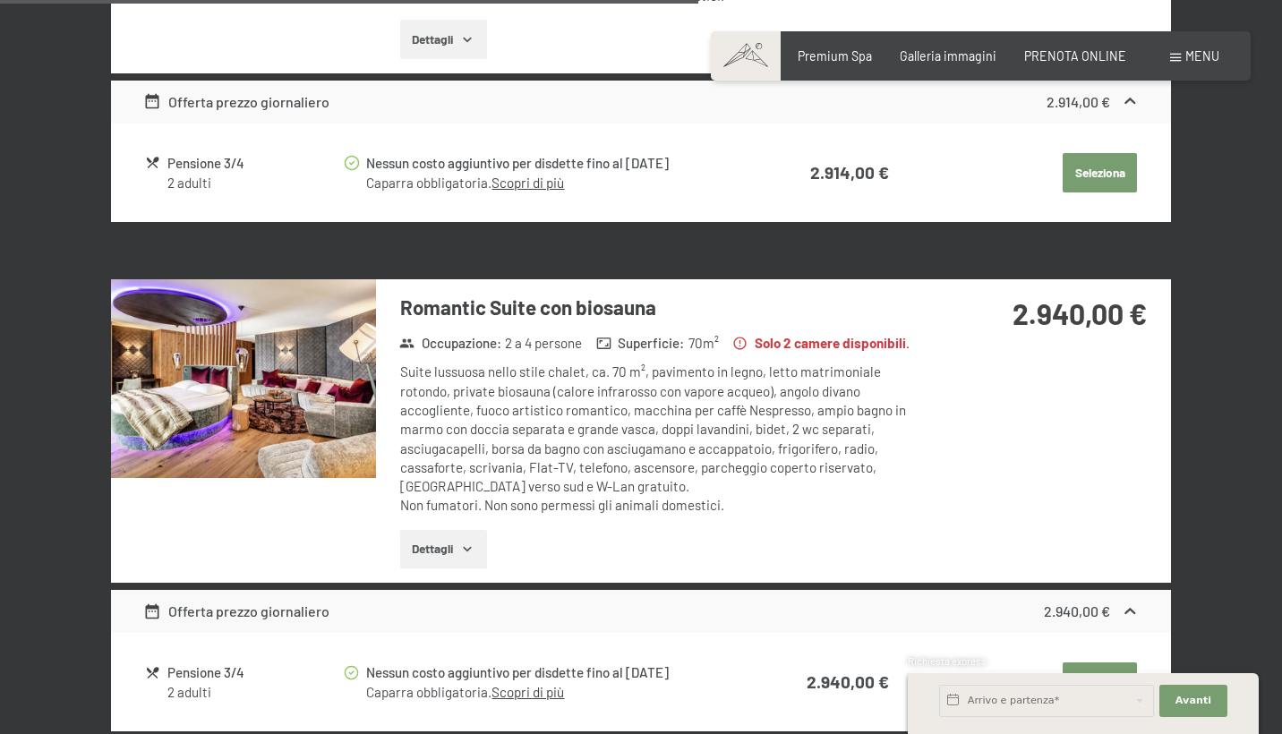
click at [256, 365] on img at bounding box center [243, 378] width 265 height 199
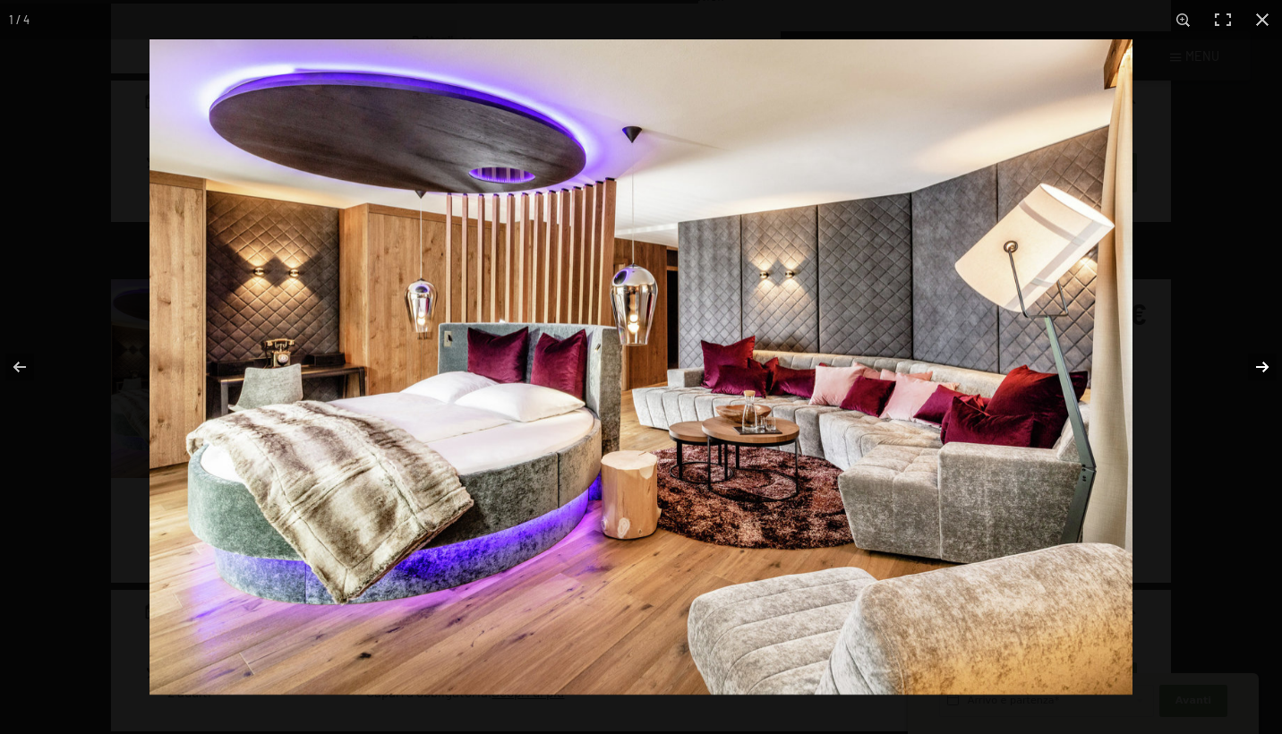
click at [1260, 367] on button "button" at bounding box center [1251, 367] width 63 height 90
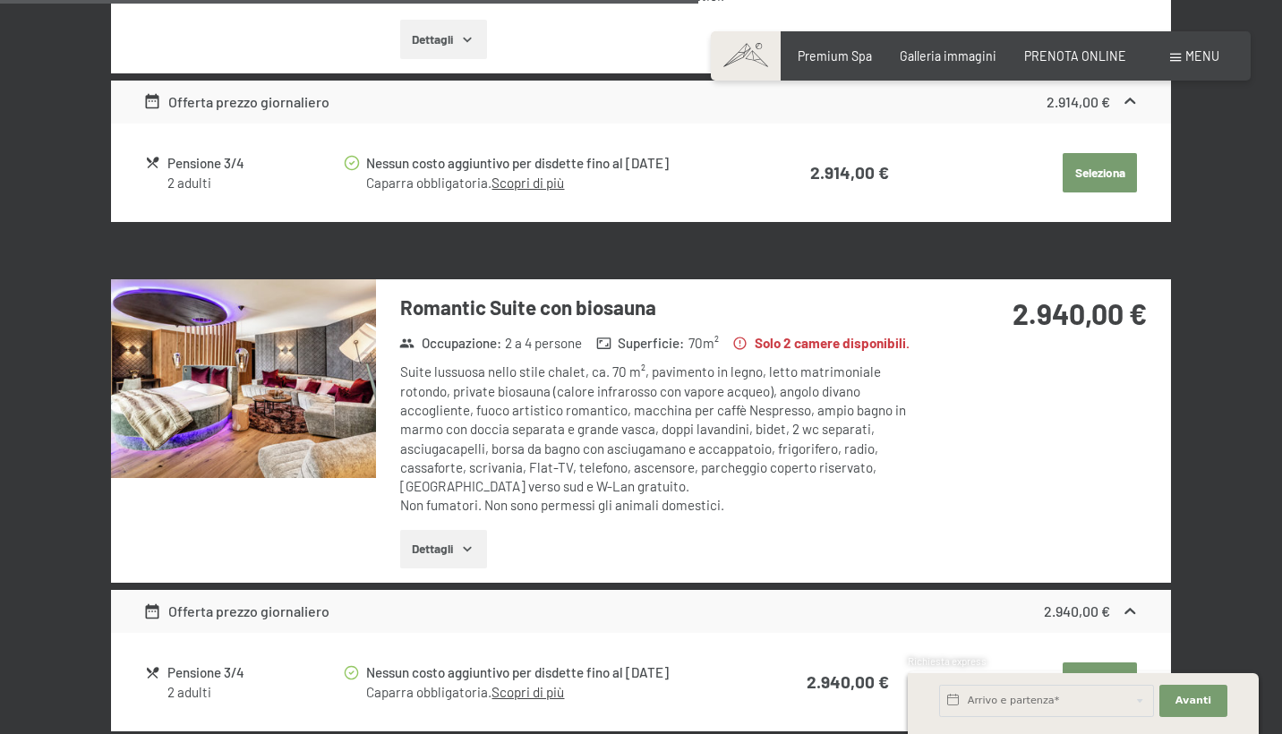
click at [0, 0] on button "button" at bounding box center [0, 0] width 0 height 0
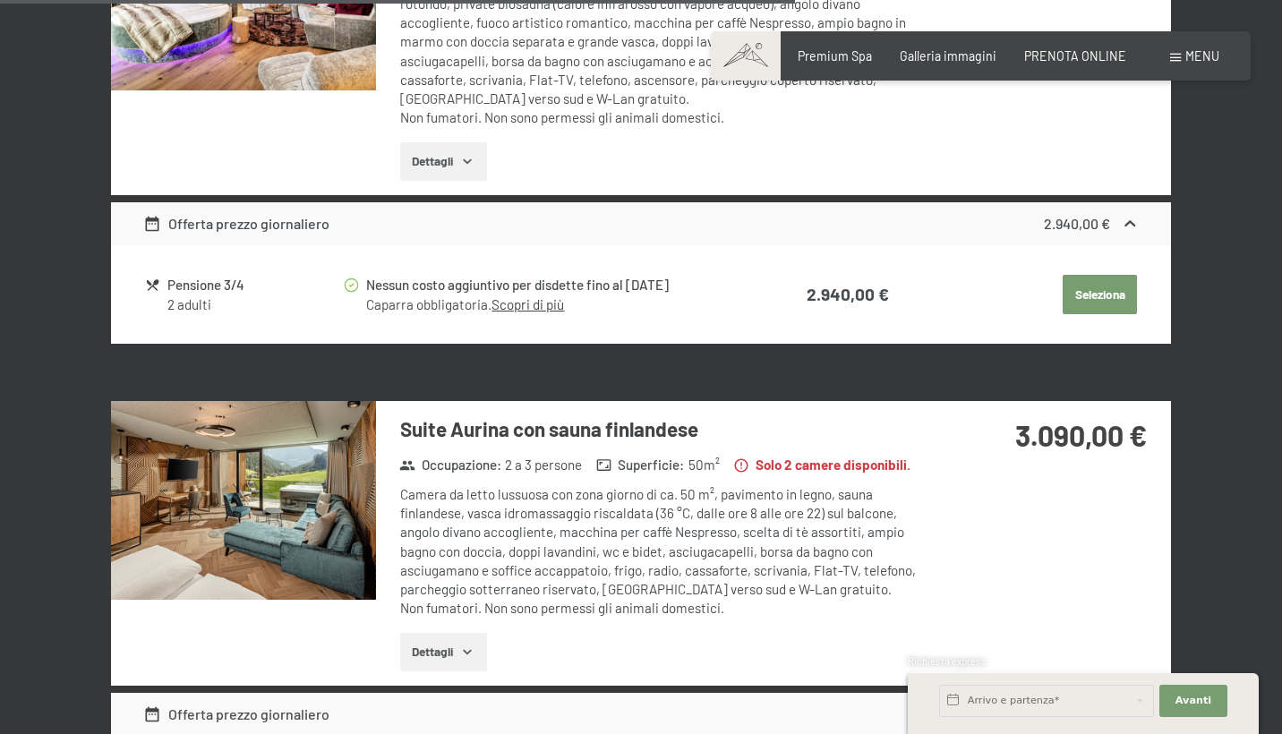
scroll to position [3194, 0]
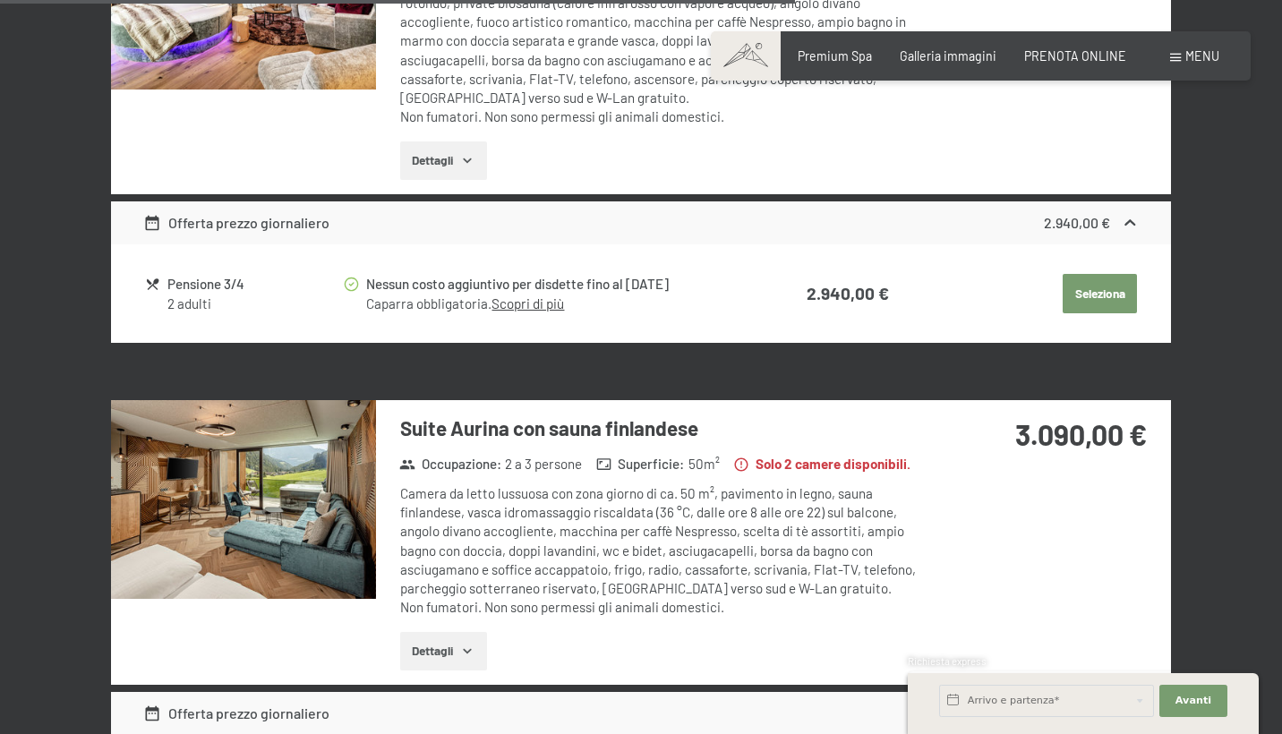
click at [218, 463] on img at bounding box center [243, 499] width 265 height 199
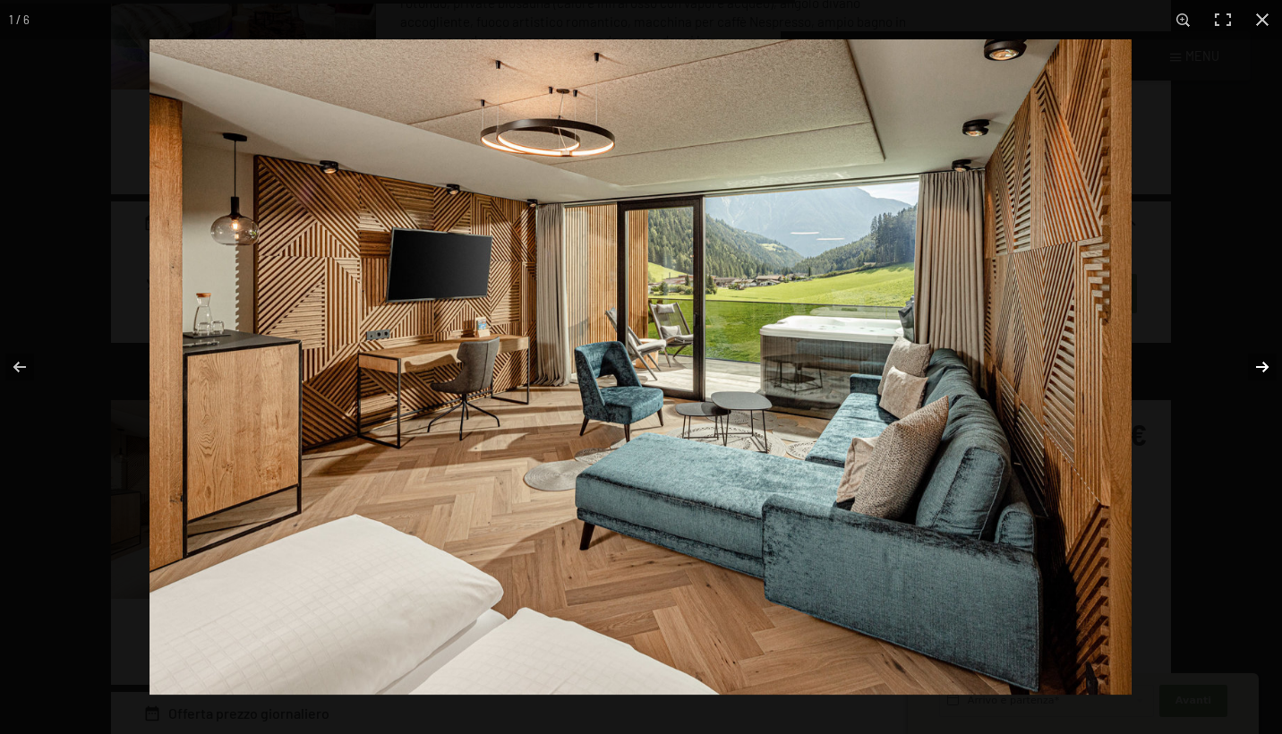
click at [1262, 364] on button "button" at bounding box center [1251, 367] width 63 height 90
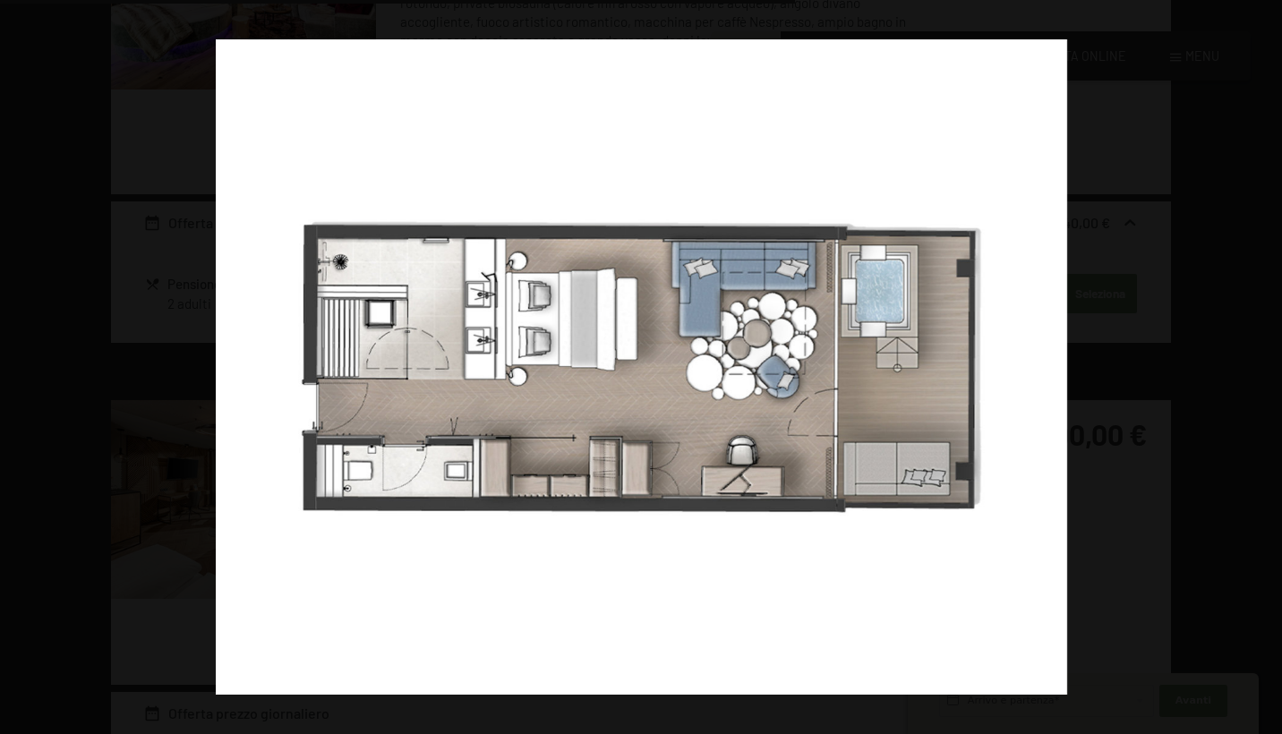
click at [1261, 364] on button "button" at bounding box center [1251, 367] width 63 height 90
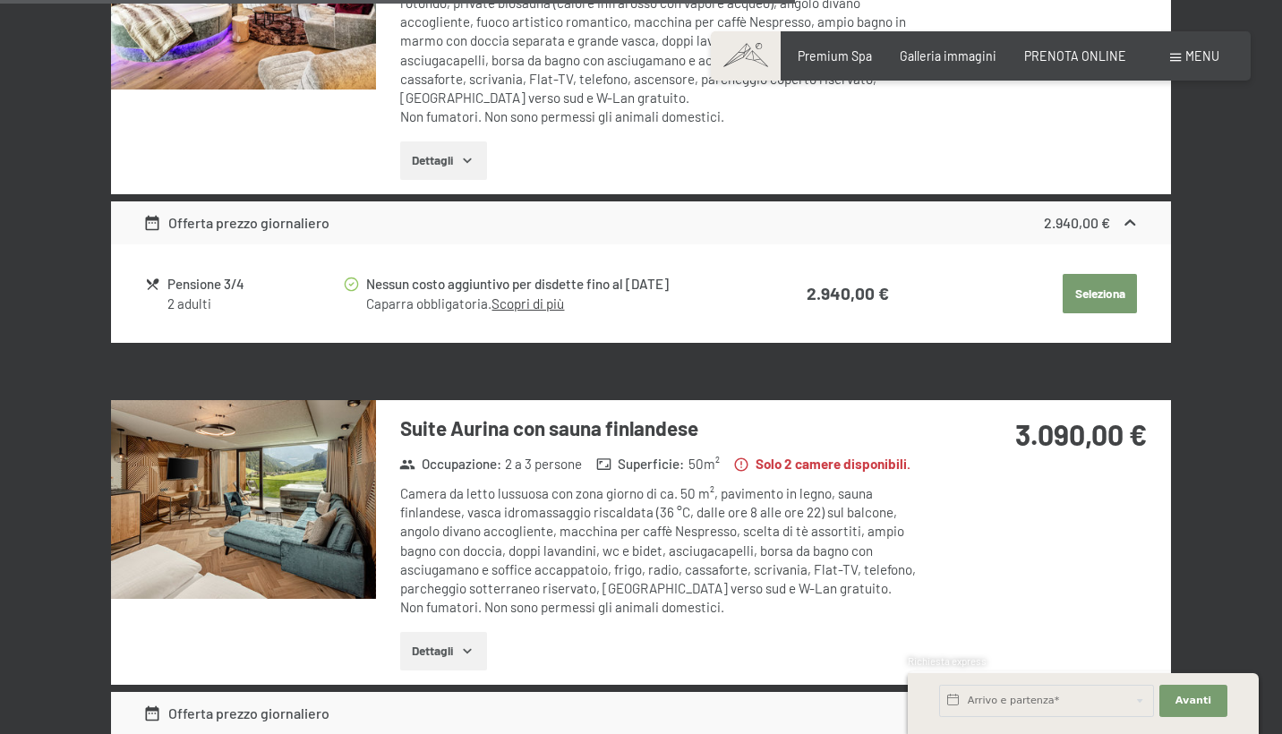
click at [0, 0] on button "button" at bounding box center [0, 0] width 0 height 0
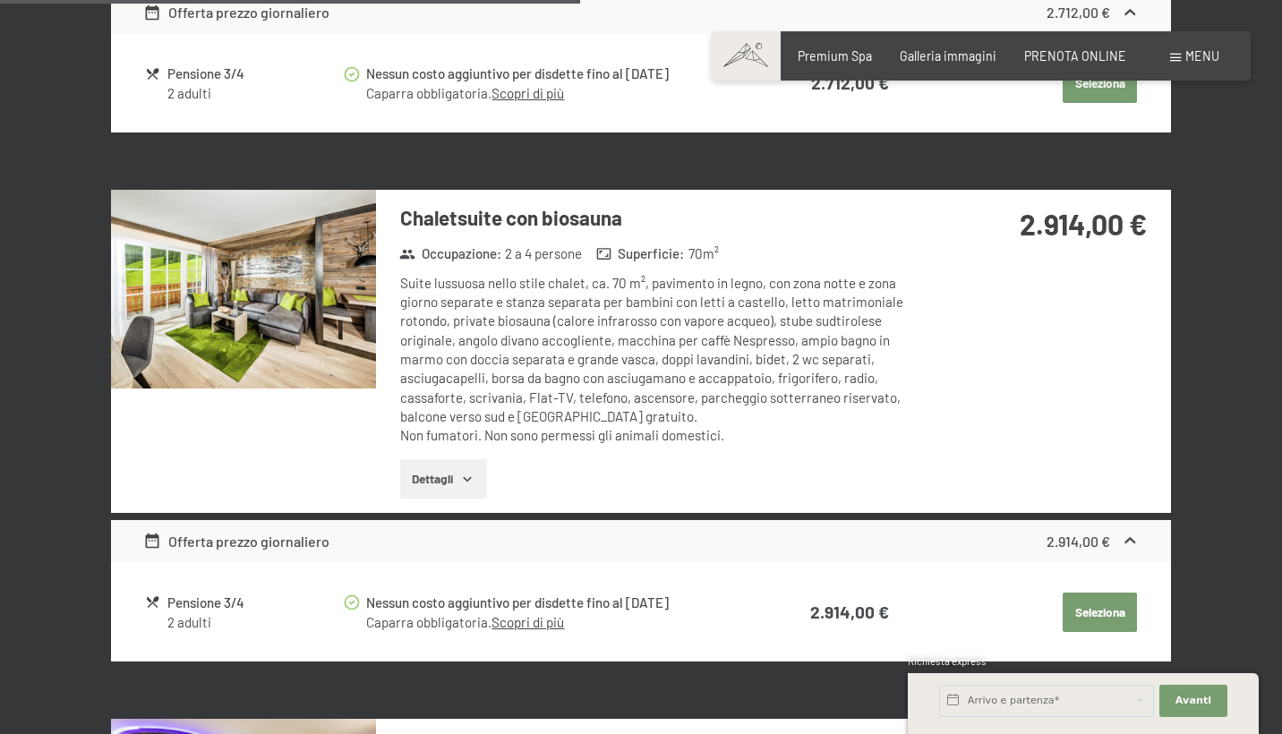
scroll to position [2359, 0]
